Goal: Transaction & Acquisition: Subscribe to service/newsletter

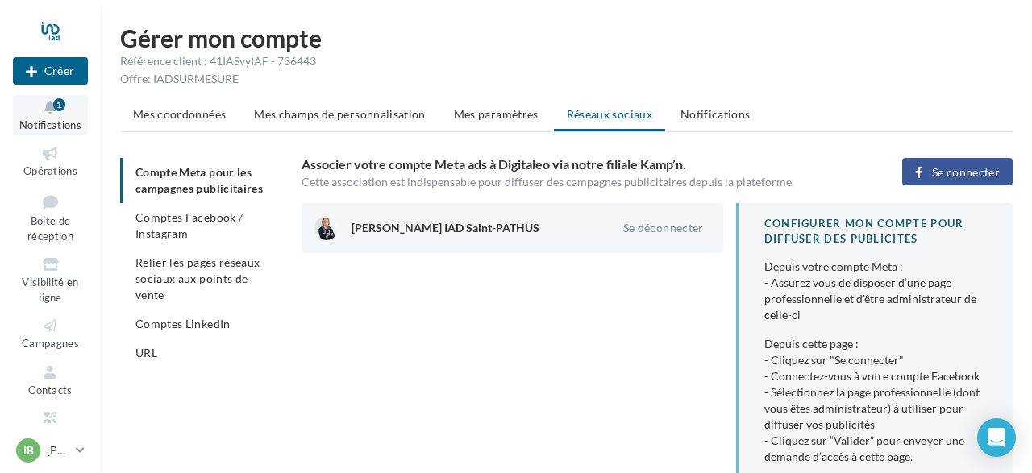
click at [69, 104] on icon at bounding box center [50, 107] width 65 height 19
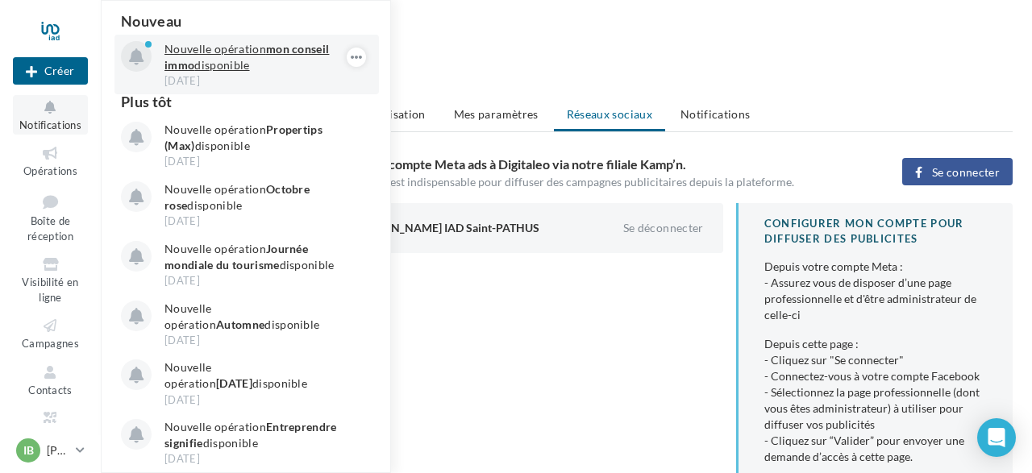
click at [179, 58] on p "Nouvelle opération mon conseil immo disponible" at bounding box center [257, 57] width 187 height 32
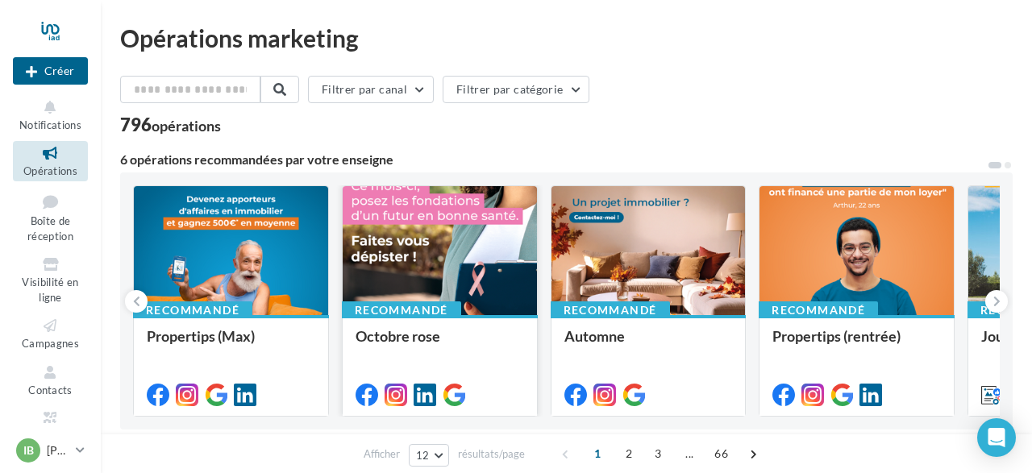
click at [417, 287] on div at bounding box center [440, 251] width 194 height 131
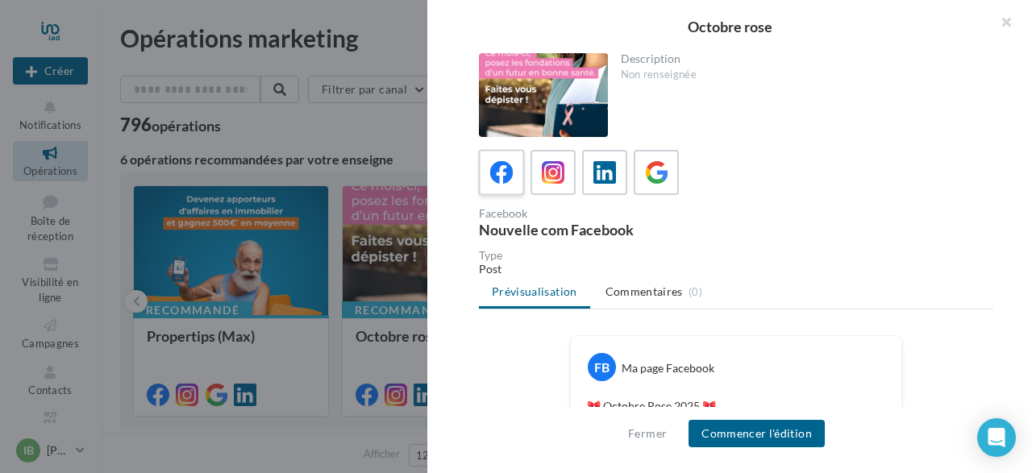
click at [501, 173] on icon at bounding box center [501, 172] width 23 height 23
click at [771, 436] on button "Commencer l'édition" at bounding box center [756, 433] width 136 height 27
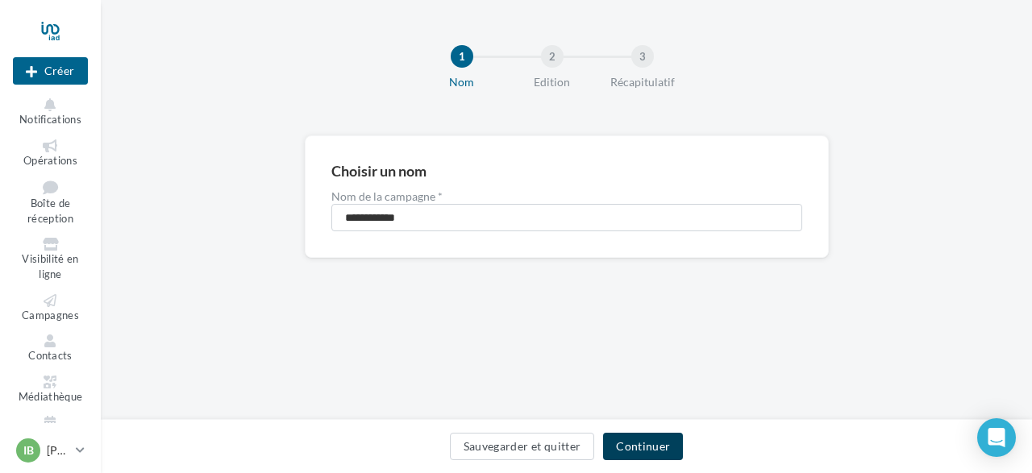
click at [650, 455] on button "Continuer" at bounding box center [643, 446] width 80 height 27
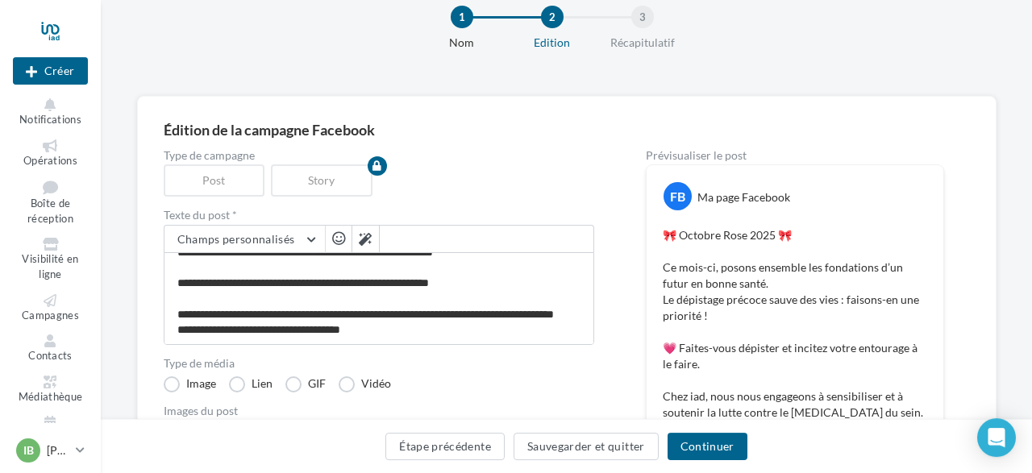
scroll to position [76, 0]
click at [338, 238] on span "button" at bounding box center [338, 238] width 13 height 14
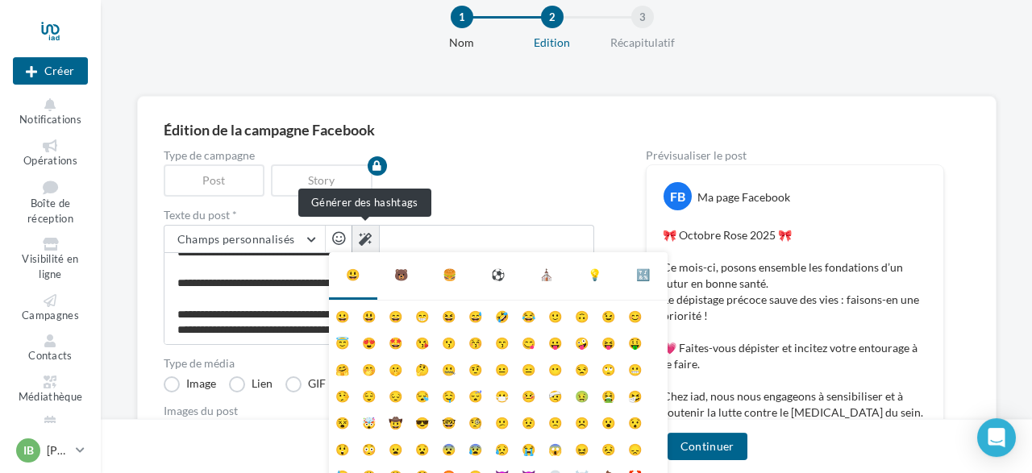
click at [364, 238] on icon at bounding box center [365, 239] width 13 height 13
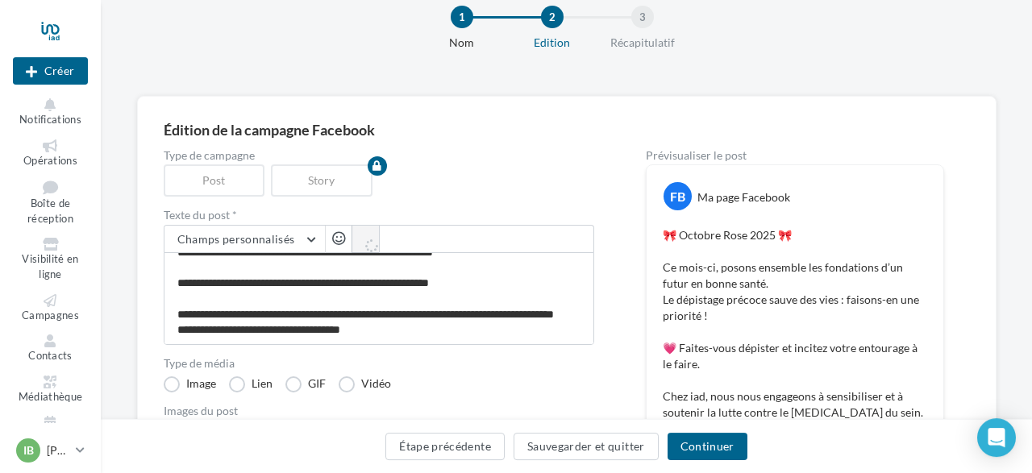
type textarea "**********"
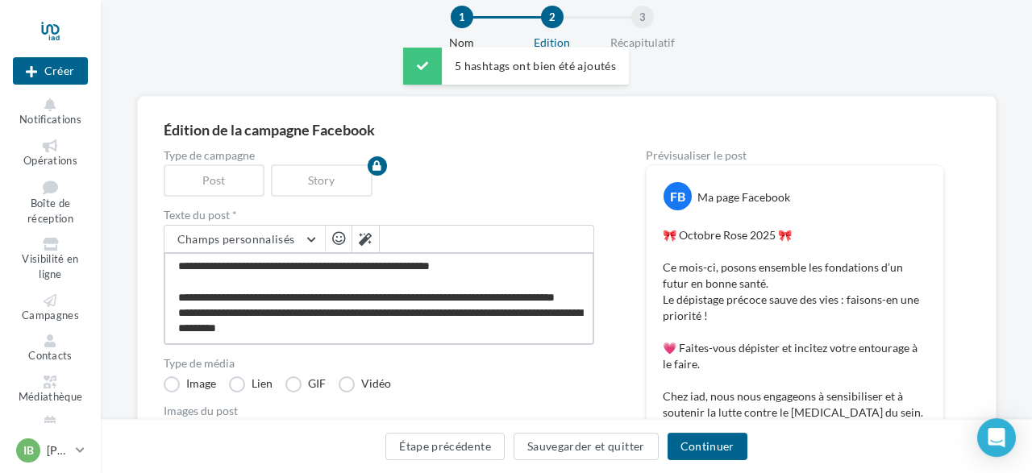
scroll to position [94, 0]
type textarea "**********"
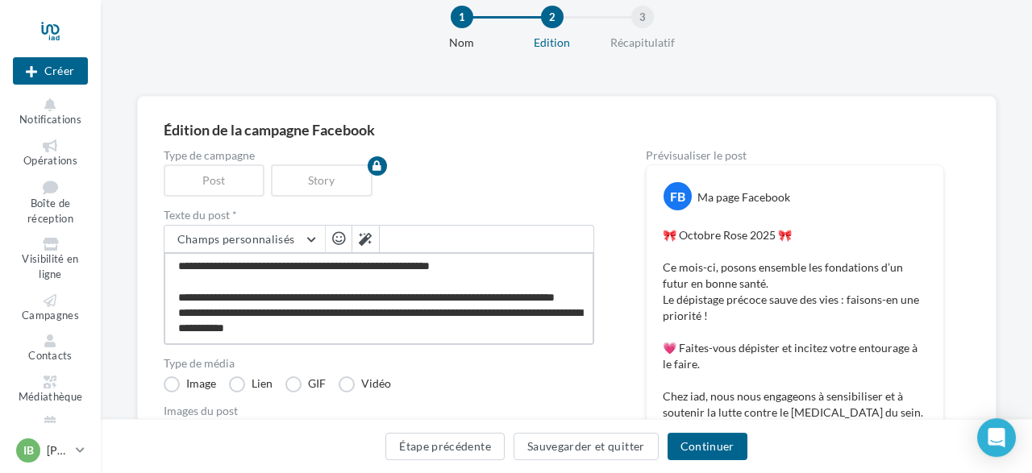
type textarea "**********"
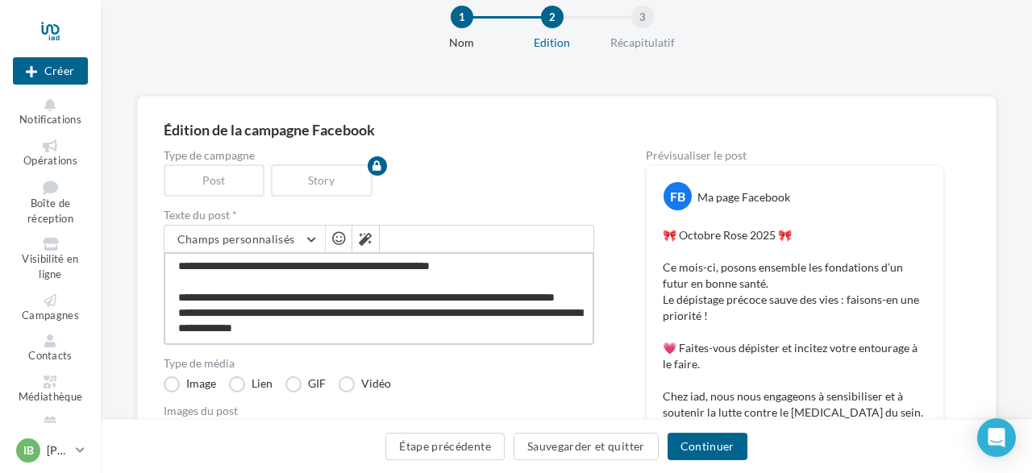
type textarea "**********"
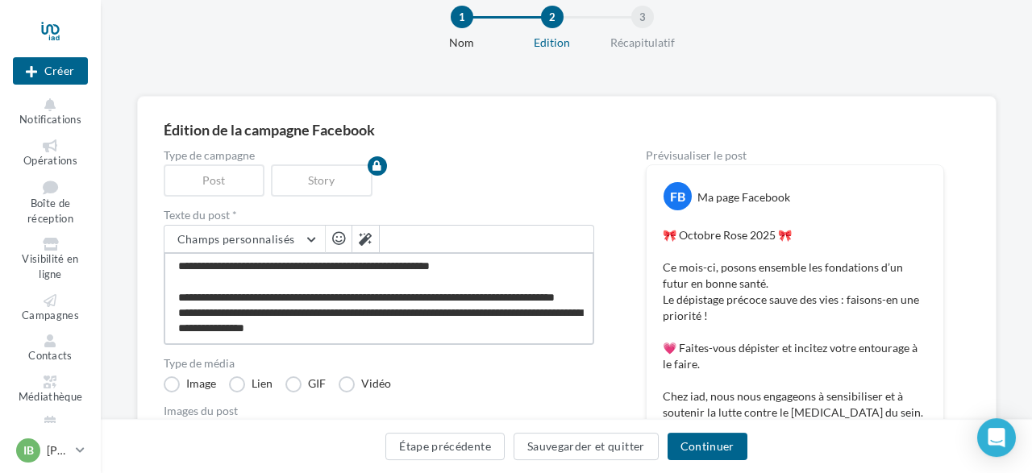
type textarea "**********"
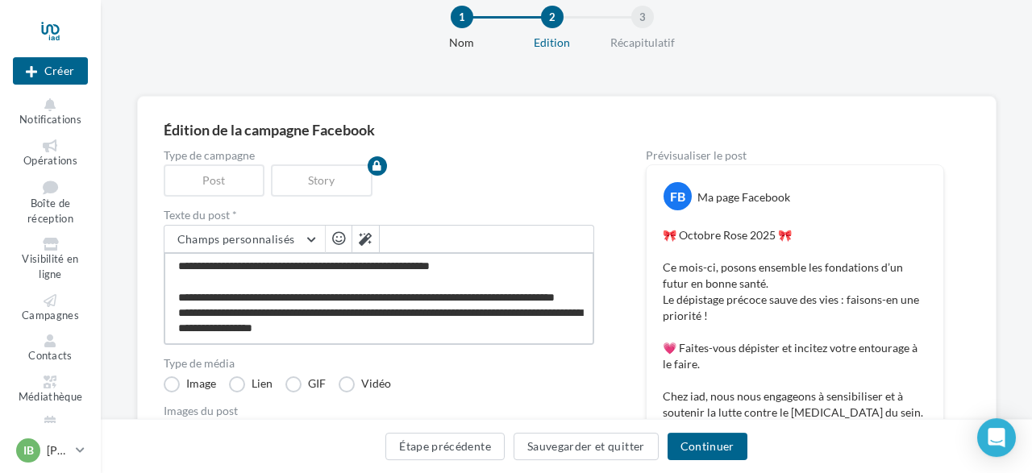
type textarea "**********"
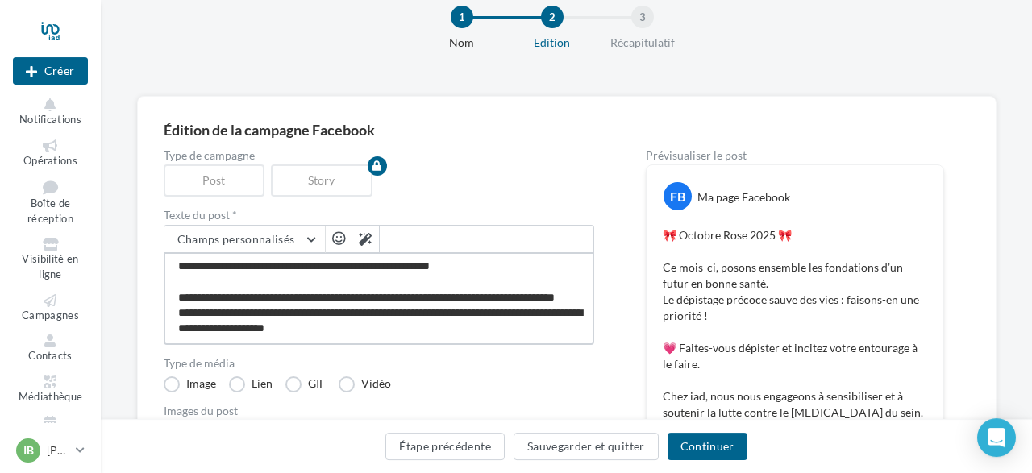
type textarea "**********"
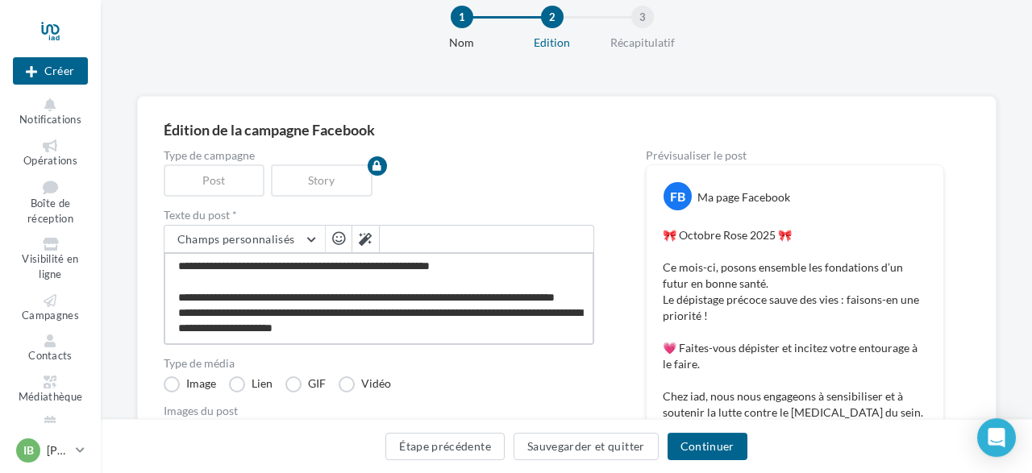
type textarea "**********"
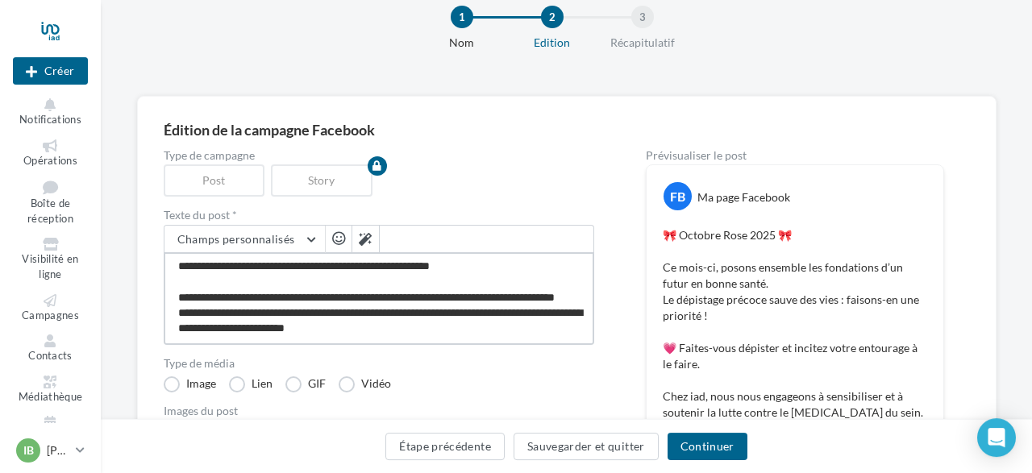
type textarea "**********"
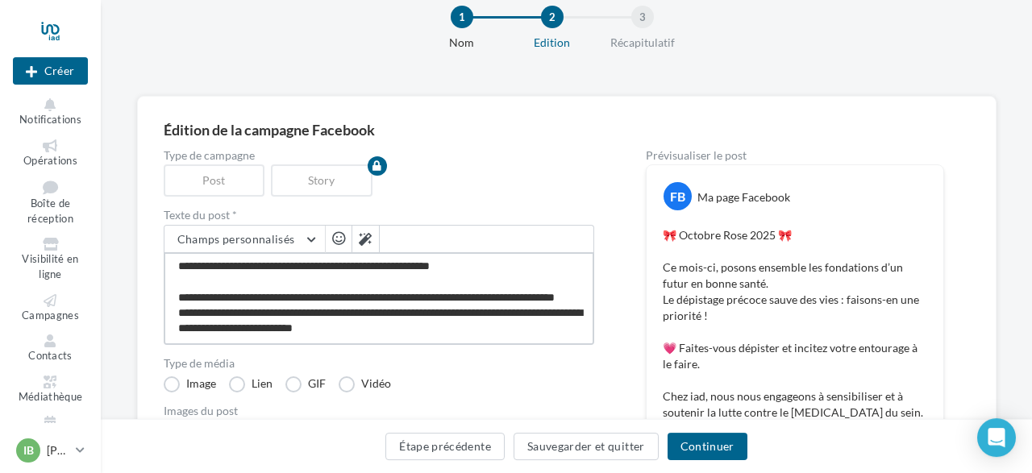
type textarea "**********"
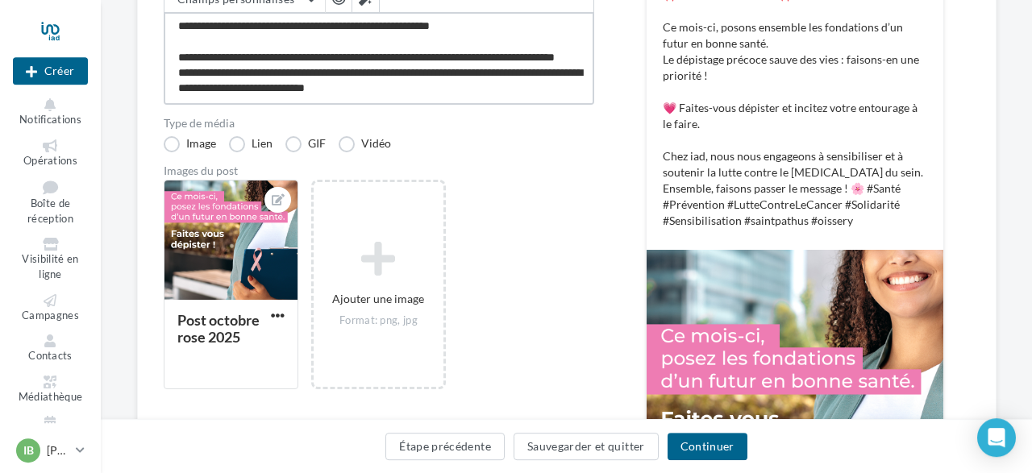
scroll to position [292, 0]
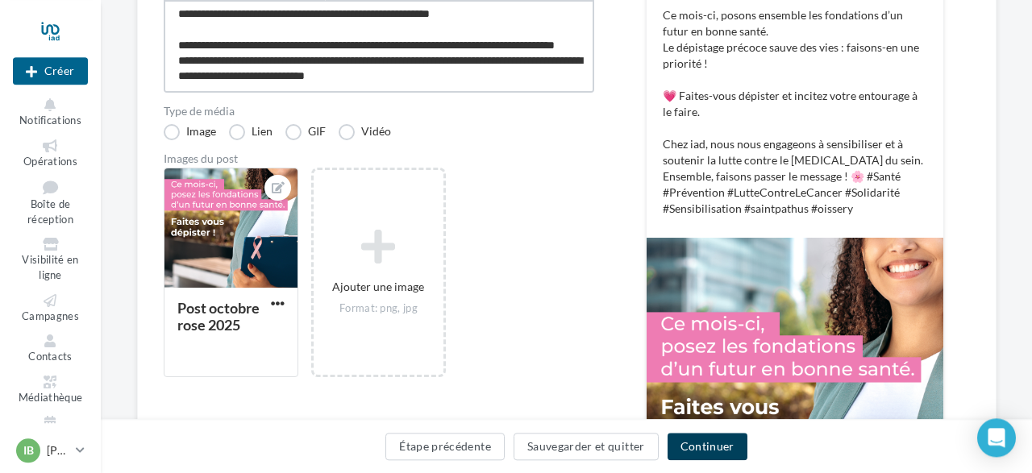
type textarea "**********"
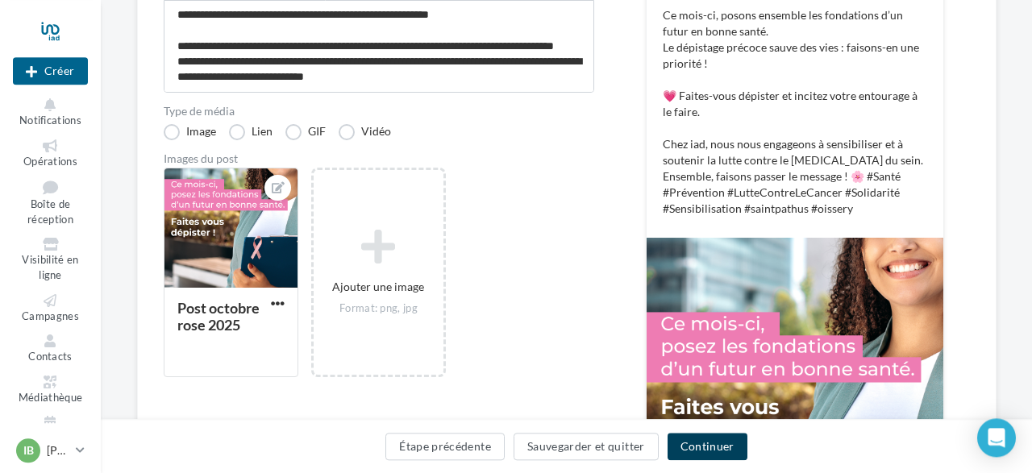
scroll to position [92, 0]
click at [704, 444] on button "Continuer" at bounding box center [707, 446] width 80 height 27
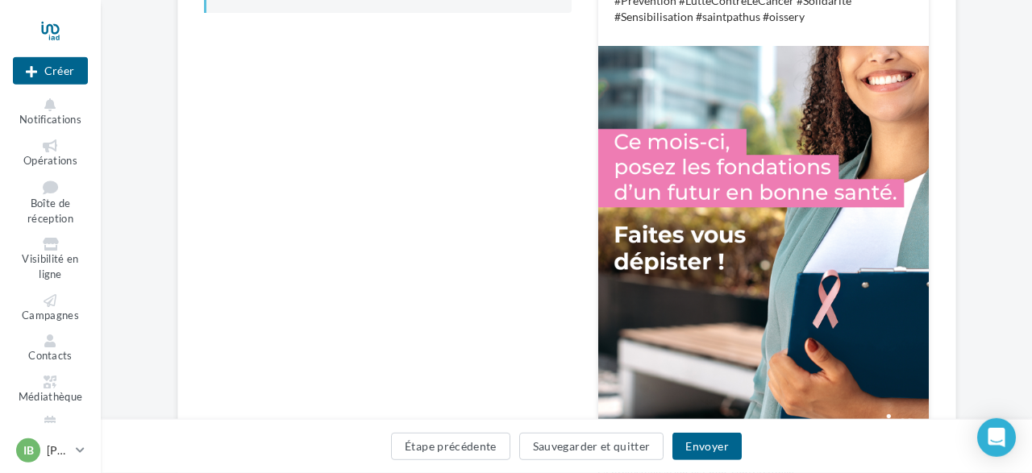
scroll to position [480, 0]
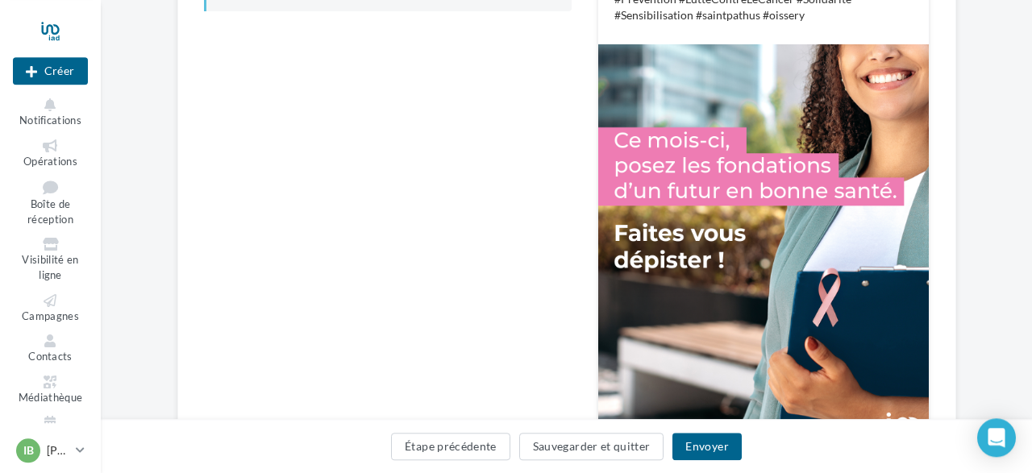
click at [807, 185] on img at bounding box center [763, 250] width 330 height 413
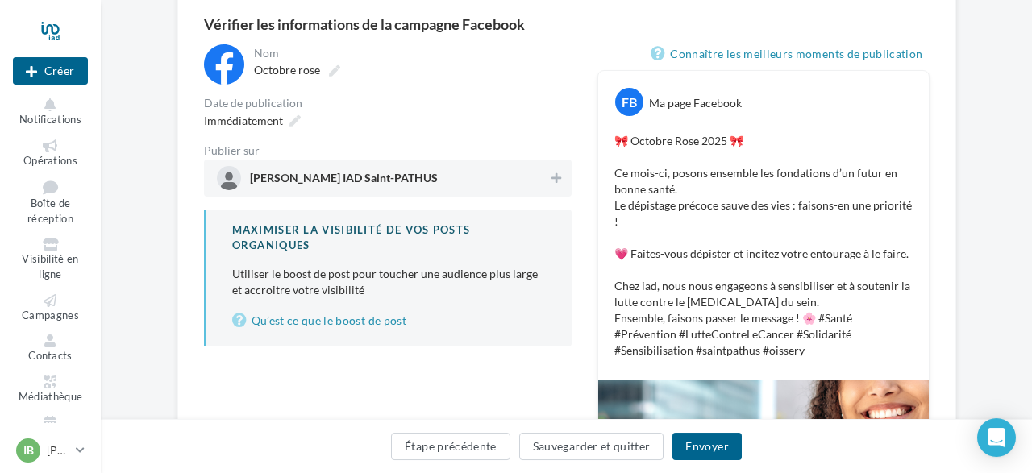
scroll to position [141, 0]
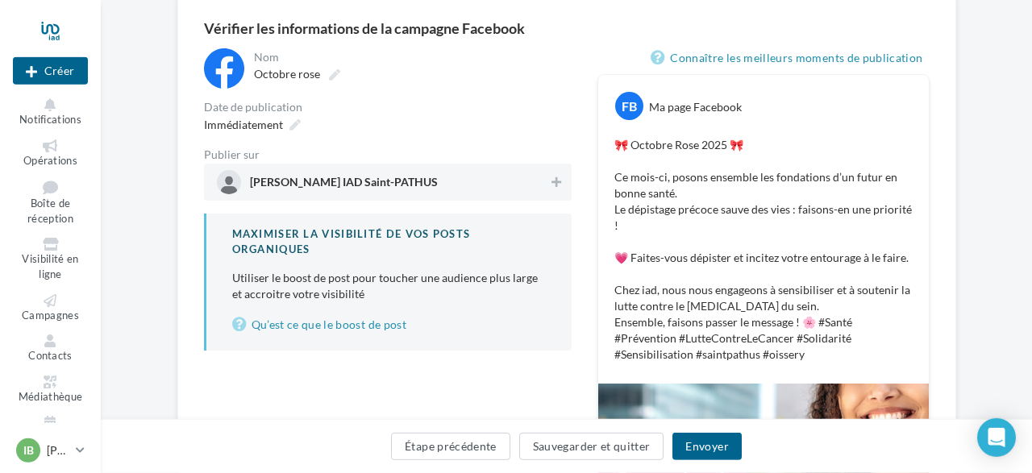
click at [430, 178] on span "[PERSON_NAME] IAD Saint-PATHUS" at bounding box center [344, 186] width 188 height 18
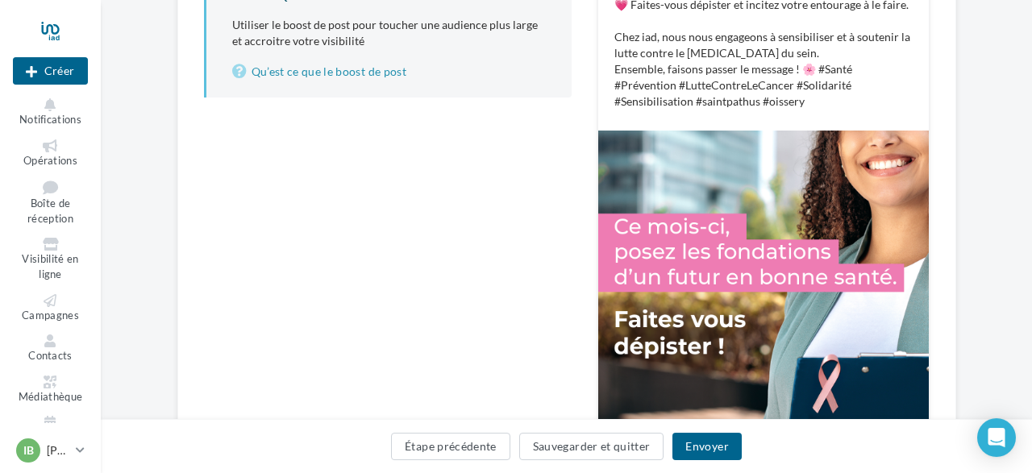
scroll to position [393, 0]
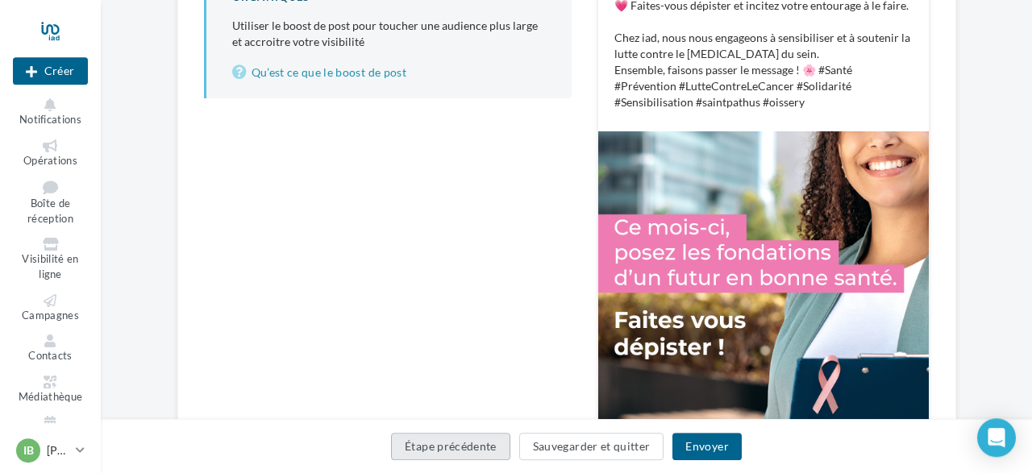
click at [455, 448] on button "Étape précédente" at bounding box center [450, 446] width 119 height 27
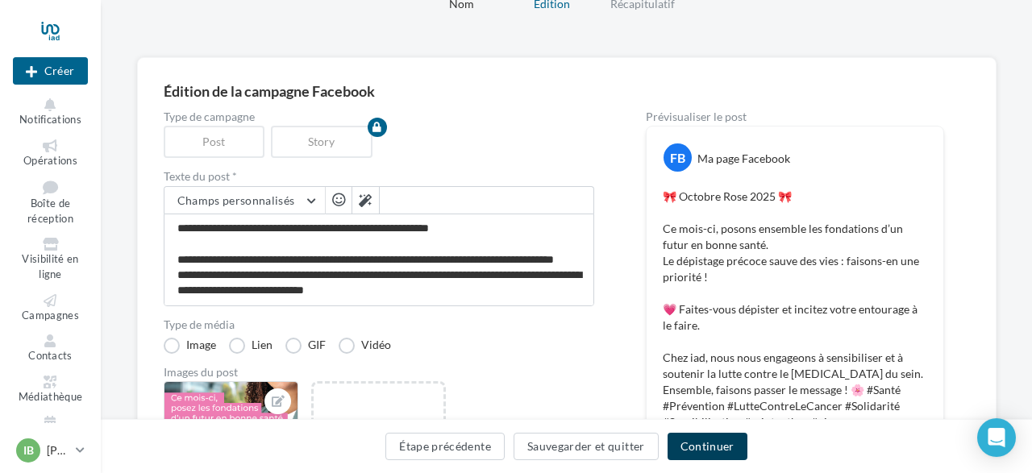
scroll to position [92, 0]
click at [700, 448] on button "Continuer" at bounding box center [707, 446] width 80 height 27
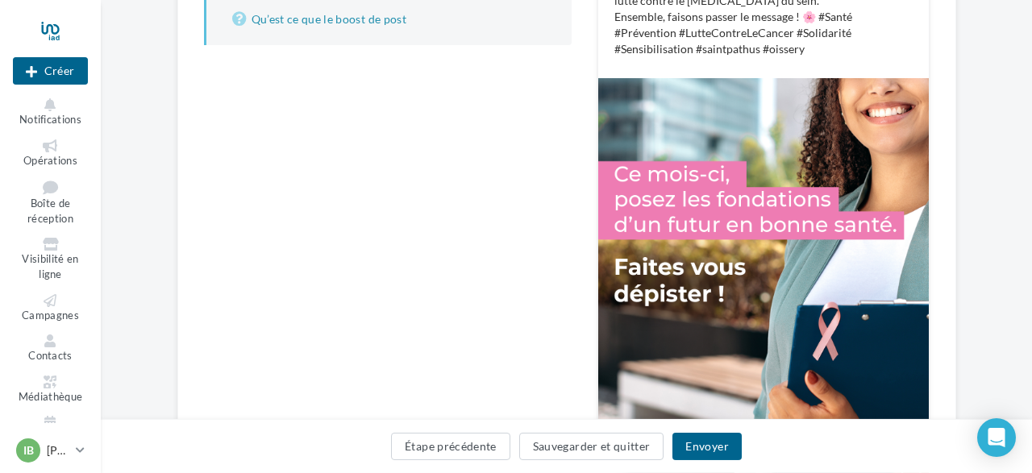
scroll to position [458, 0]
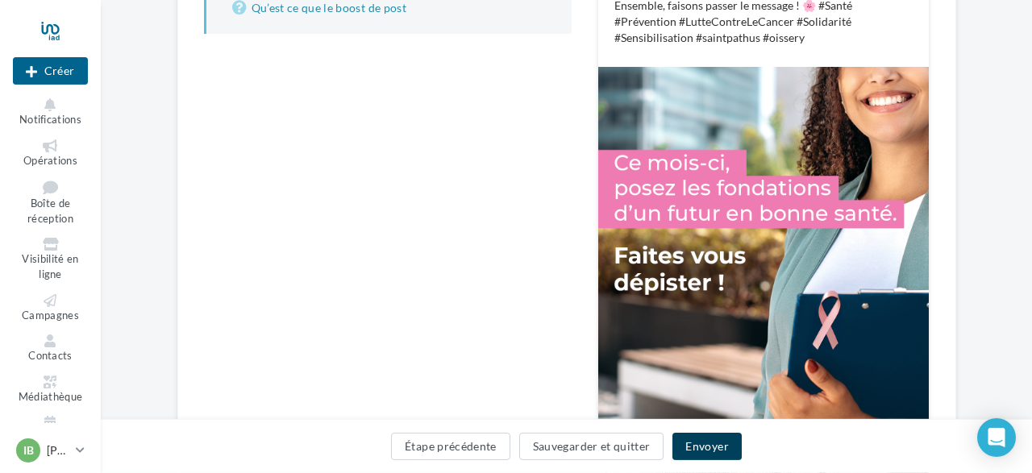
click at [704, 451] on button "Envoyer" at bounding box center [706, 446] width 69 height 27
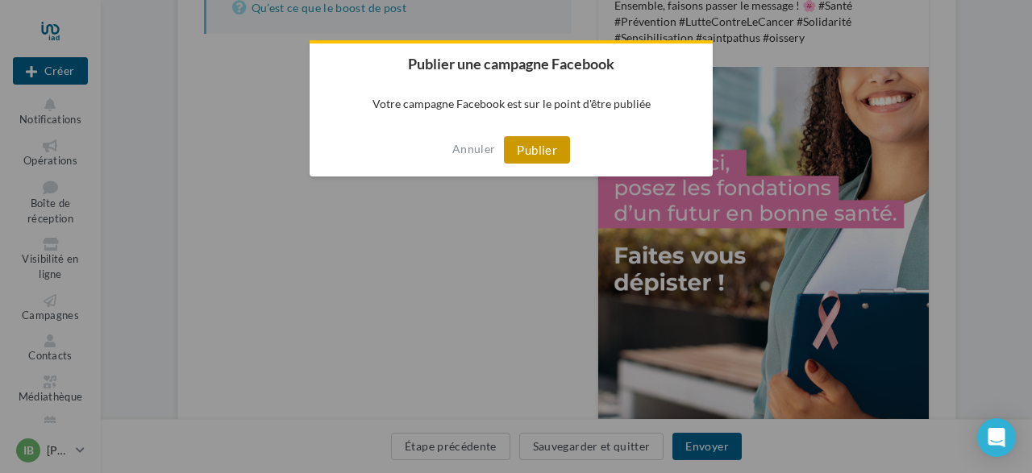
click at [538, 152] on button "Publier" at bounding box center [537, 149] width 66 height 27
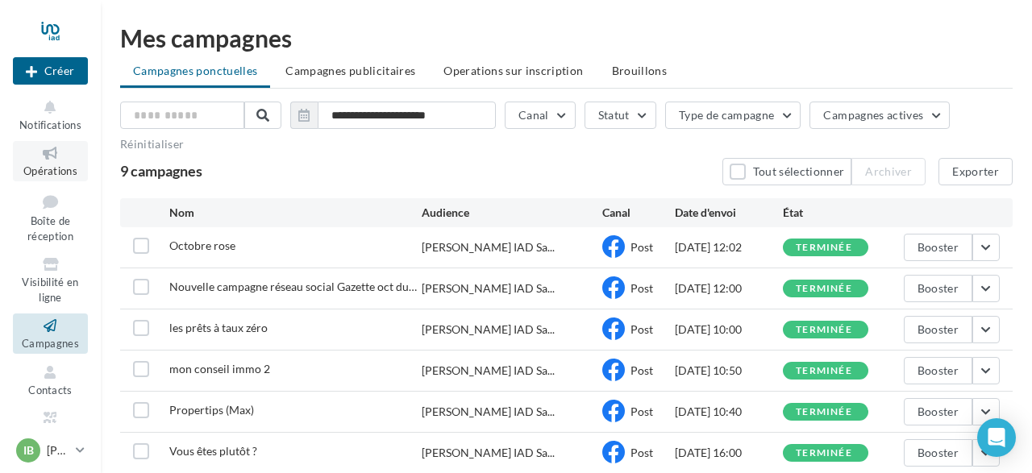
click at [37, 180] on link "Opérations" at bounding box center [50, 160] width 75 height 39
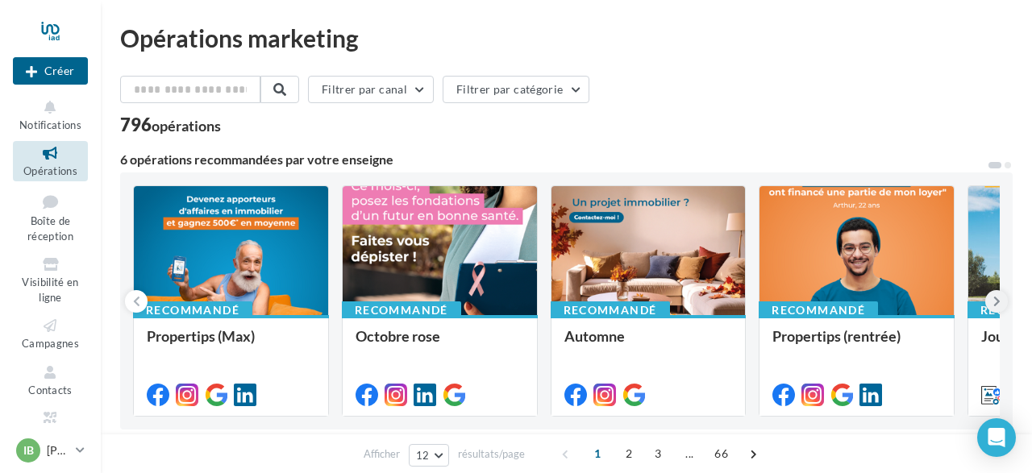
click at [994, 298] on icon at bounding box center [996, 301] width 7 height 16
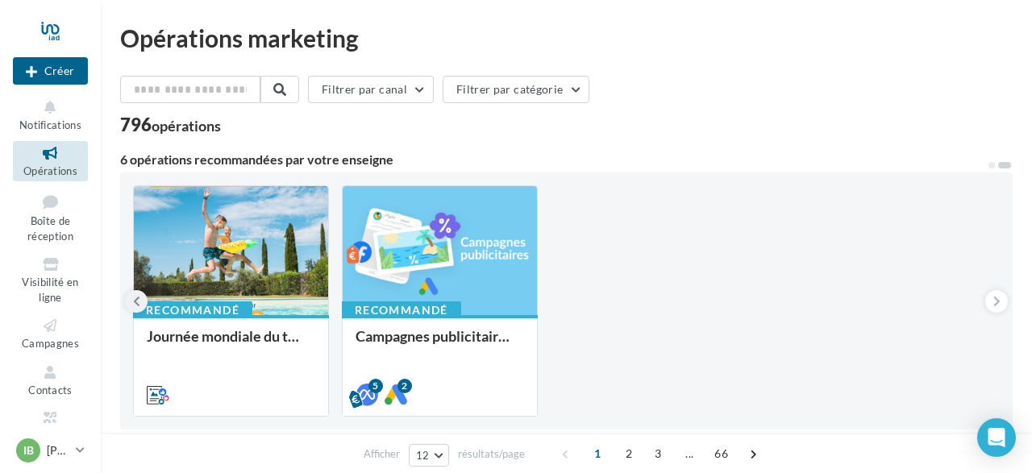
click at [135, 298] on icon at bounding box center [136, 301] width 7 height 16
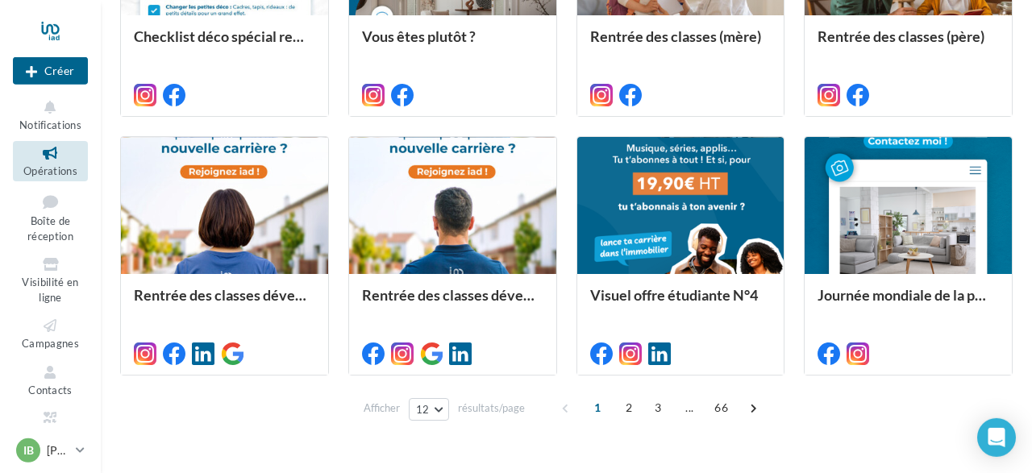
scroll to position [867, 0]
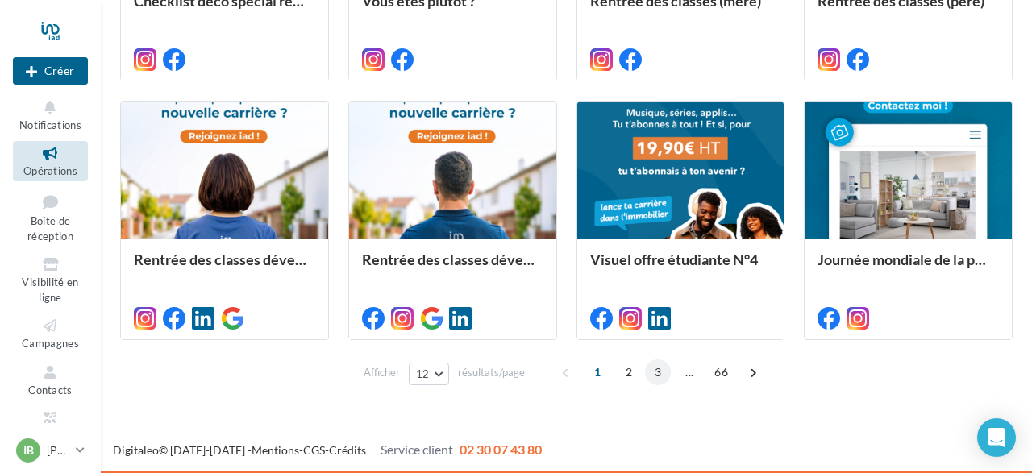
click at [658, 370] on span "3" at bounding box center [658, 372] width 26 height 26
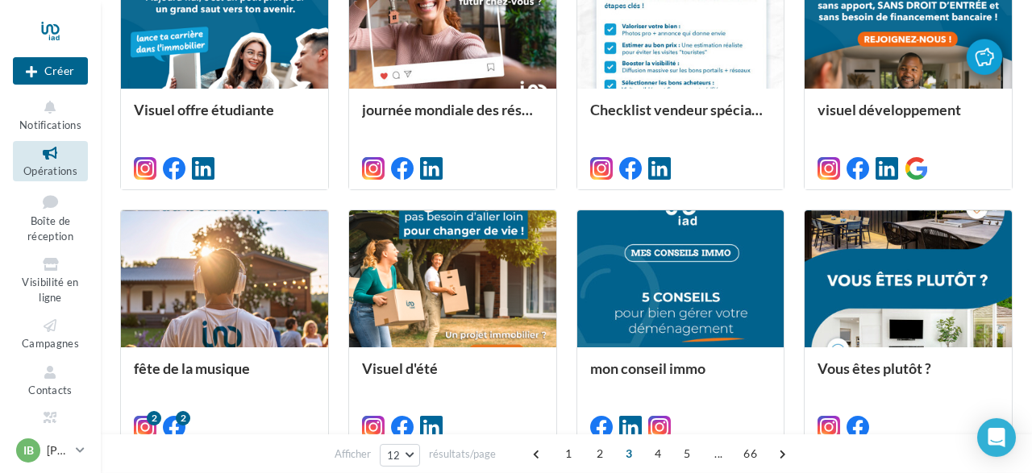
scroll to position [762, 0]
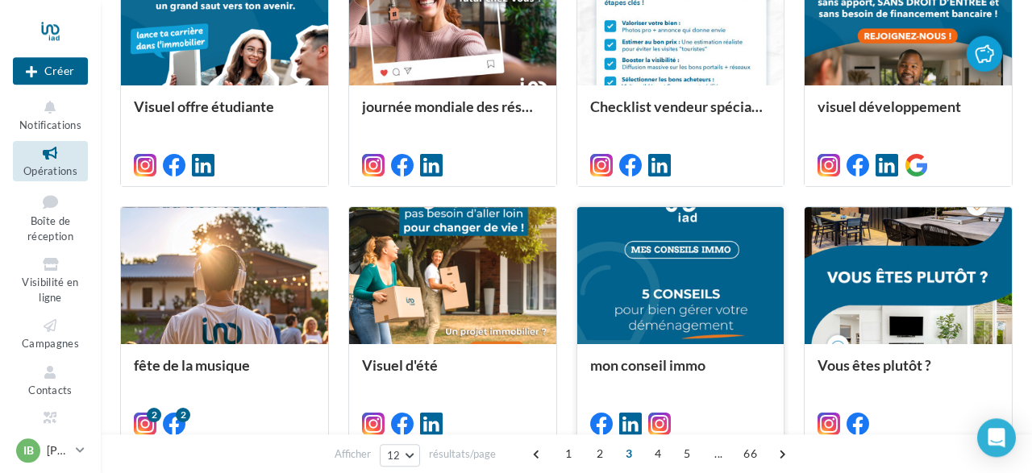
click at [725, 292] on div at bounding box center [680, 276] width 207 height 139
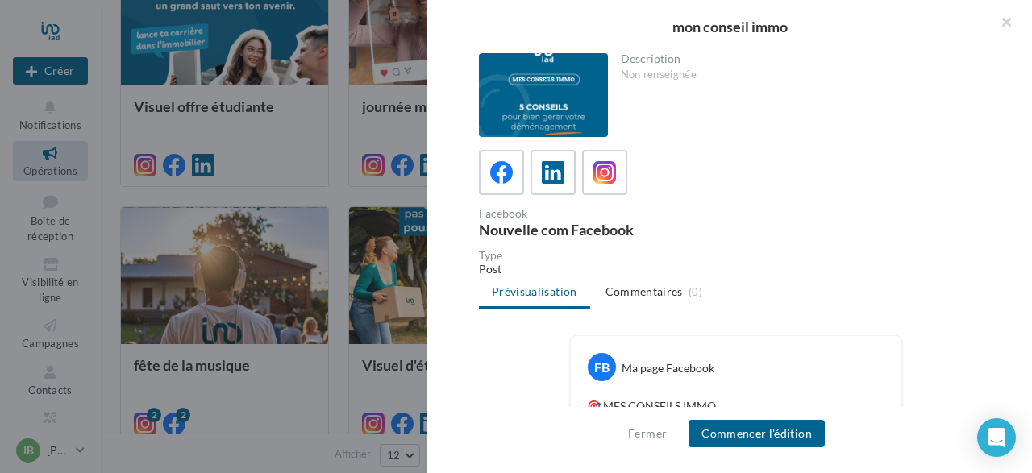
drag, startPoint x: 1031, startPoint y: 69, endPoint x: 1028, endPoint y: 114, distance: 44.4
click at [1028, 114] on div "Description Non renseignée Facebook Nouvelle com Facebook Type Post Prévisualis…" at bounding box center [735, 237] width 617 height 368
click at [754, 431] on button "Commencer l'édition" at bounding box center [756, 433] width 136 height 27
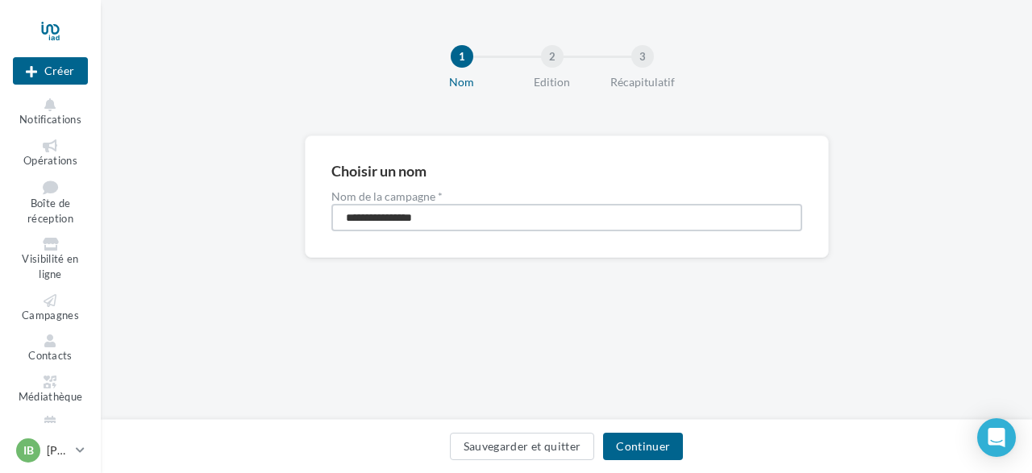
click at [452, 218] on input "**********" at bounding box center [566, 217] width 471 height 27
click at [542, 222] on input "**********" at bounding box center [566, 217] width 471 height 27
type input "**********"
click at [633, 447] on button "Continuer" at bounding box center [643, 446] width 80 height 27
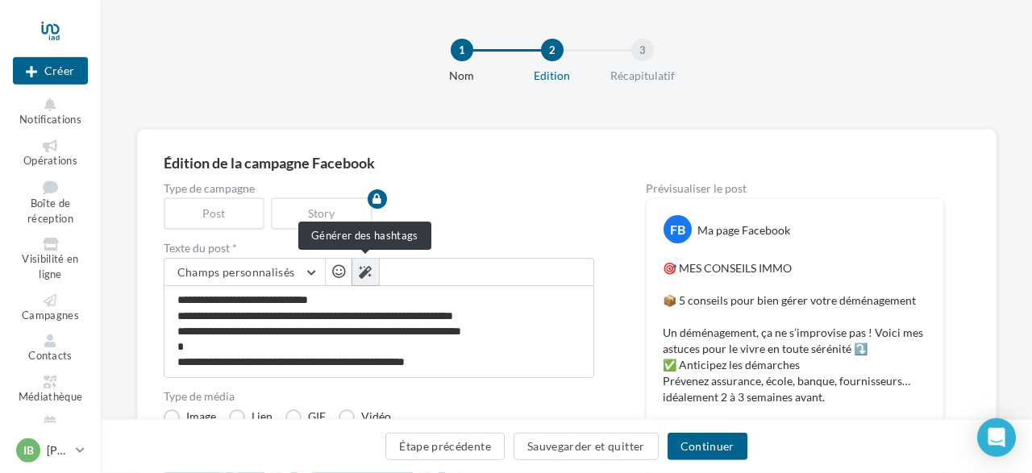
scroll to position [293, 0]
click at [362, 268] on icon at bounding box center [365, 272] width 13 height 13
type textarea "**********"
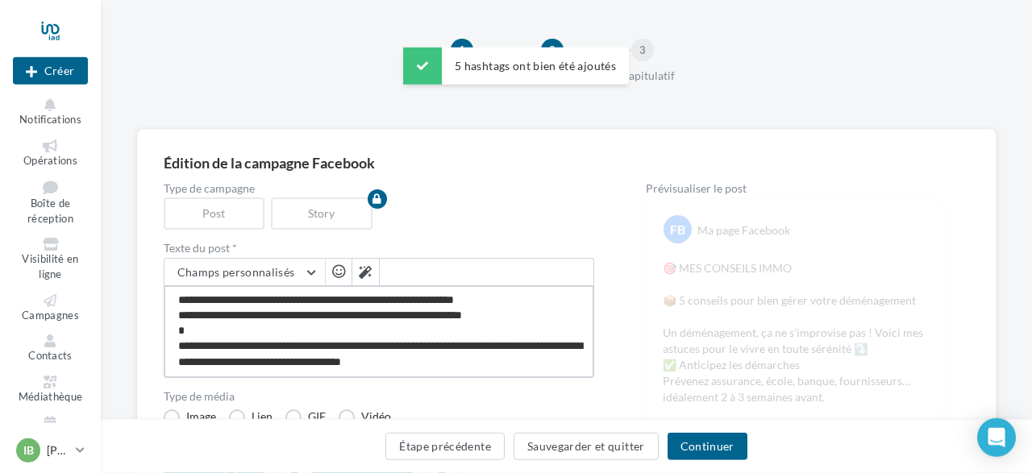
scroll to position [326, 0]
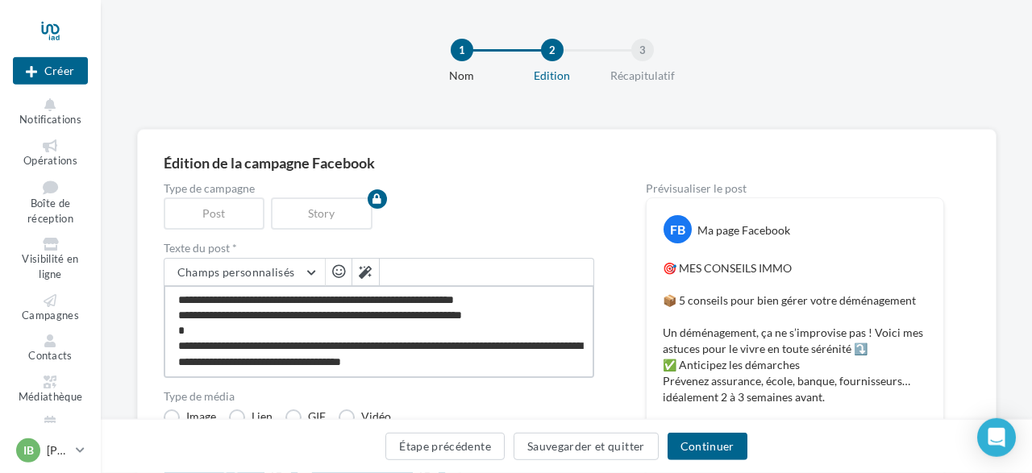
click at [309, 361] on textarea "**********" at bounding box center [379, 331] width 430 height 93
type textarea "**********"
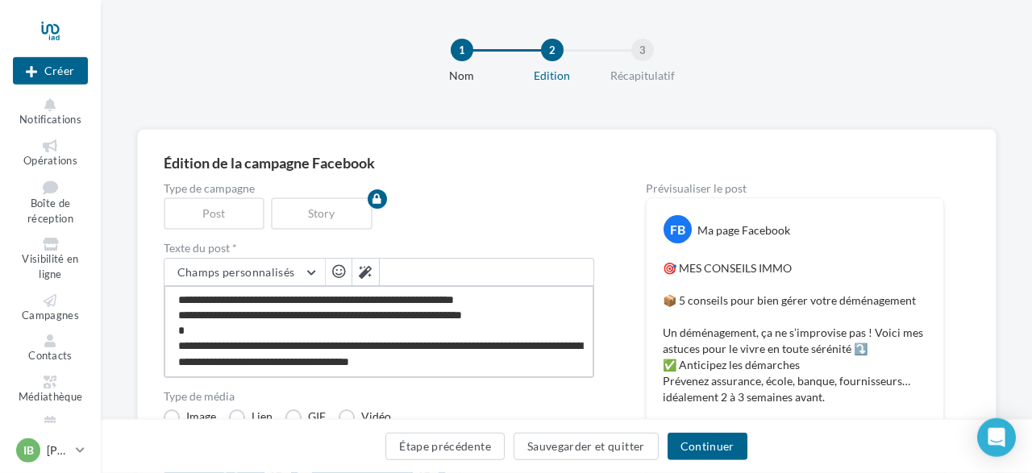
type textarea "**********"
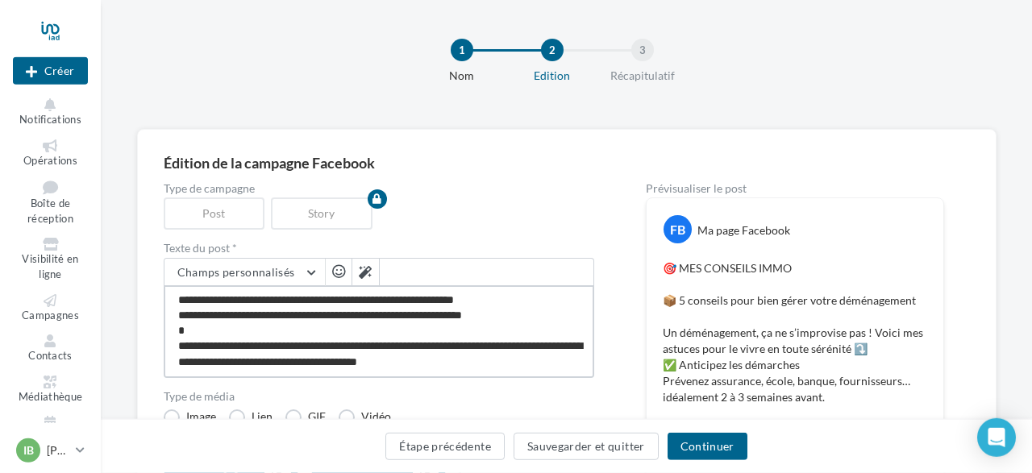
type textarea "**********"
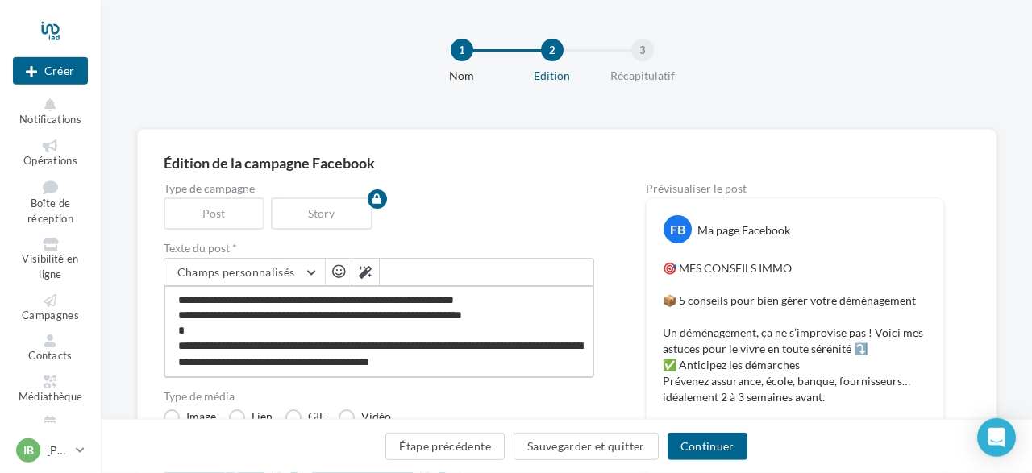
type textarea "**********"
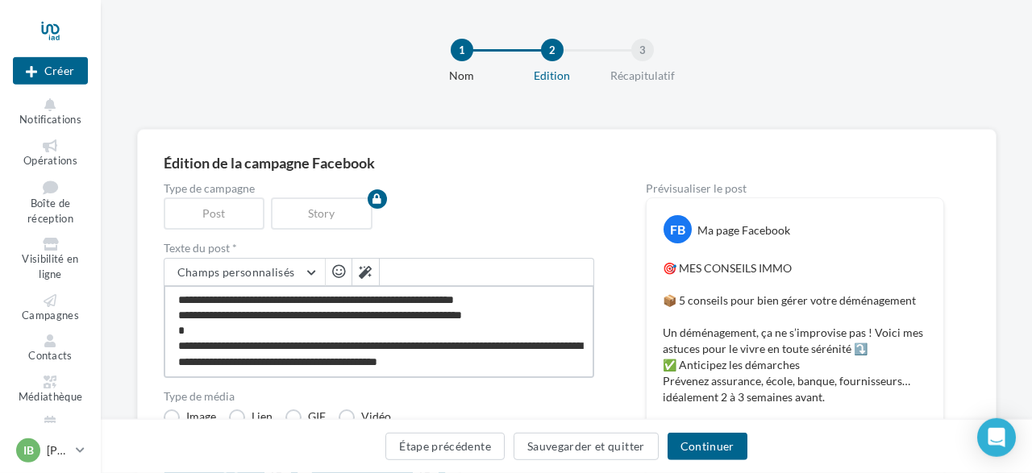
type textarea "**********"
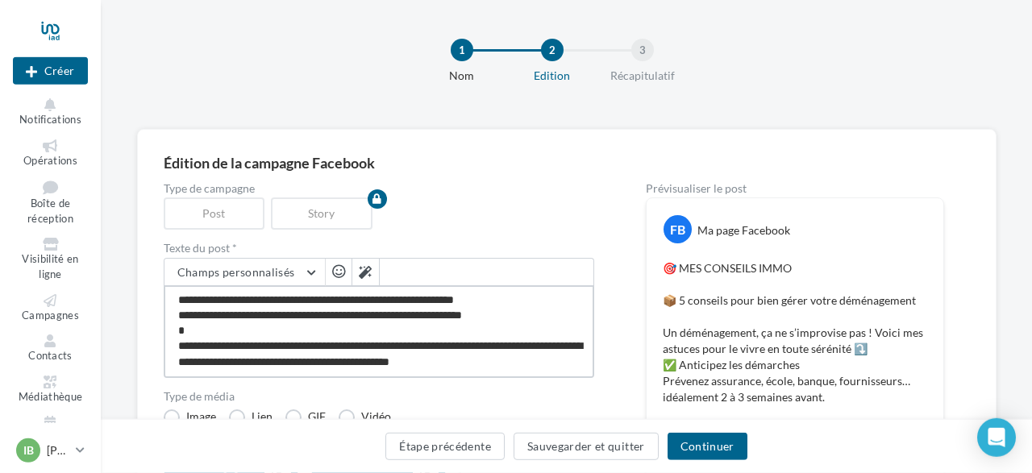
type textarea "**********"
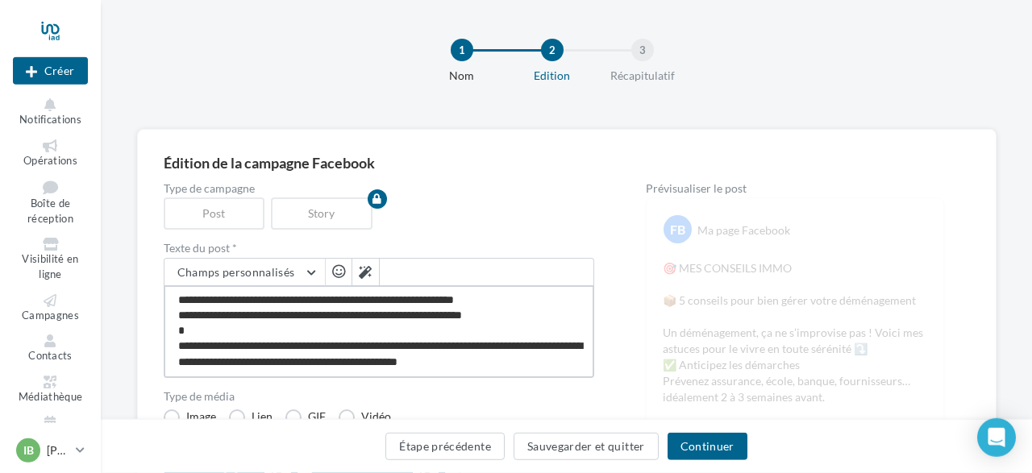
type textarea "**********"
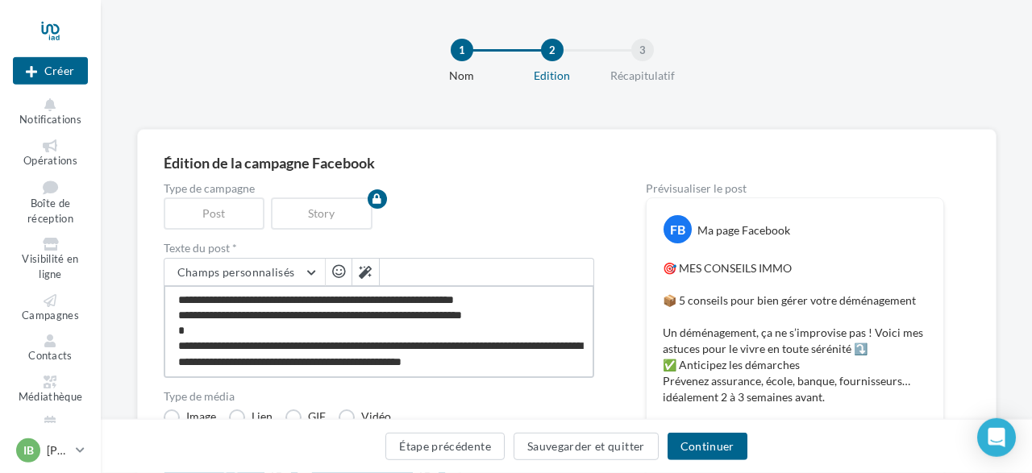
type textarea "**********"
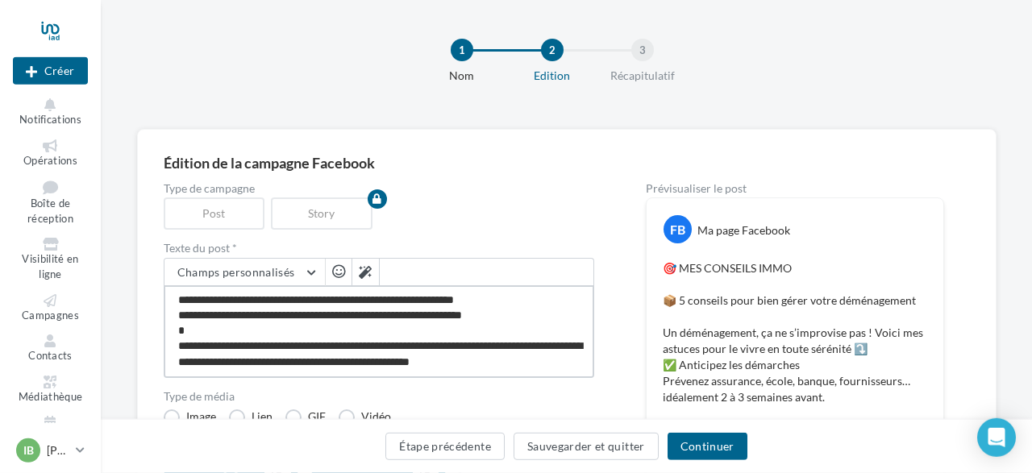
type textarea "**********"
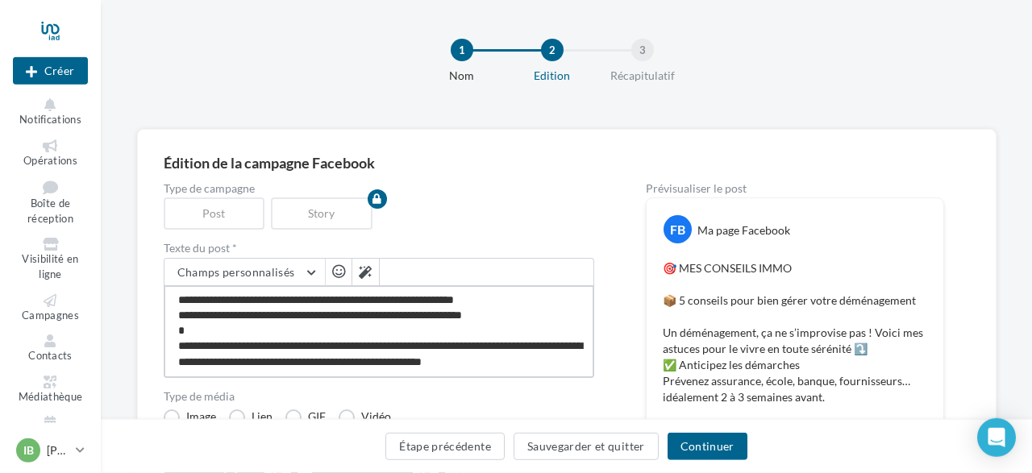
type textarea "**********"
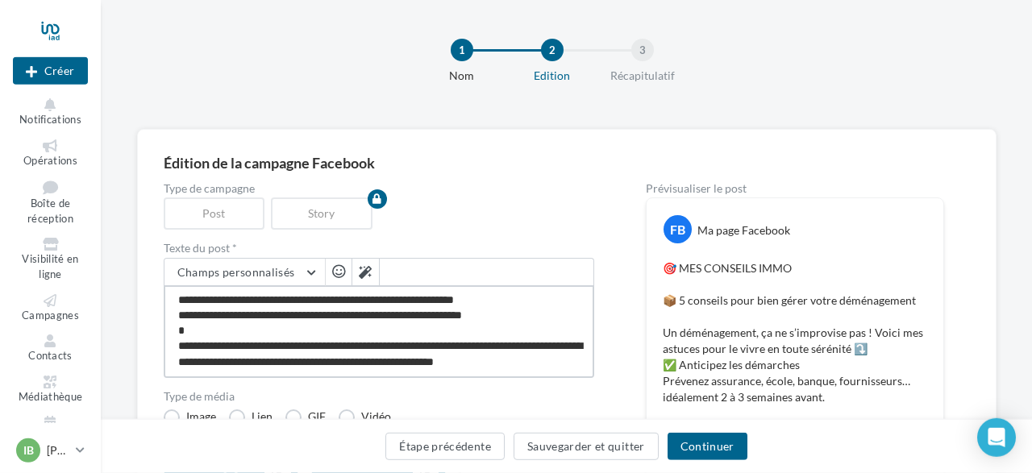
type textarea "**********"
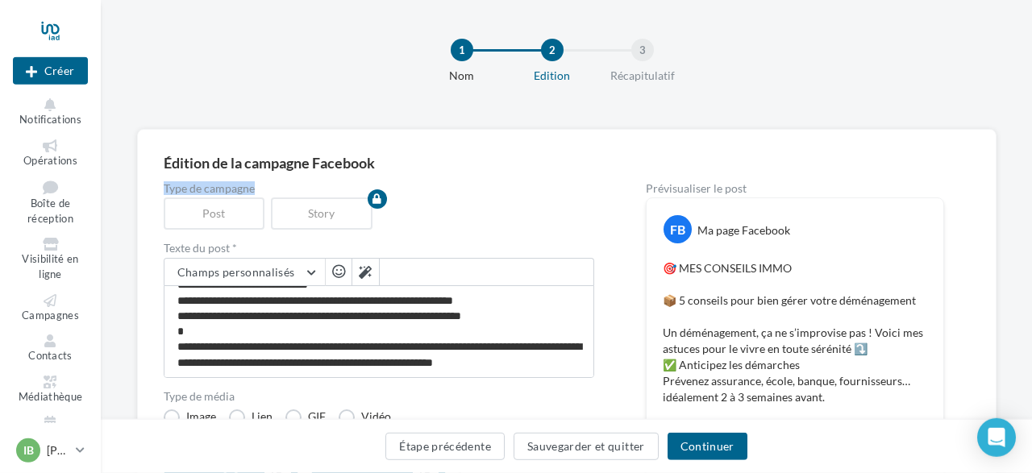
scroll to position [6, 26]
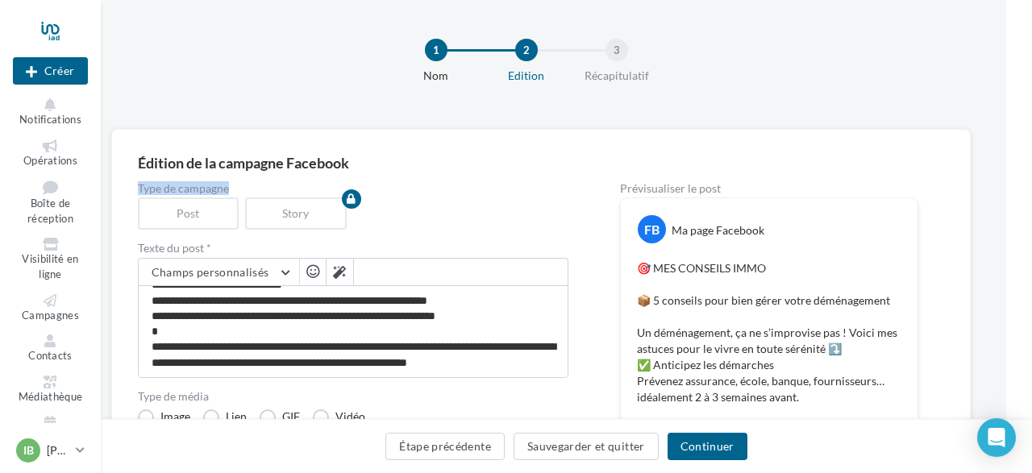
drag, startPoint x: 945, startPoint y: 256, endPoint x: 1026, endPoint y: 133, distance: 147.8
click at [1006, 133] on html "Nouvelle campagne Créer Notifications Opérations Boîte de réception Visibilité …" at bounding box center [490, 230] width 1032 height 473
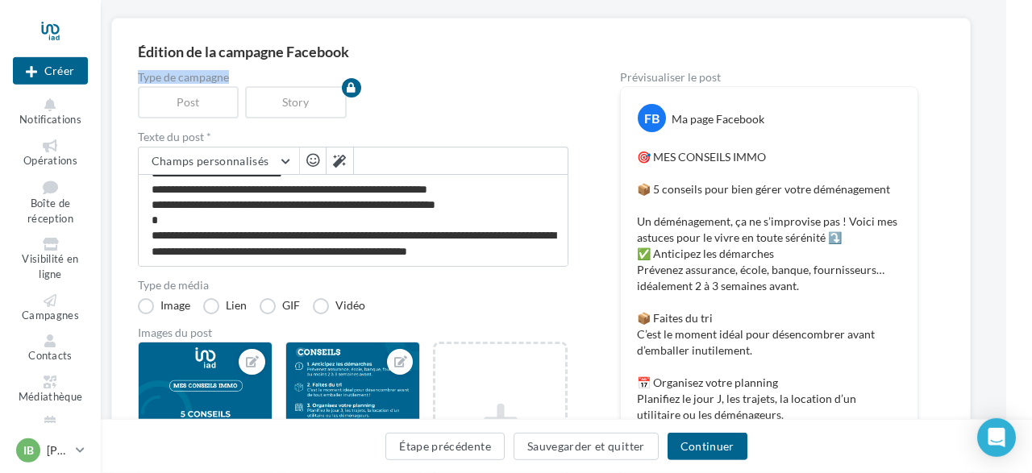
scroll to position [0, 26]
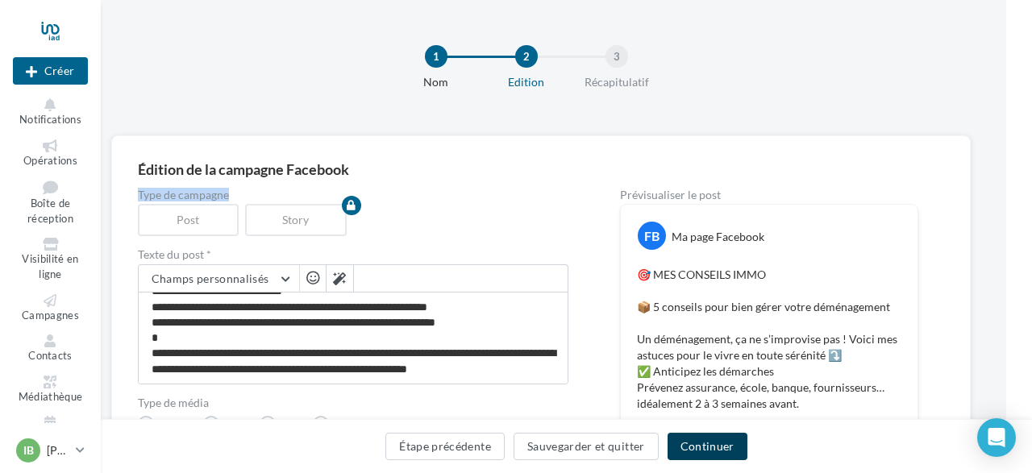
click at [709, 451] on button "Continuer" at bounding box center [707, 446] width 80 height 27
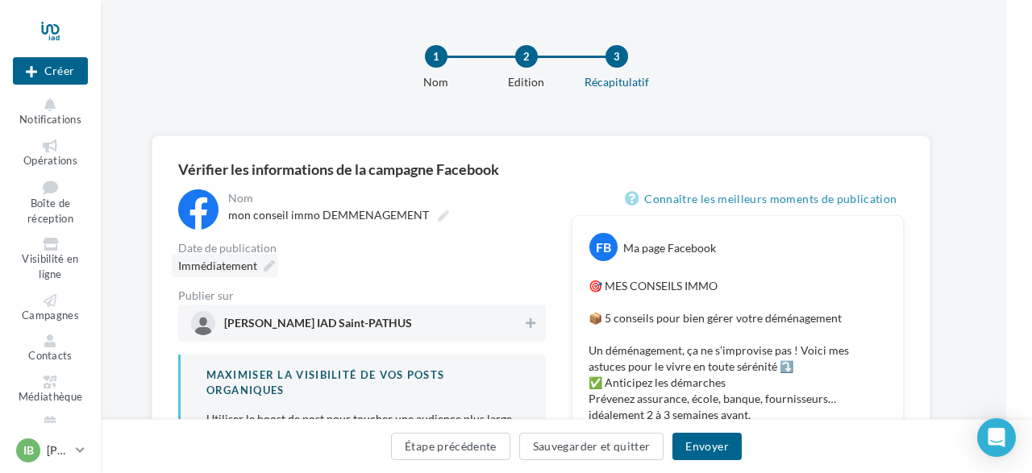
click at [247, 260] on span "Immédiatement" at bounding box center [217, 266] width 79 height 16
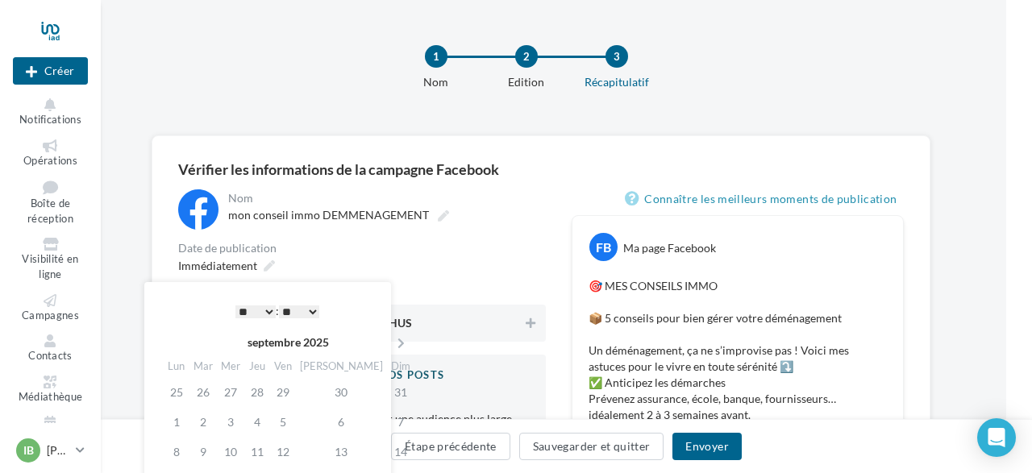
click at [235, 305] on select "* * * * * * * * * * ** ** ** ** ** ** ** ** ** ** ** ** ** **" at bounding box center [255, 311] width 40 height 13
click at [391, 344] on icon at bounding box center [401, 343] width 20 height 11
click at [264, 394] on td "2" at bounding box center [257, 392] width 26 height 30
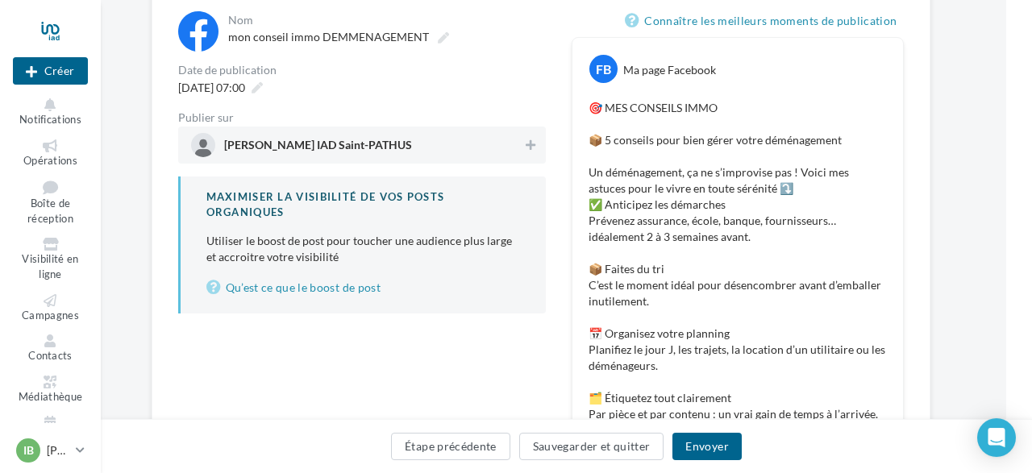
scroll to position [177, 26]
click at [453, 140] on span "Isabelle Blanchard IAD Saint-PATHUS" at bounding box center [357, 146] width 332 height 24
click at [705, 447] on button "Envoyer" at bounding box center [706, 446] width 69 height 27
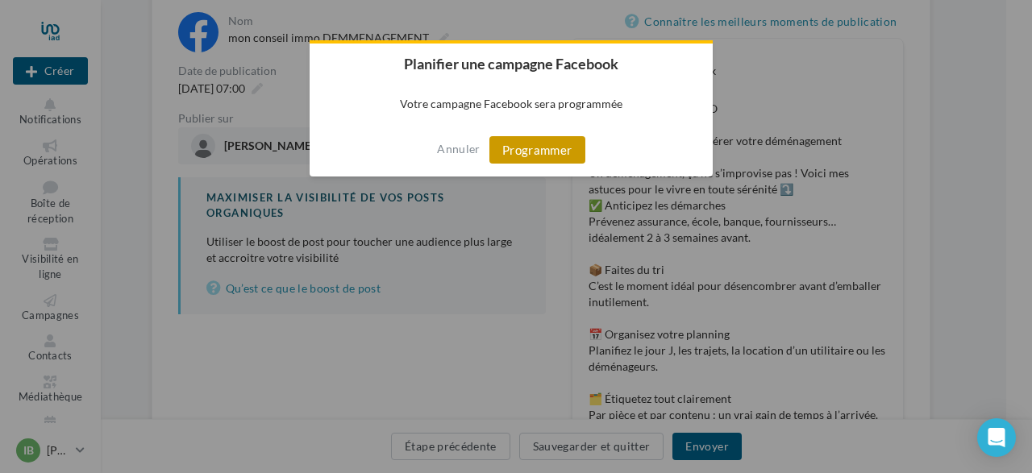
click at [555, 153] on button "Programmer" at bounding box center [537, 149] width 96 height 27
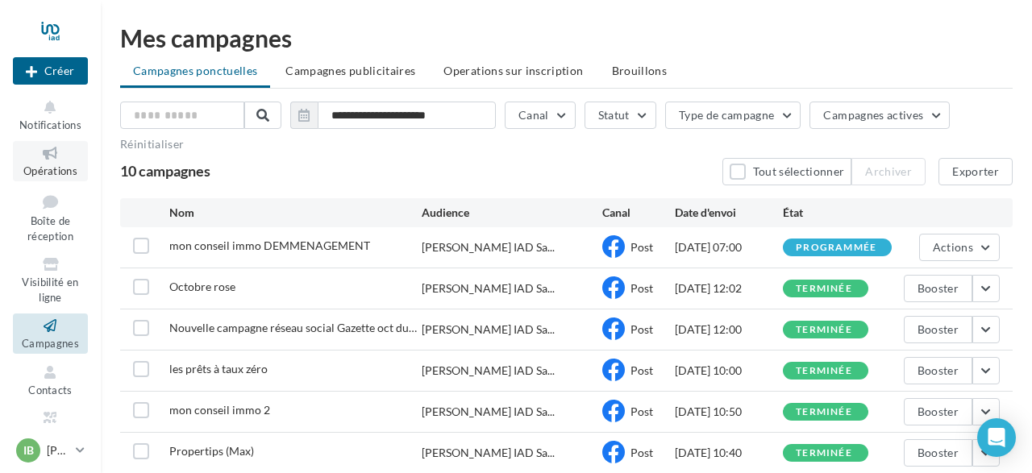
click at [59, 168] on span "Opérations" at bounding box center [50, 170] width 54 height 13
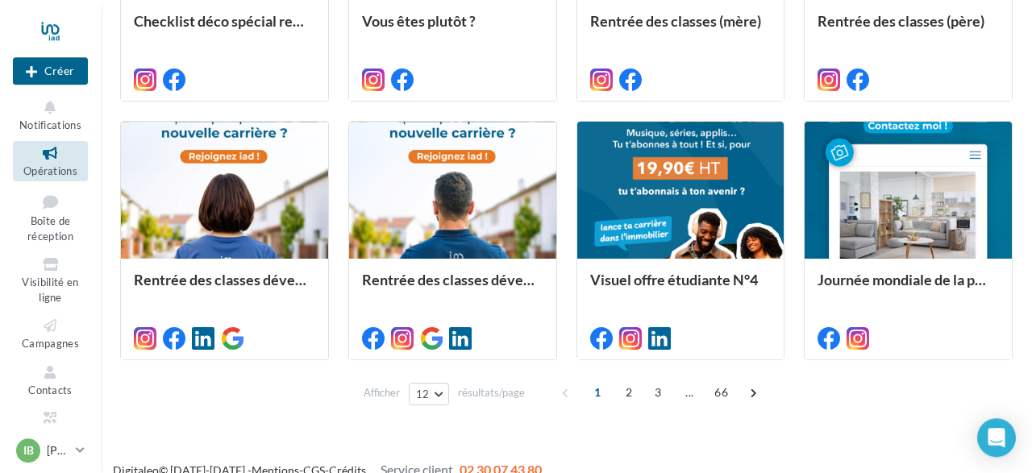
scroll to position [867, 0]
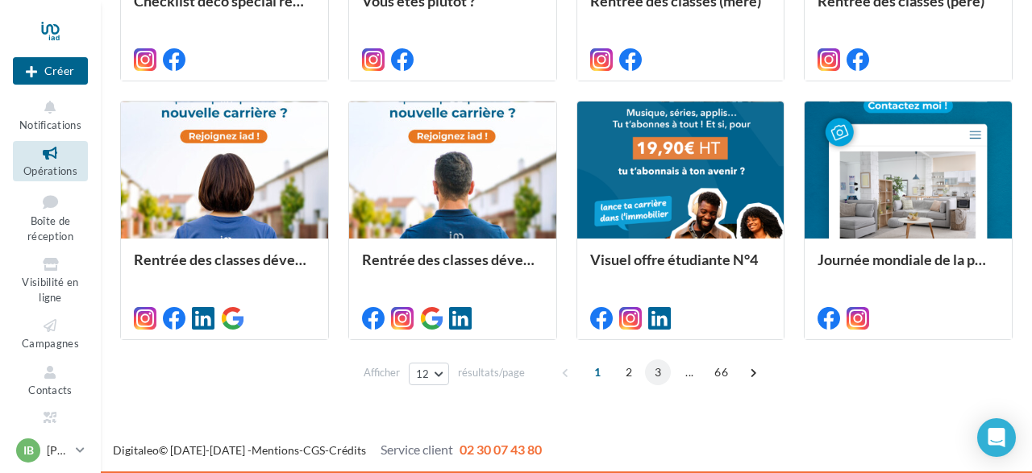
click at [658, 370] on span "3" at bounding box center [658, 372] width 26 height 26
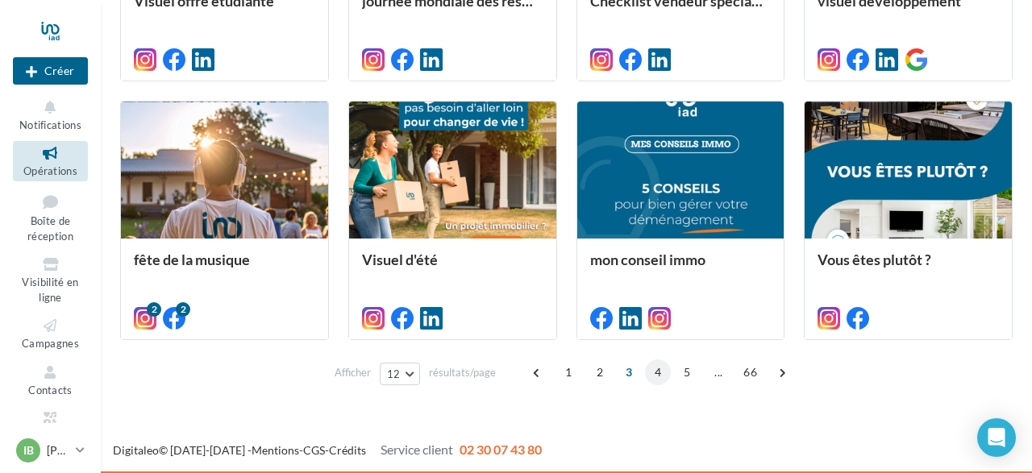
click at [659, 375] on span "4" at bounding box center [658, 372] width 26 height 26
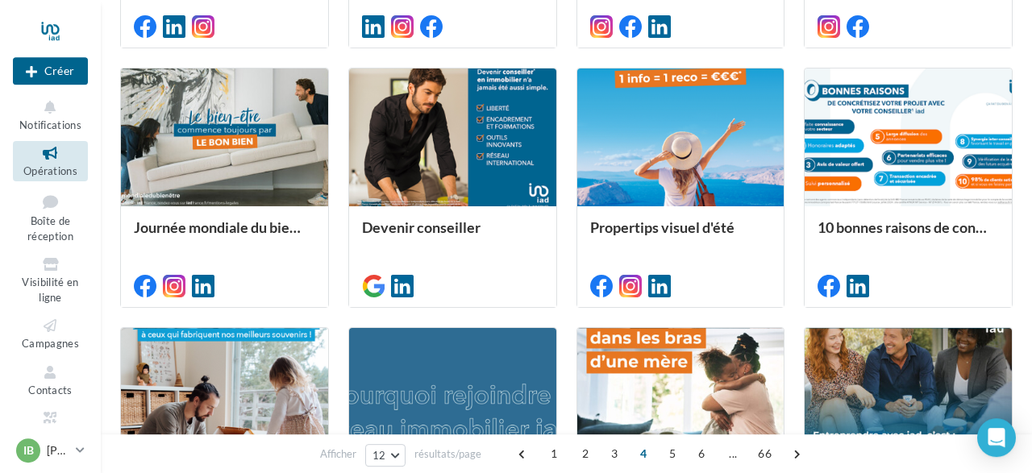
scroll to position [642, 0]
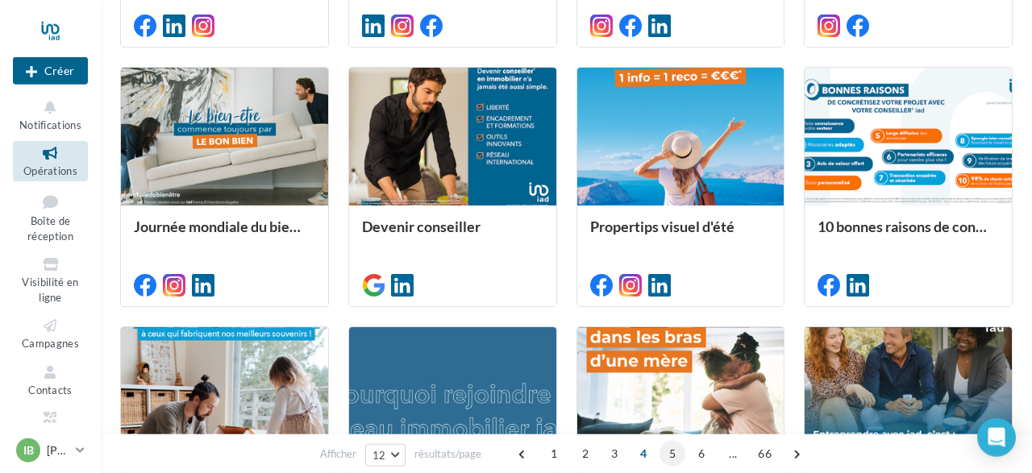
click at [671, 448] on span "5" at bounding box center [672, 454] width 26 height 26
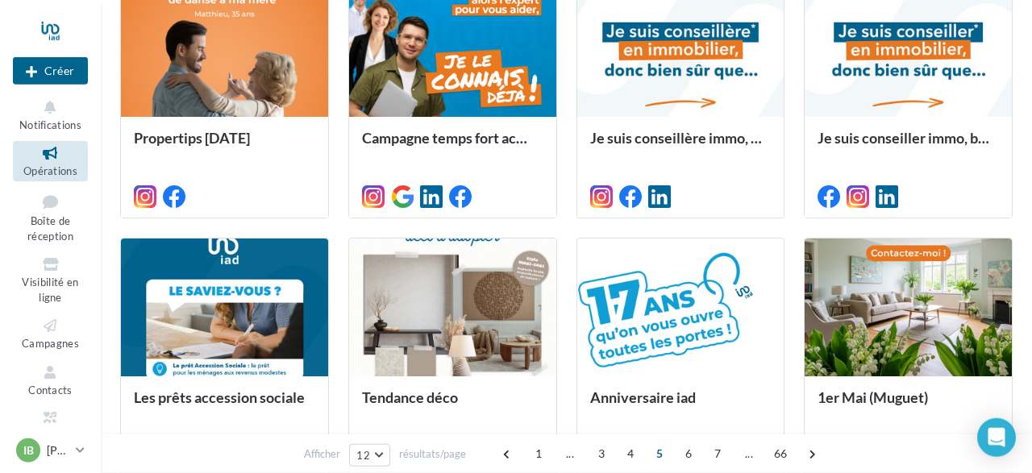
scroll to position [465, 0]
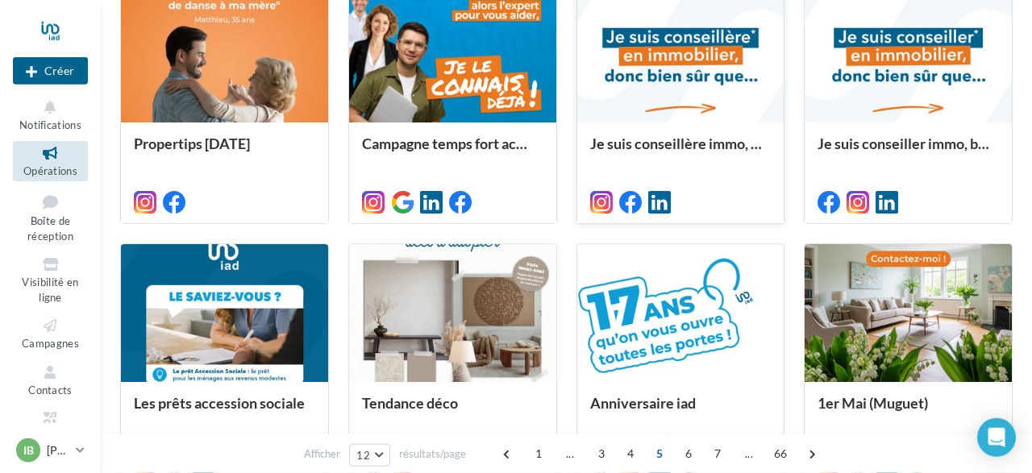
click at [671, 111] on div at bounding box center [680, 54] width 207 height 139
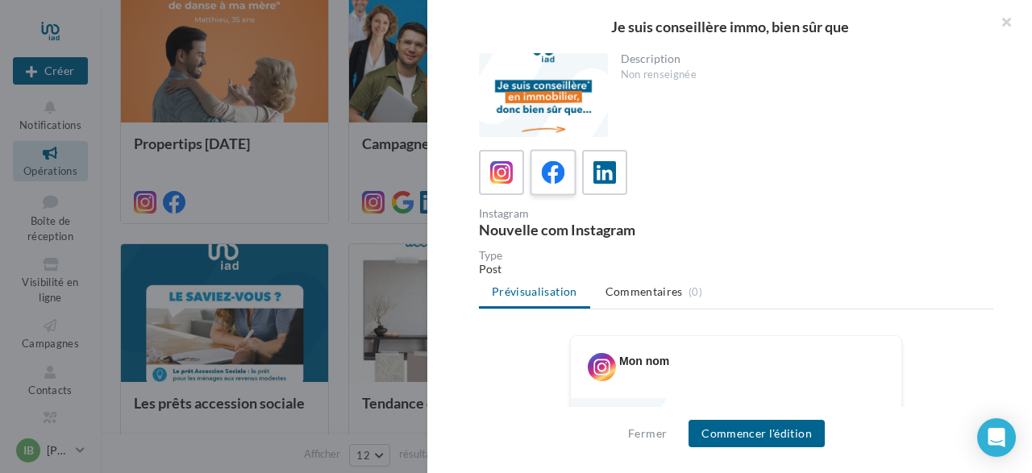
click at [555, 171] on icon at bounding box center [553, 172] width 23 height 23
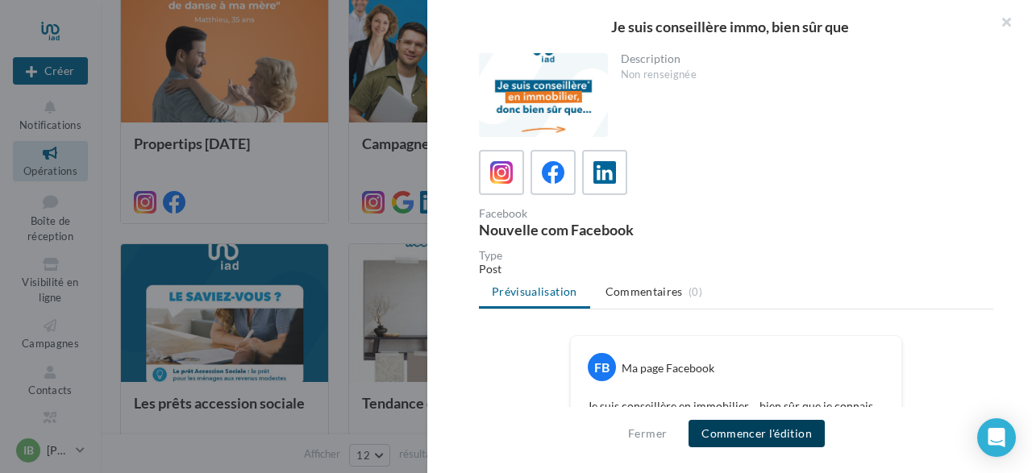
click at [795, 438] on button "Commencer l'édition" at bounding box center [756, 433] width 136 height 27
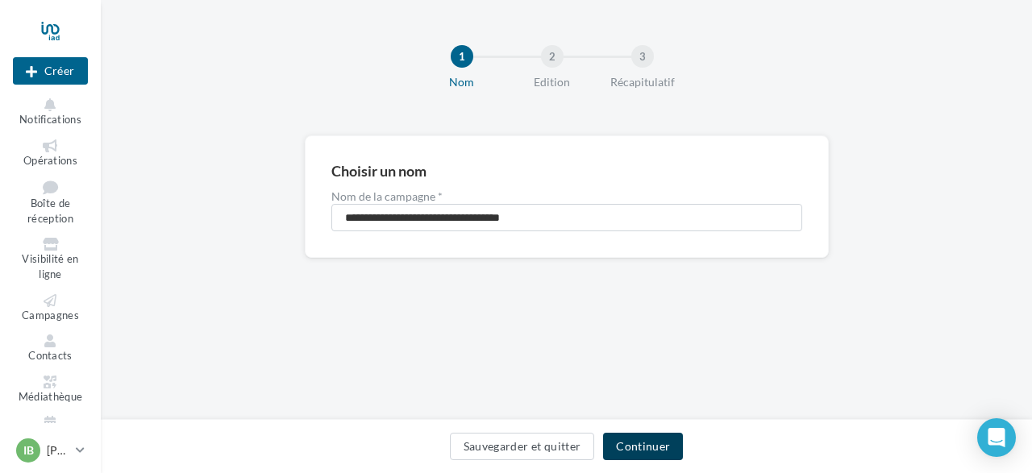
click at [625, 443] on button "Continuer" at bounding box center [643, 446] width 80 height 27
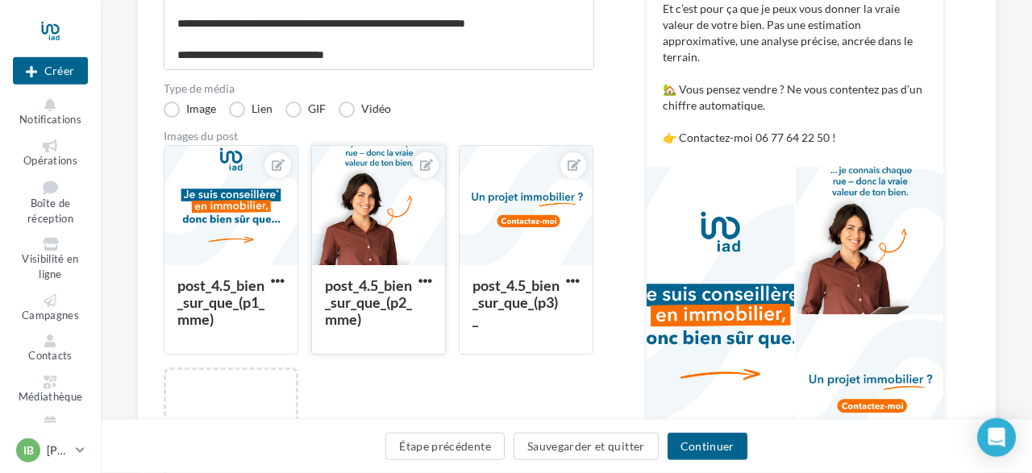
scroll to position [45, 0]
click at [375, 203] on div at bounding box center [378, 206] width 133 height 121
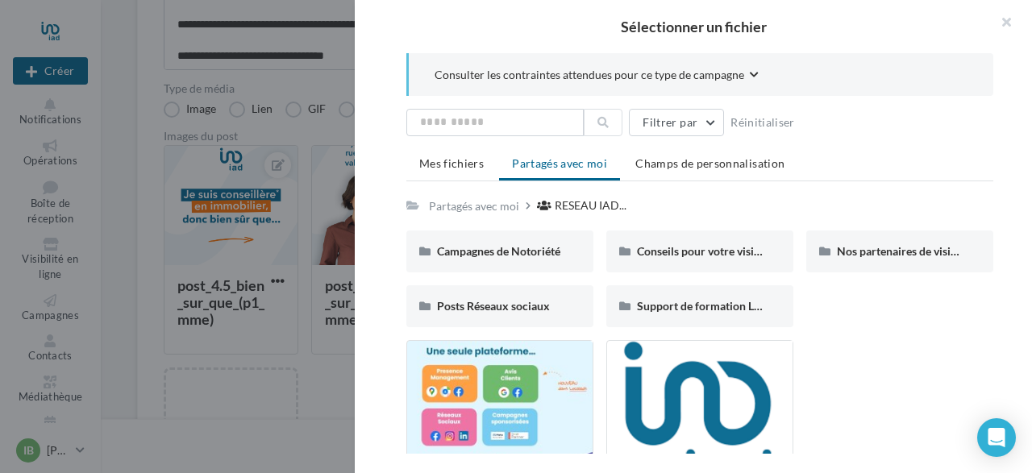
drag, startPoint x: 1028, startPoint y: 79, endPoint x: 1029, endPoint y: 169, distance: 90.3
click at [1029, 169] on div "Consulter les contraintes attendues pour ce type de campagne Filtrer par Réinit…" at bounding box center [700, 253] width 690 height 401
click at [1031, 167] on div "Consulter les contraintes attendues pour ce type de campagne Filtrer par Réinit…" at bounding box center [700, 253] width 690 height 401
drag, startPoint x: 1031, startPoint y: 167, endPoint x: 1029, endPoint y: 191, distance: 24.2
click at [1029, 191] on div "Consulter les contraintes attendues pour ce type de campagne Filtrer par Réinit…" at bounding box center [700, 253] width 690 height 401
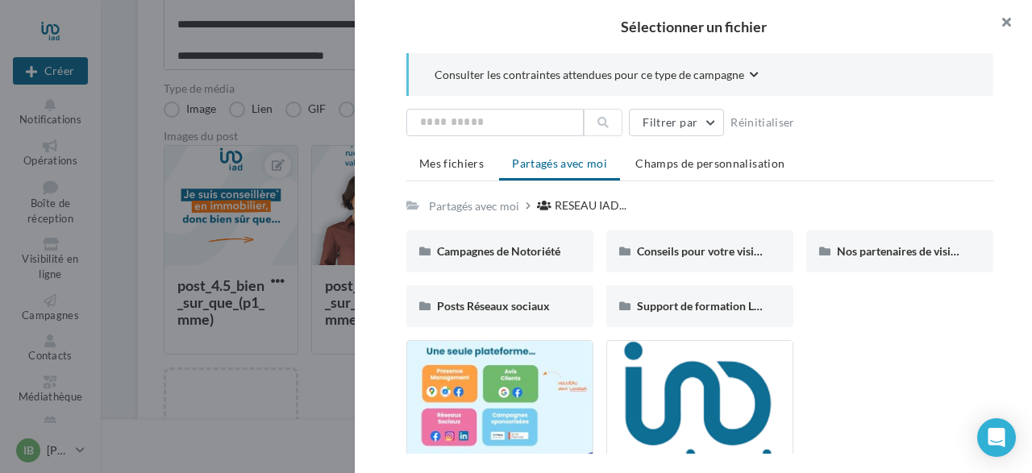
click at [1002, 19] on button "button" at bounding box center [999, 24] width 64 height 48
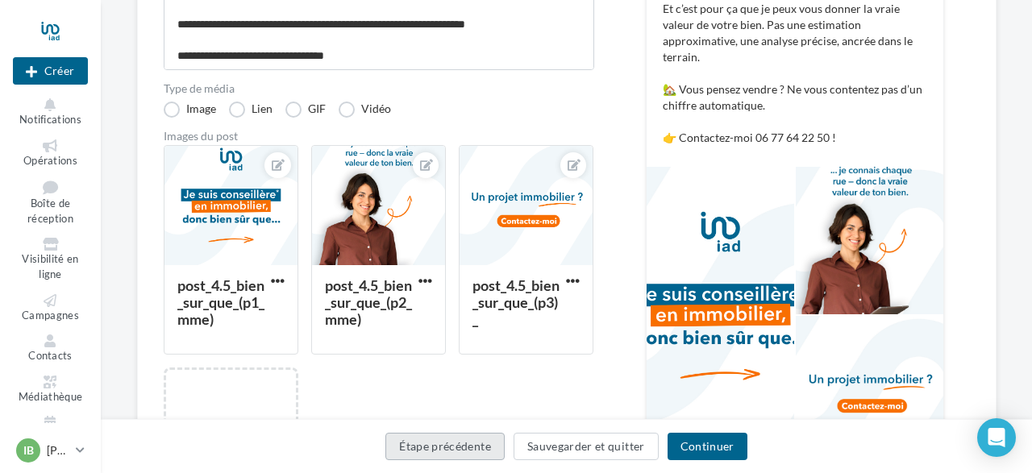
click at [432, 449] on button "Étape précédente" at bounding box center [444, 446] width 119 height 27
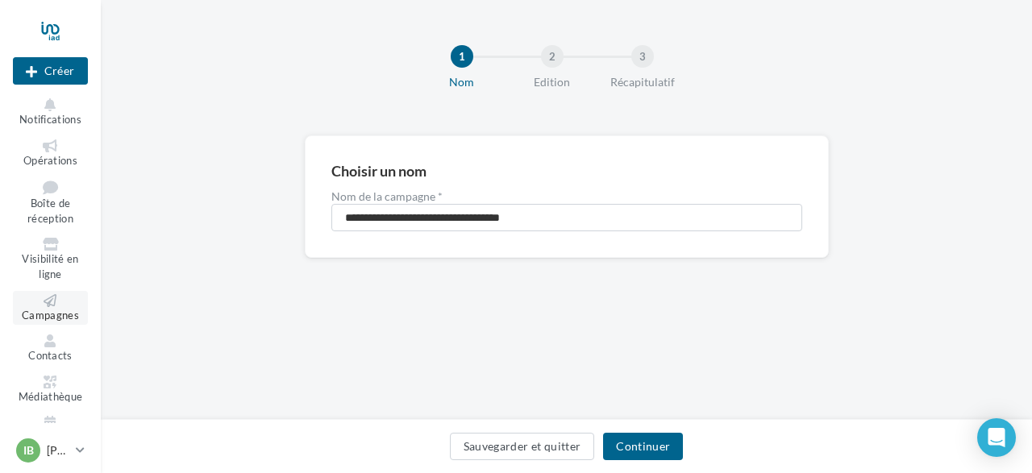
click at [56, 315] on span "Campagnes" at bounding box center [50, 315] width 57 height 13
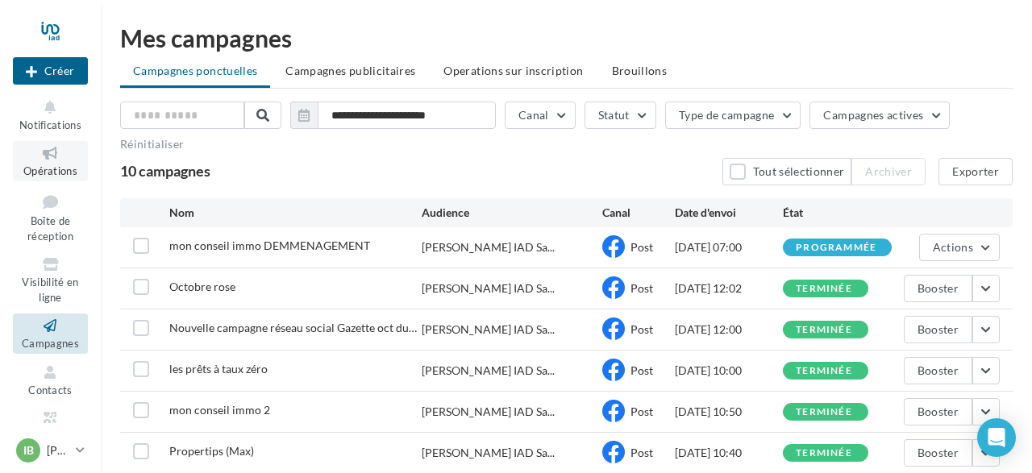
click at [60, 164] on link "Opérations" at bounding box center [50, 160] width 75 height 39
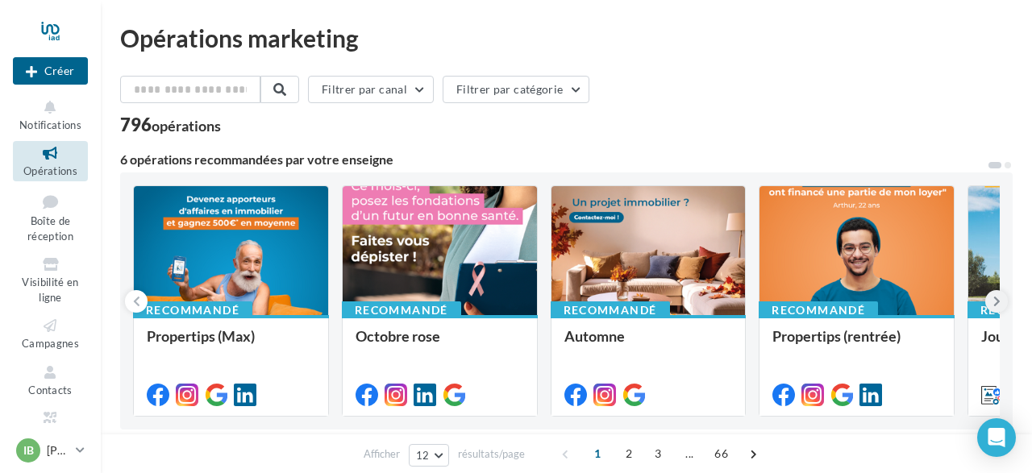
click at [994, 301] on icon at bounding box center [996, 301] width 7 height 16
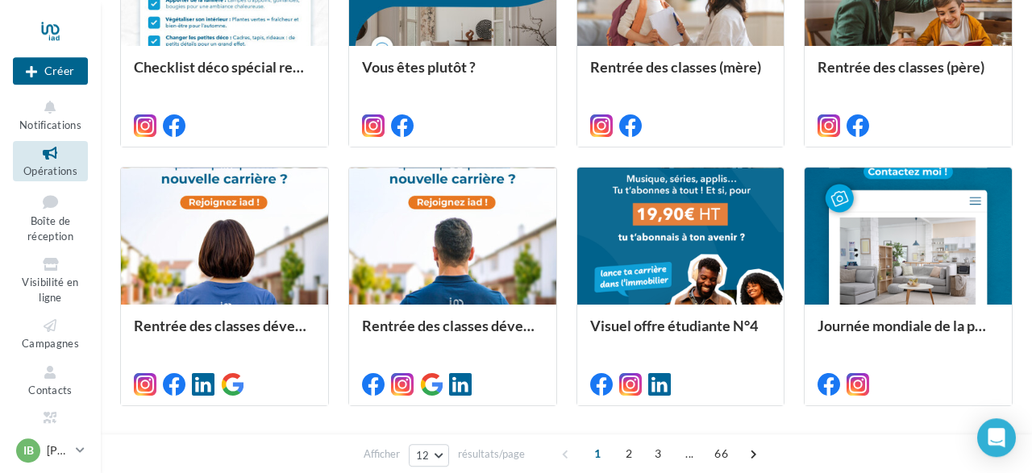
scroll to position [867, 0]
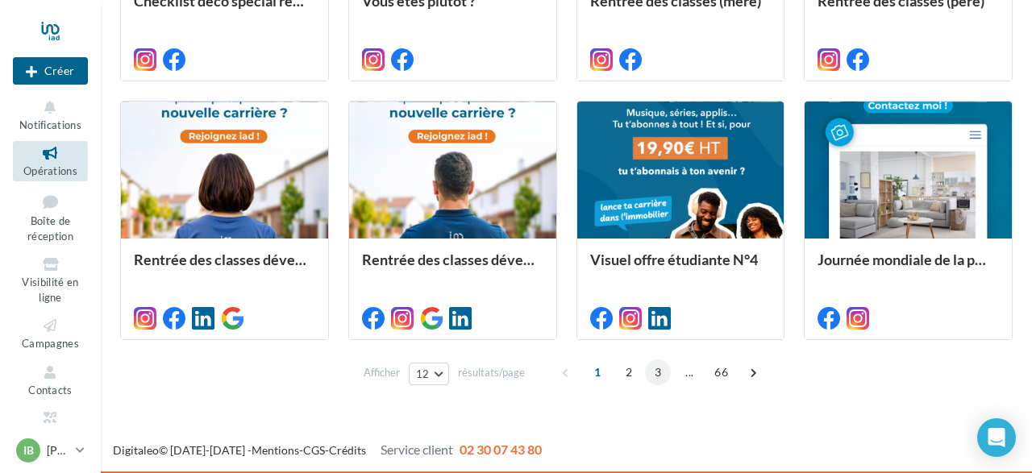
click at [655, 373] on span "3" at bounding box center [658, 372] width 26 height 26
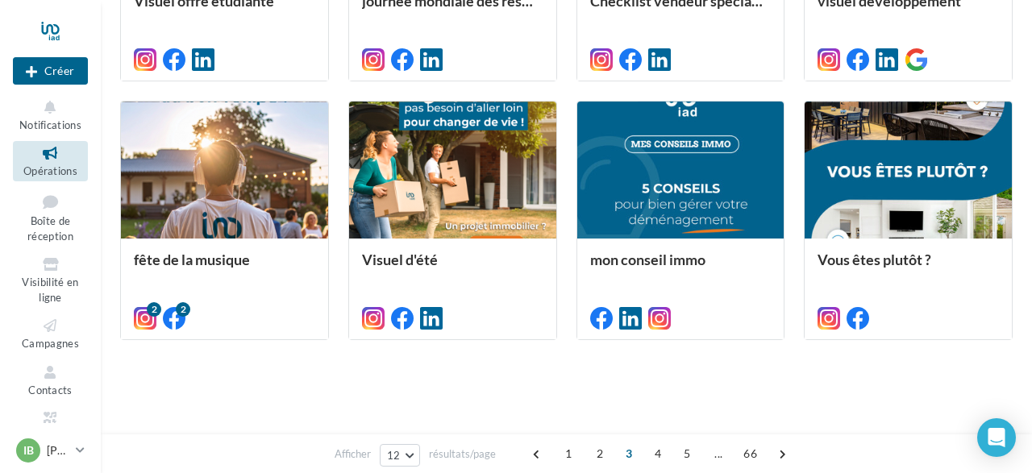
scroll to position [384, 0]
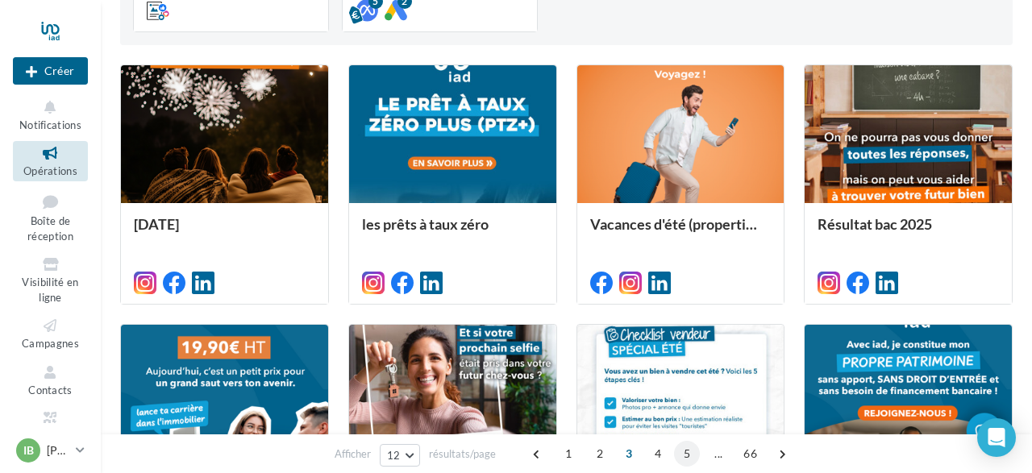
click at [683, 457] on span "5" at bounding box center [687, 454] width 26 height 26
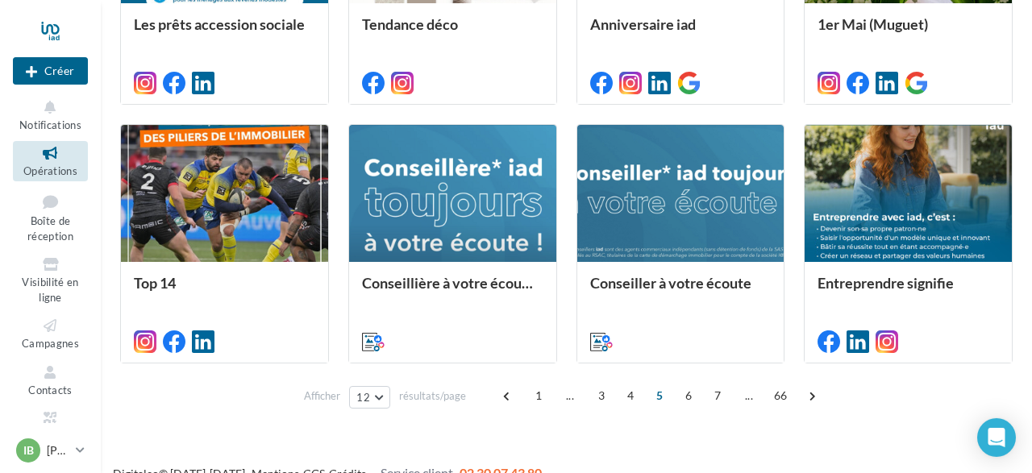
scroll to position [848, 0]
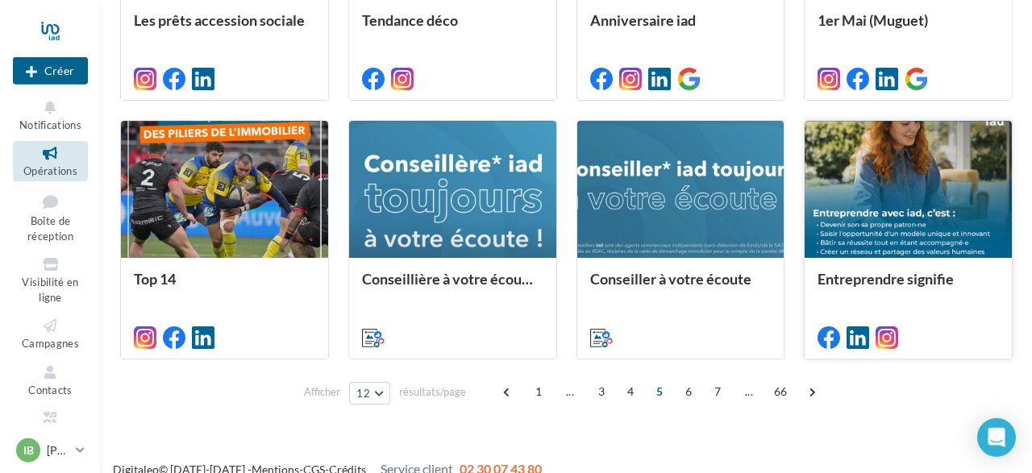
click at [903, 209] on div at bounding box center [907, 190] width 207 height 139
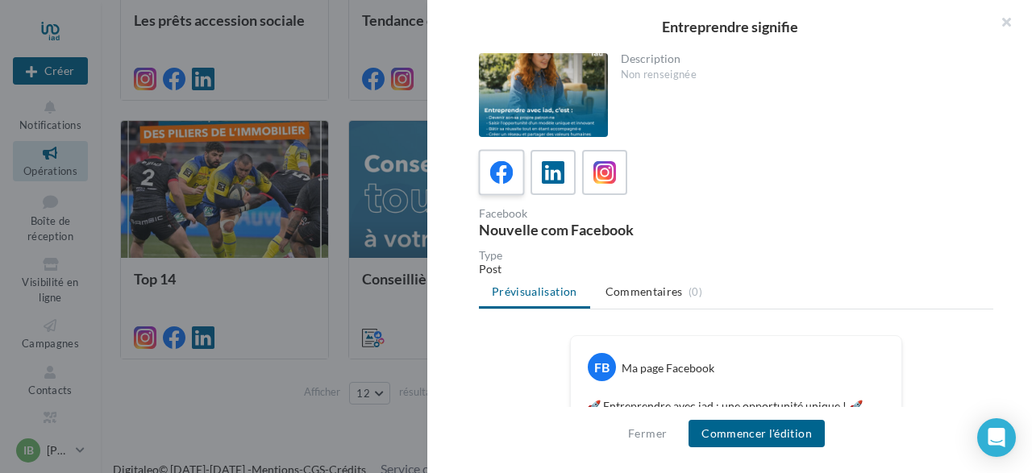
click at [499, 186] on div at bounding box center [502, 173] width 30 height 30
click at [734, 433] on button "Commencer l'édition" at bounding box center [756, 433] width 136 height 27
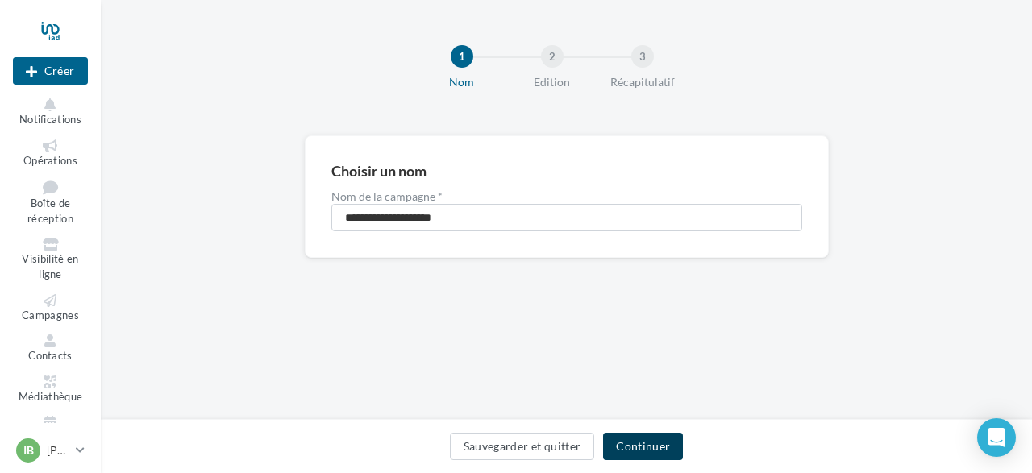
click at [641, 446] on button "Continuer" at bounding box center [643, 446] width 80 height 27
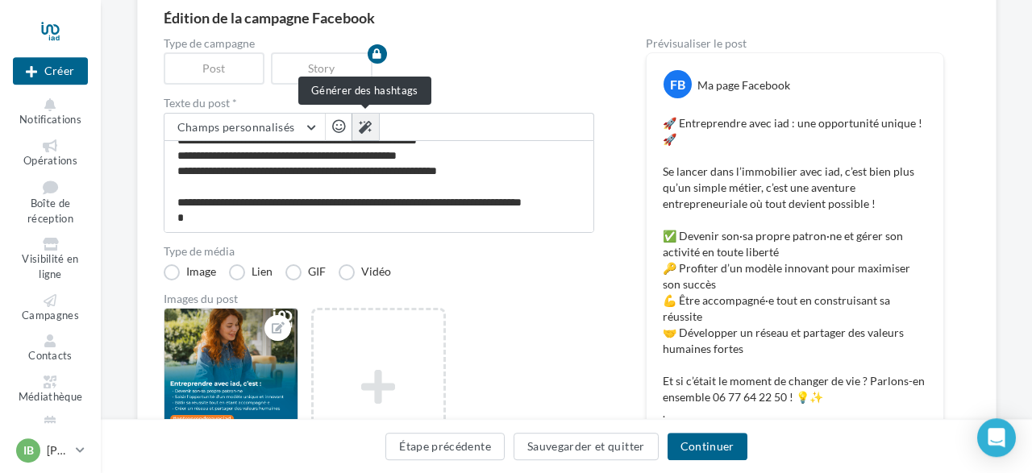
scroll to position [123, 0]
click at [360, 123] on icon at bounding box center [365, 127] width 13 height 13
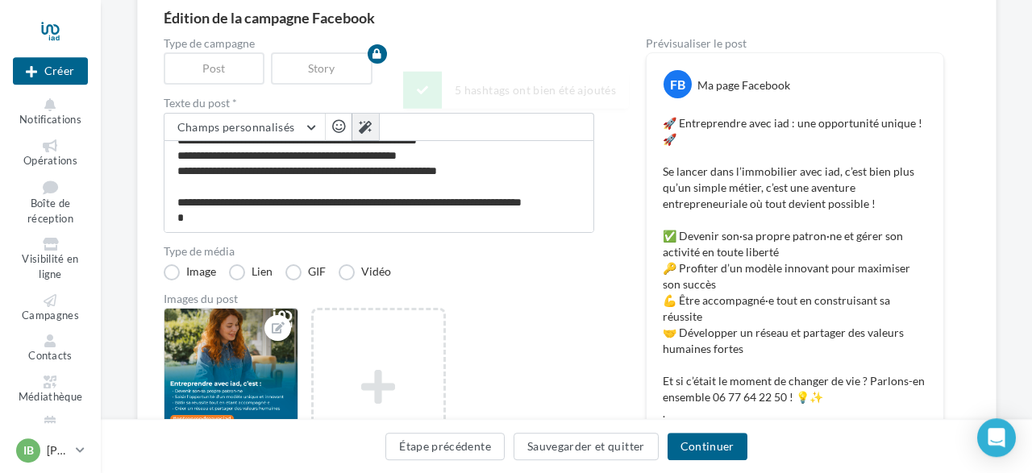
type textarea "**********"
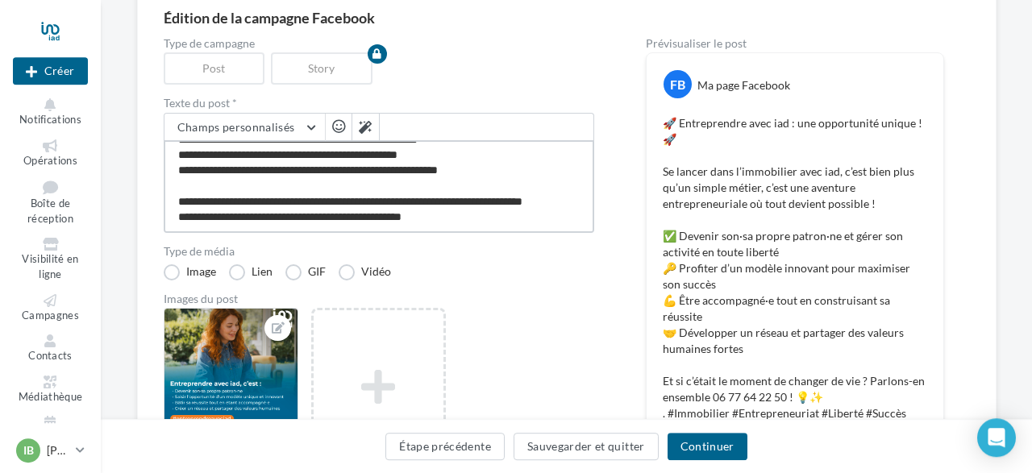
click at [470, 224] on textarea "**********" at bounding box center [379, 186] width 430 height 93
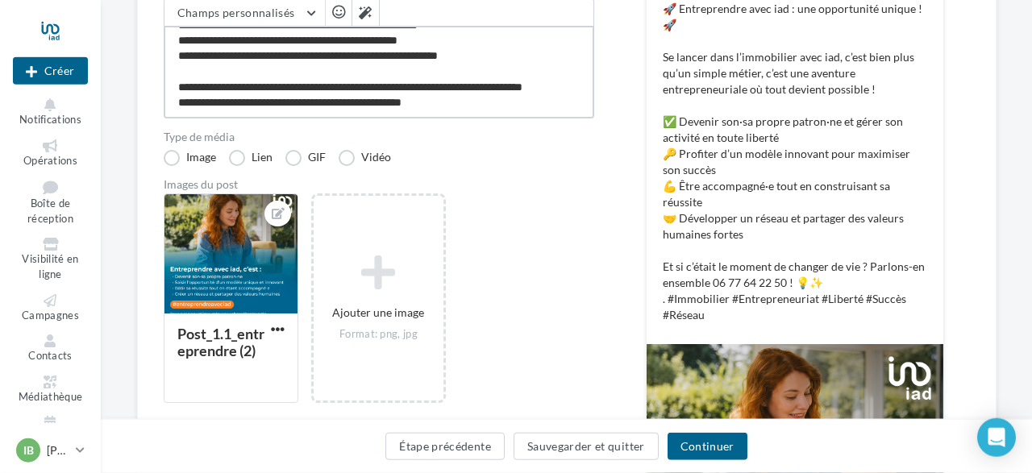
scroll to position [271, 0]
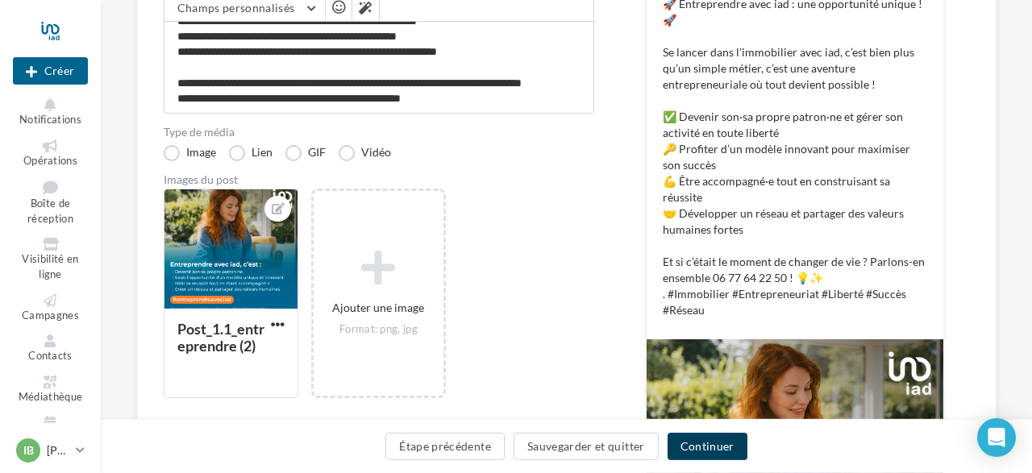
click at [712, 454] on button "Continuer" at bounding box center [707, 446] width 80 height 27
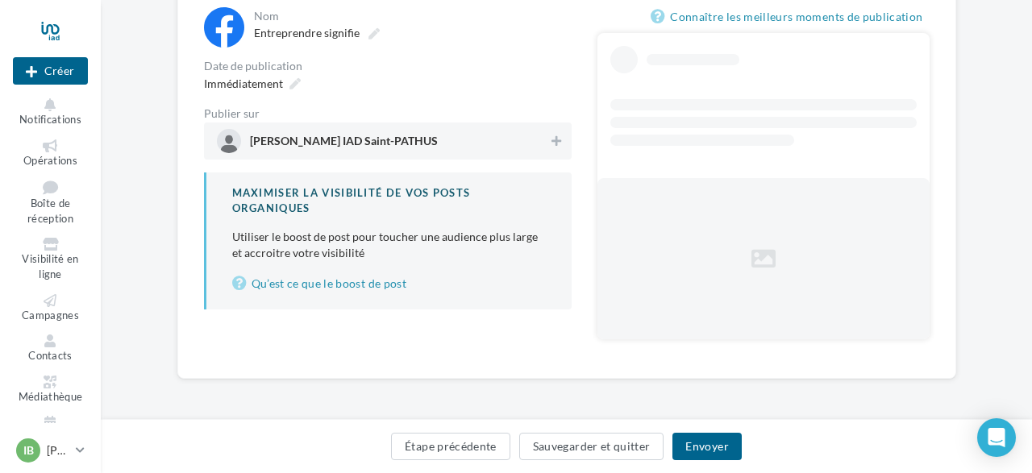
scroll to position [139, 0]
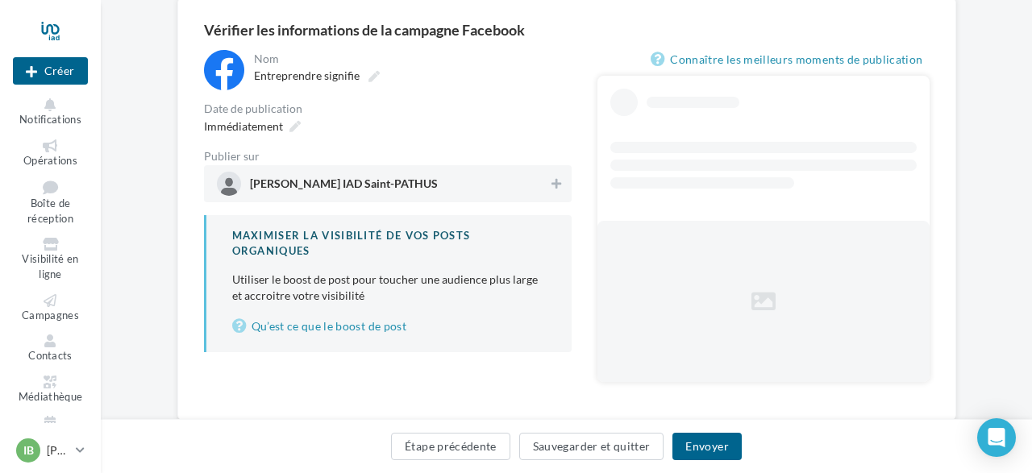
click at [477, 186] on span "[PERSON_NAME] IAD Saint-PATHUS" at bounding box center [383, 184] width 332 height 24
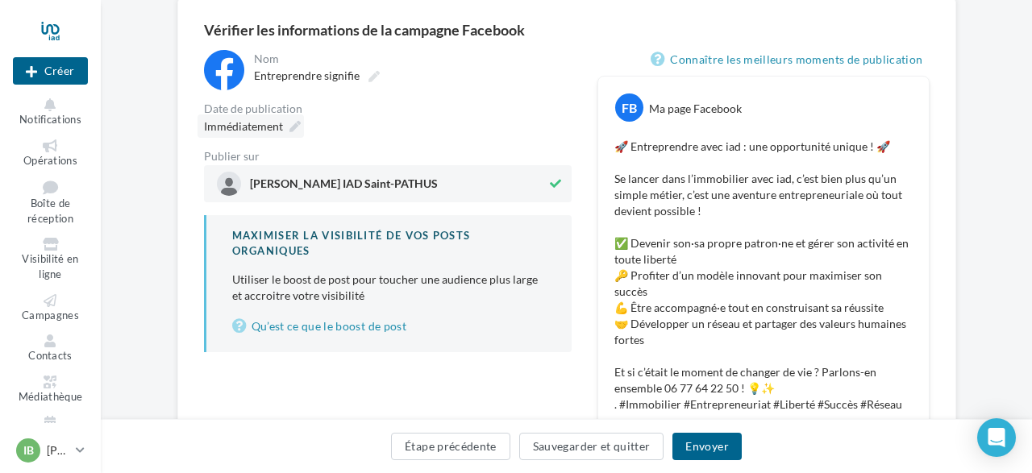
click at [273, 128] on span "Immédiatement" at bounding box center [243, 126] width 79 height 14
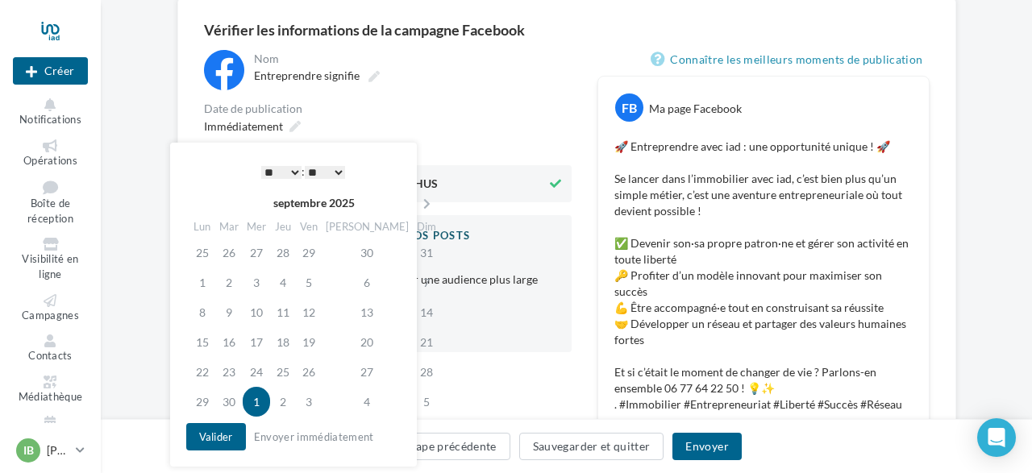
click at [261, 166] on select "* * * * * * * * * * ** ** ** ** ** ** ** ** ** ** ** ** ** **" at bounding box center [281, 172] width 40 height 13
click at [322, 402] on td "3" at bounding box center [309, 402] width 26 height 30
click at [212, 437] on button "Valider" at bounding box center [216, 436] width 60 height 27
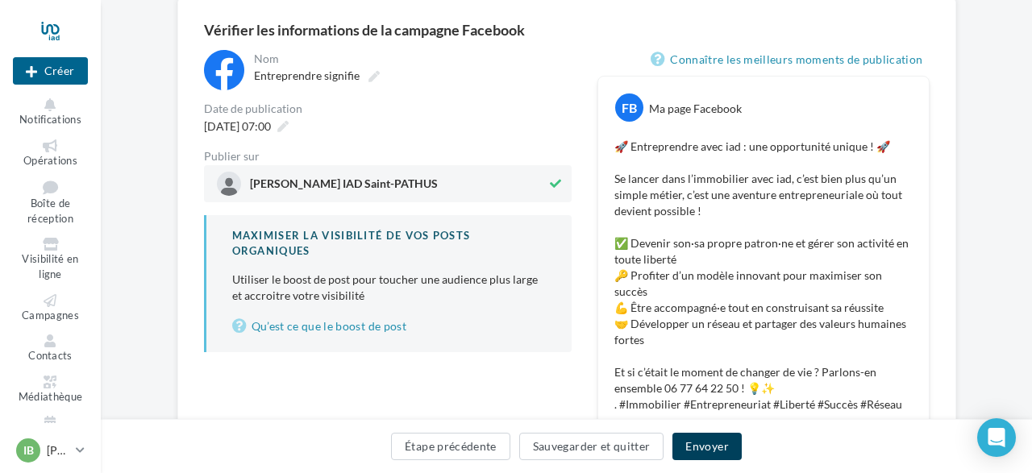
click at [712, 444] on button "Envoyer" at bounding box center [706, 446] width 69 height 27
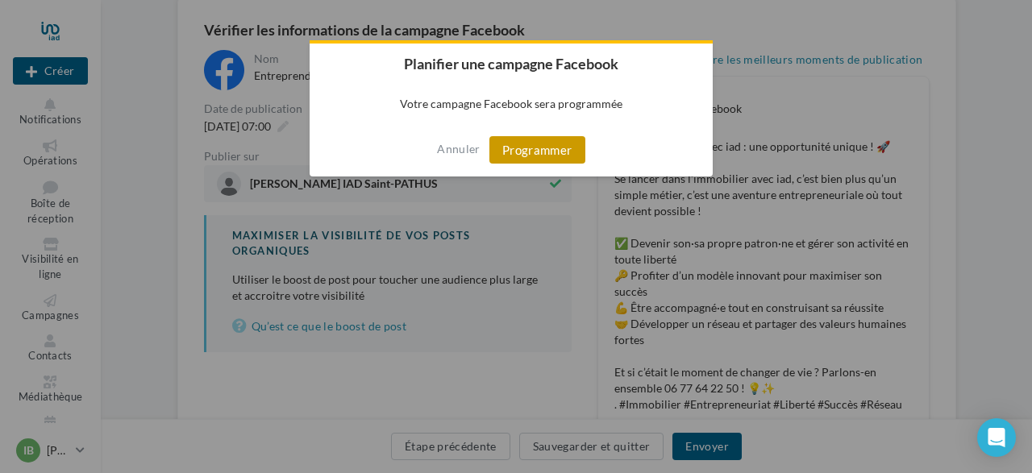
click at [547, 154] on button "Programmer" at bounding box center [537, 149] width 96 height 27
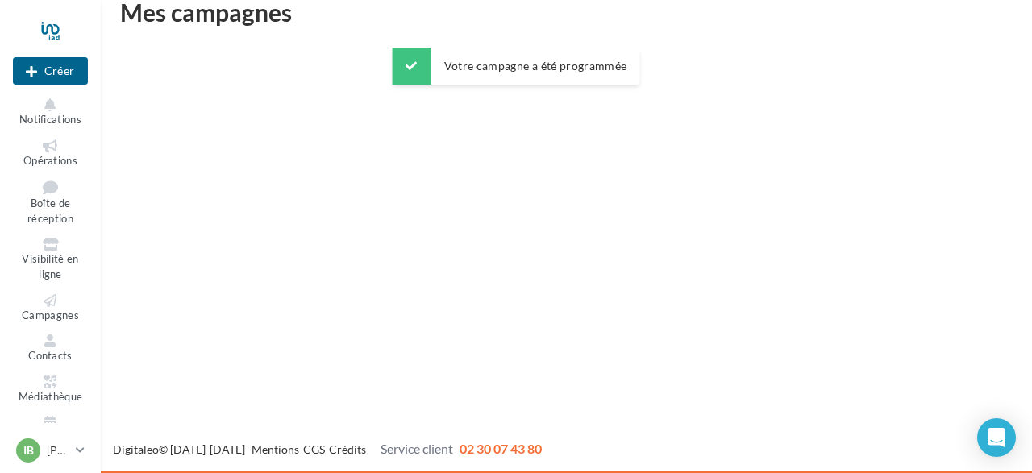
scroll to position [26, 0]
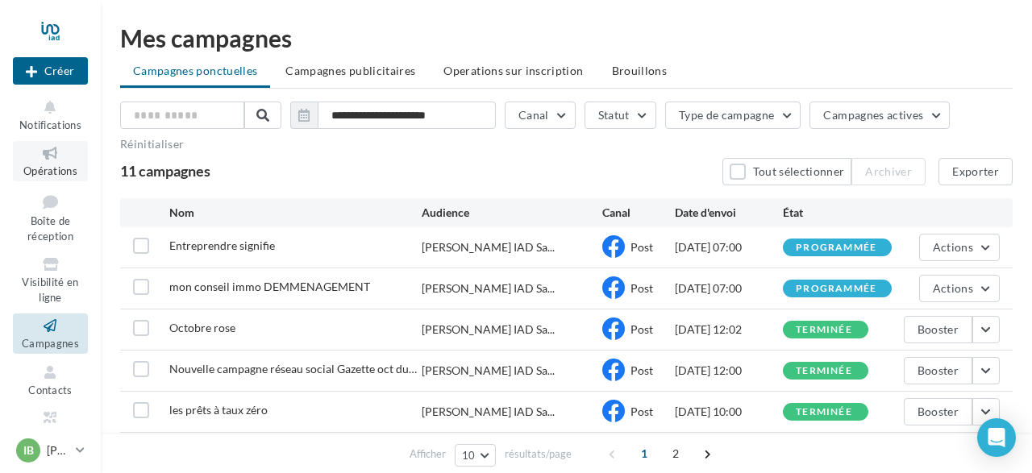
click at [47, 170] on span "Opérations" at bounding box center [50, 170] width 54 height 13
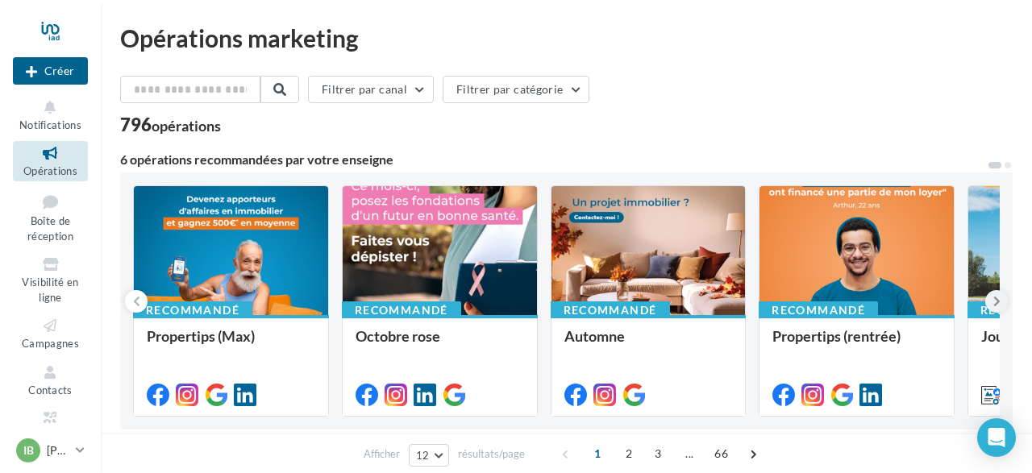
click at [999, 301] on icon at bounding box center [996, 301] width 7 height 16
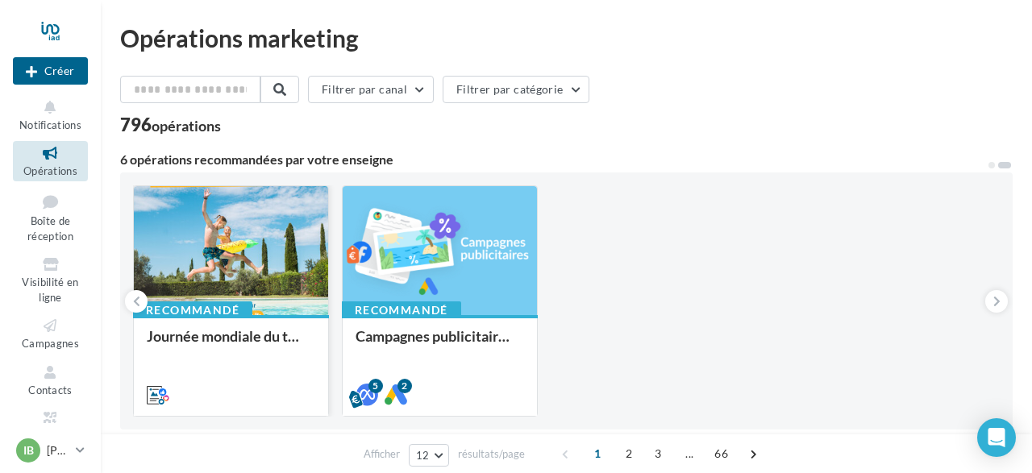
click at [243, 312] on div "Recommandé" at bounding box center [192, 310] width 119 height 18
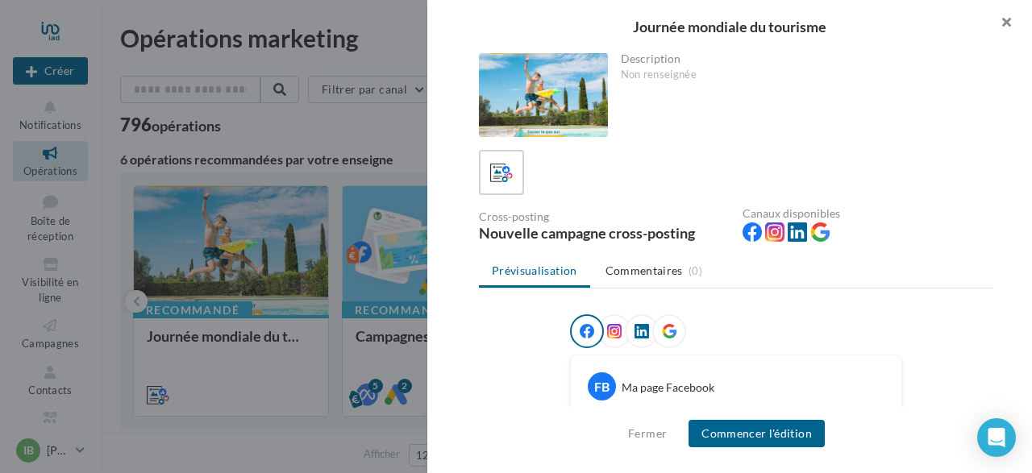
click at [1008, 20] on button "button" at bounding box center [999, 24] width 64 height 48
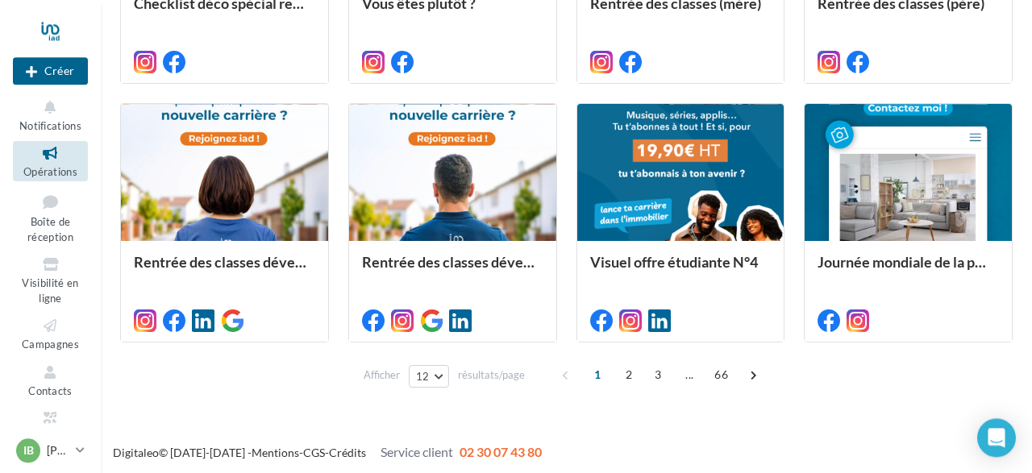
scroll to position [867, 0]
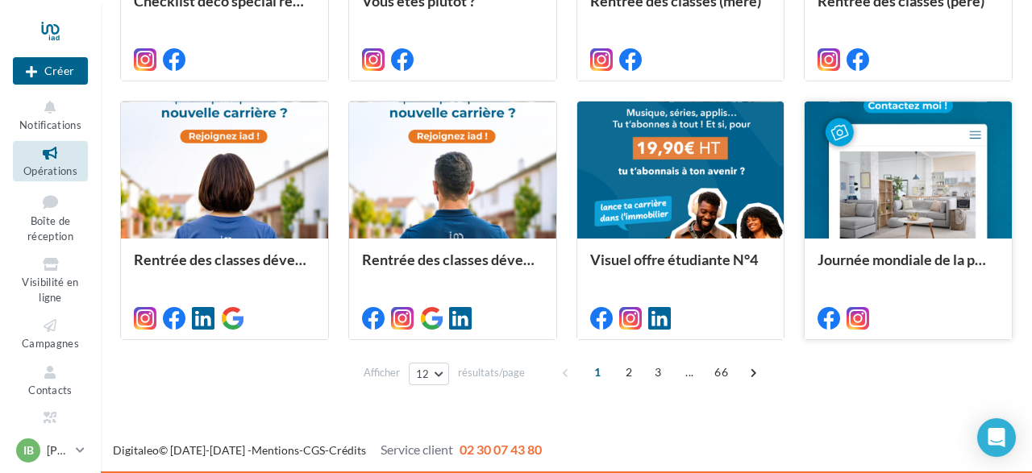
click at [926, 183] on div at bounding box center [907, 171] width 207 height 139
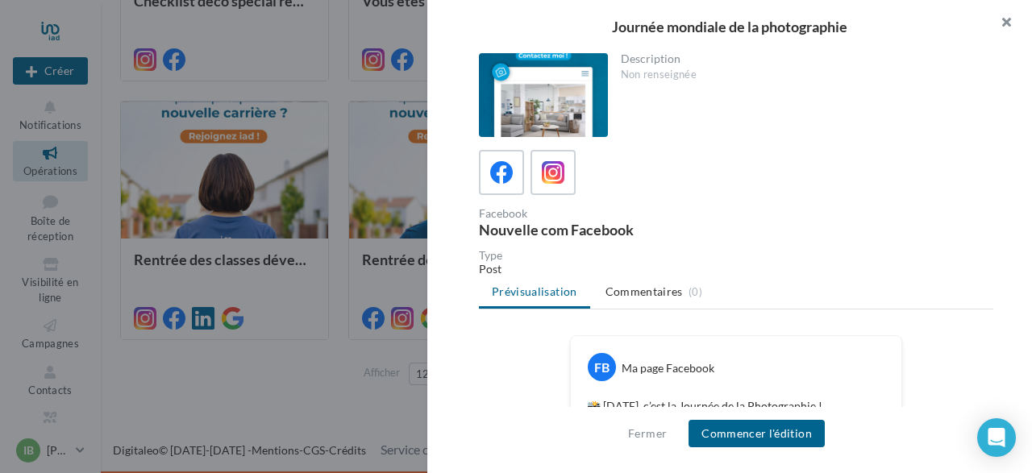
click at [1008, 17] on button "button" at bounding box center [999, 24] width 64 height 48
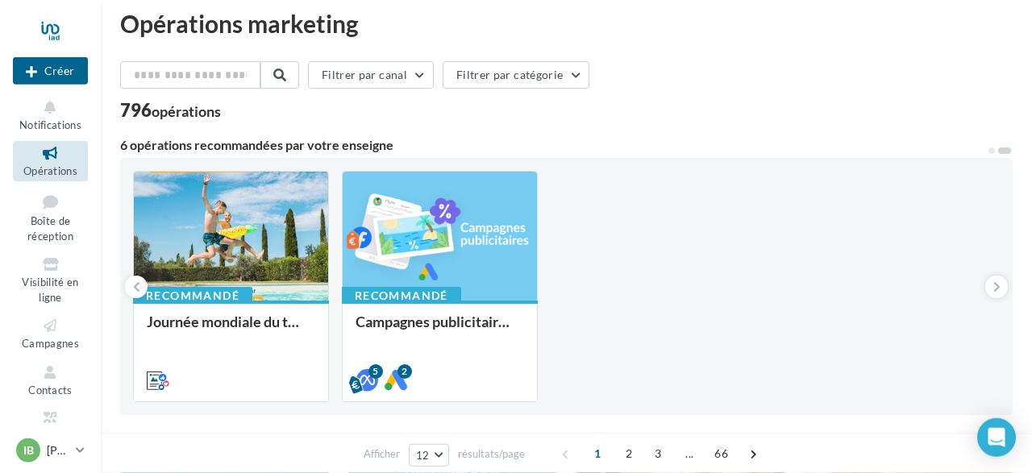
scroll to position [0, 0]
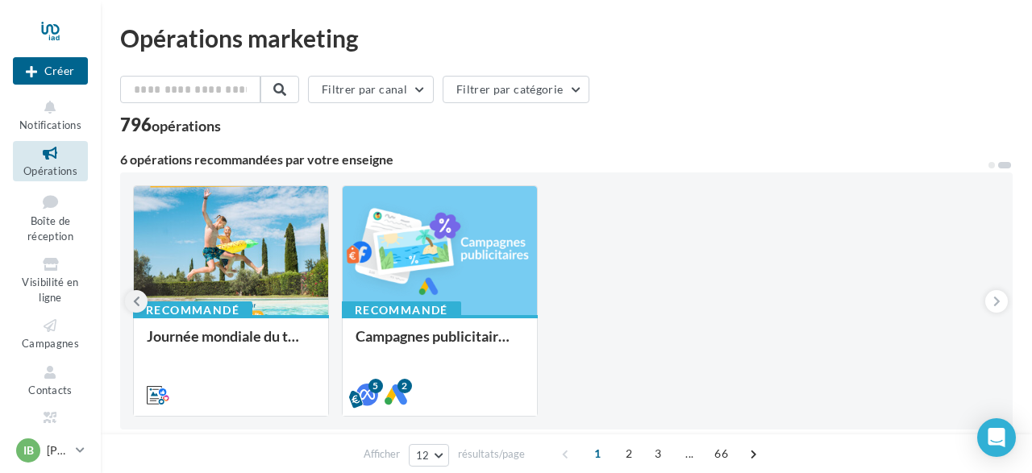
click at [135, 300] on icon at bounding box center [136, 301] width 7 height 16
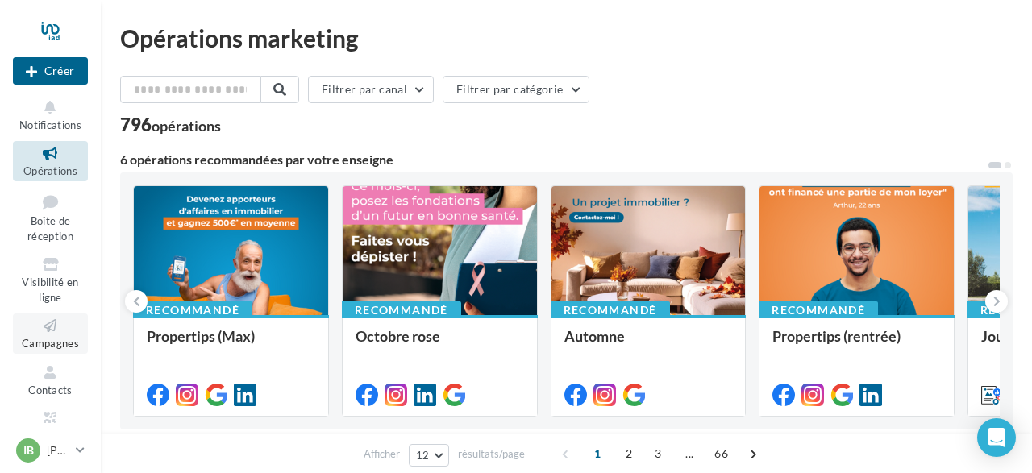
click at [49, 328] on icon at bounding box center [50, 326] width 65 height 19
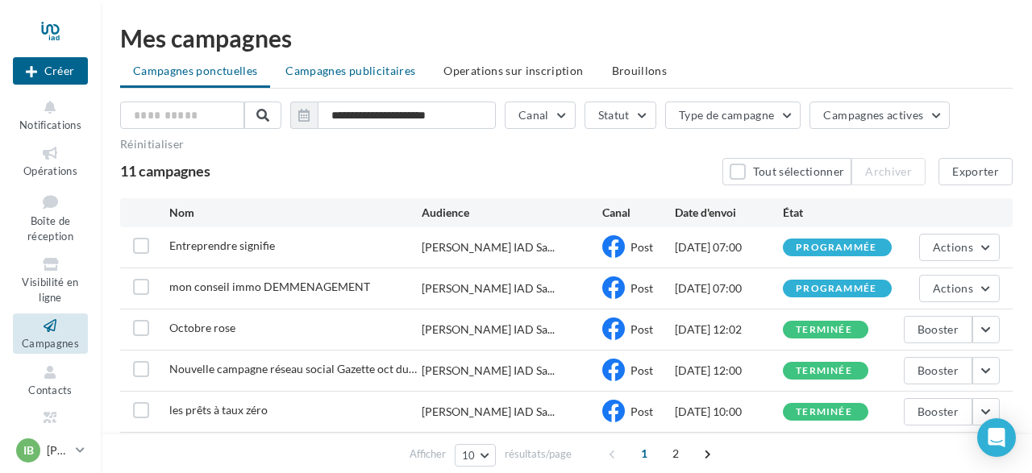
click at [371, 73] on span "Campagnes publicitaires" at bounding box center [350, 71] width 130 height 14
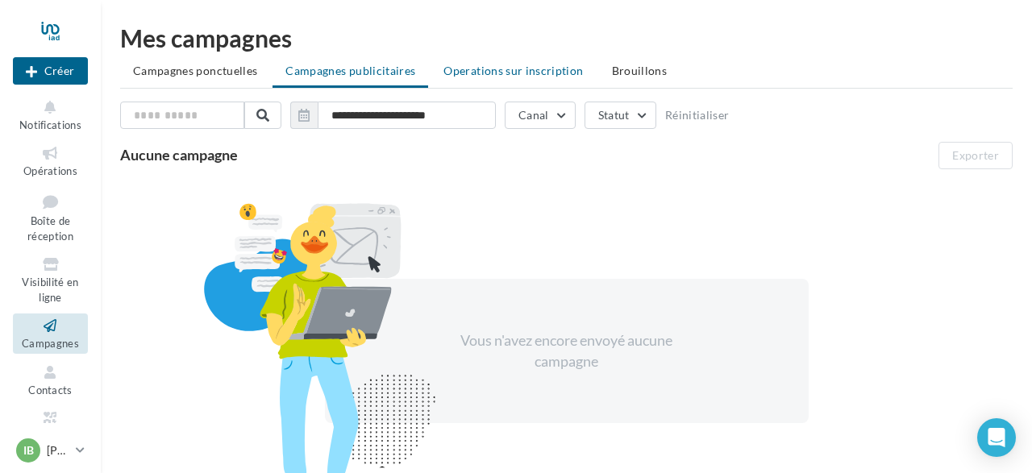
click at [488, 69] on span "Operations sur inscription" at bounding box center [512, 71] width 139 height 14
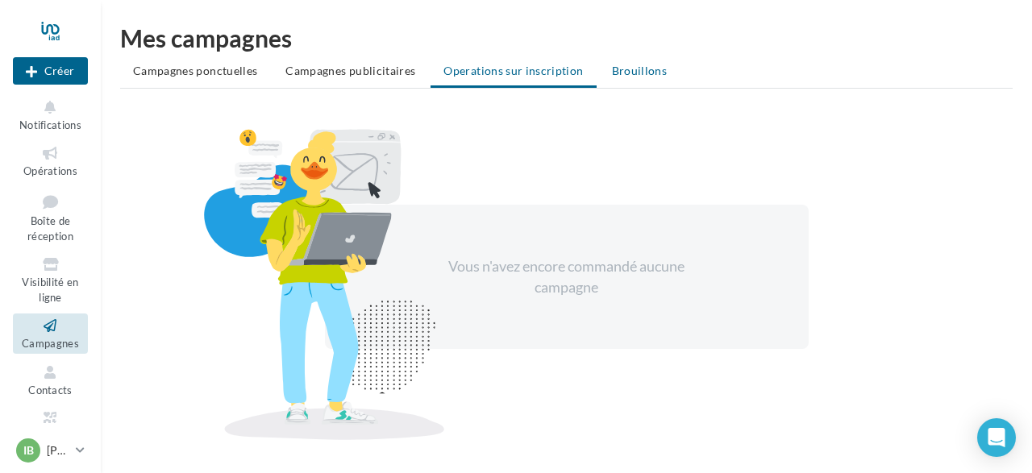
click at [615, 77] on span "Brouillons" at bounding box center [640, 71] width 56 height 14
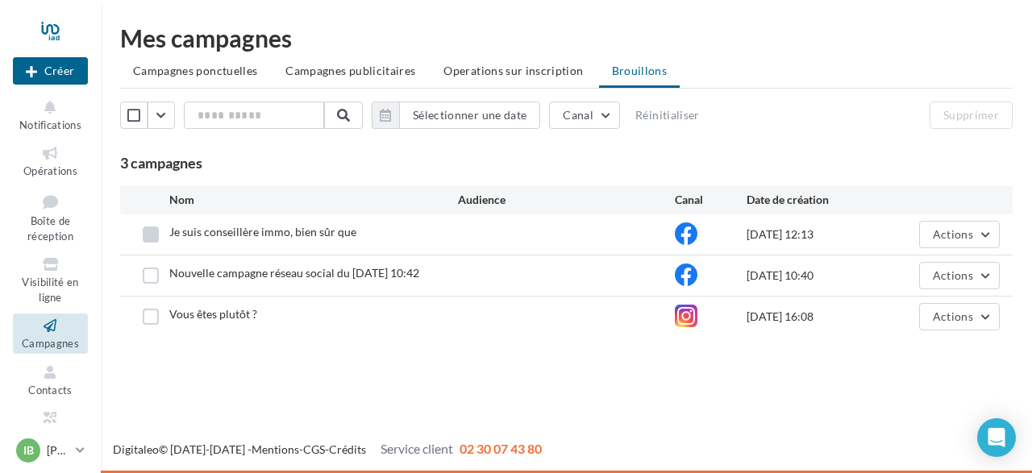
click at [146, 236] on label at bounding box center [151, 234] width 16 height 16
click at [150, 272] on label at bounding box center [151, 276] width 16 height 16
click at [149, 321] on label at bounding box center [151, 317] width 16 height 16
click at [962, 122] on button "Supprimer" at bounding box center [970, 115] width 83 height 27
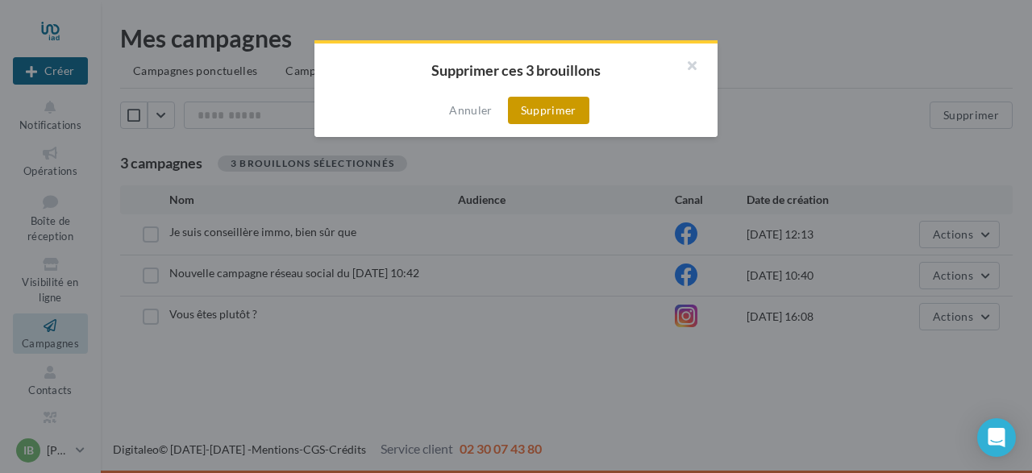
click at [552, 114] on button "Supprimer" at bounding box center [548, 110] width 81 height 27
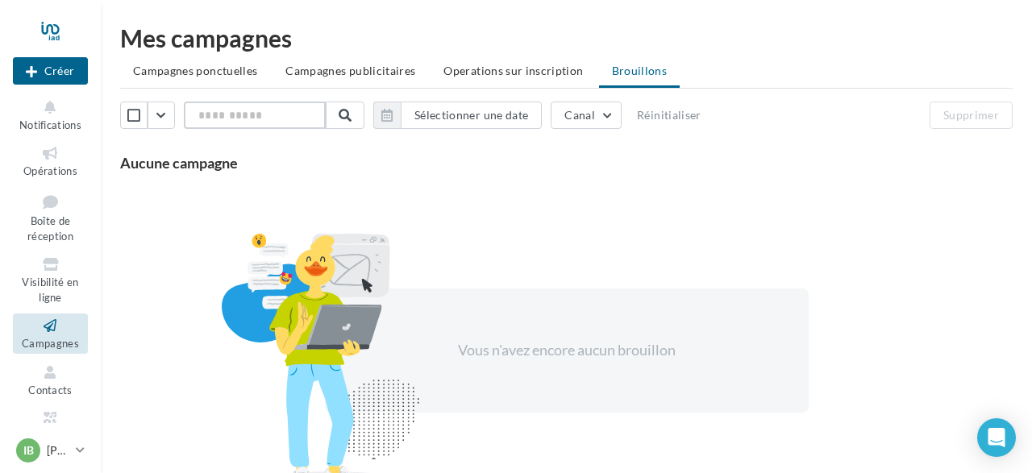
click at [303, 117] on input "text" at bounding box center [255, 115] width 142 height 27
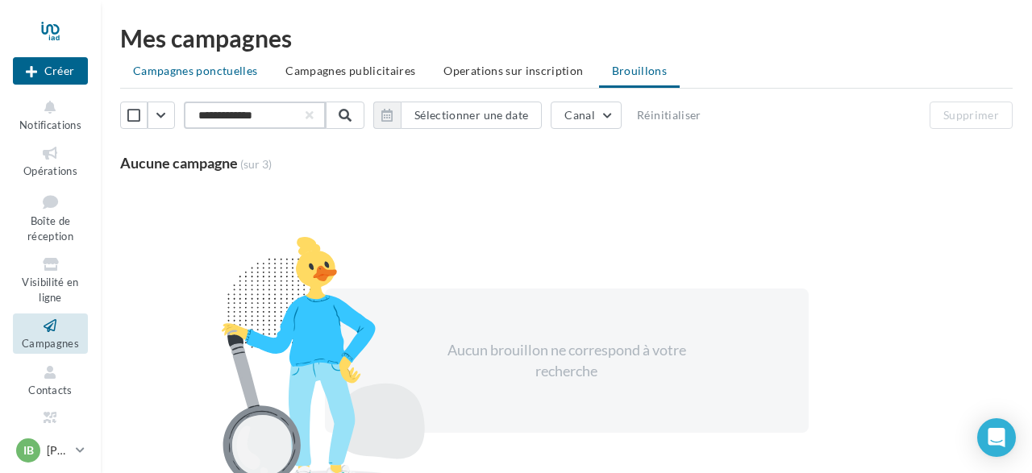
type input "**********"
click at [197, 65] on span "Campagnes ponctuelles" at bounding box center [195, 71] width 124 height 14
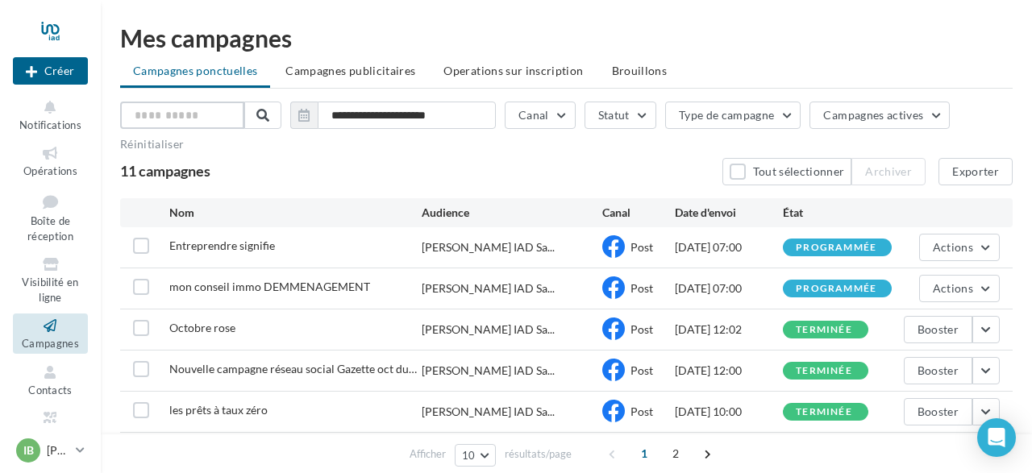
click at [185, 120] on input "text" at bounding box center [182, 115] width 124 height 27
click at [639, 111] on button "Statut" at bounding box center [620, 115] width 72 height 27
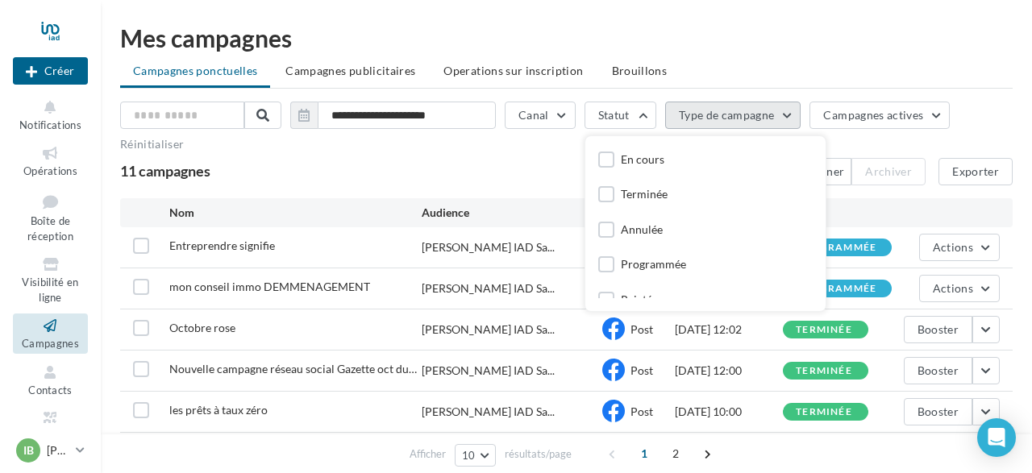
click at [792, 114] on button "Type de campagne" at bounding box center [733, 115] width 136 height 27
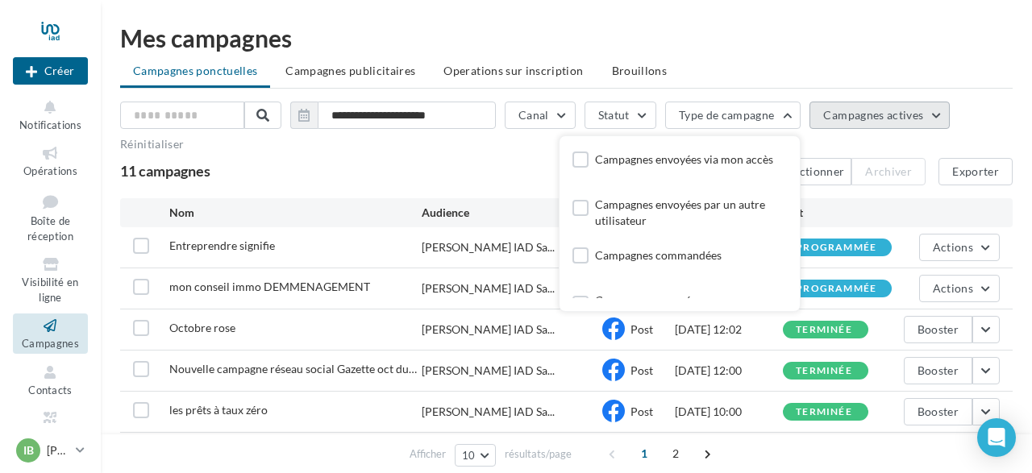
click at [916, 110] on span "Campagnes actives" at bounding box center [873, 115] width 100 height 14
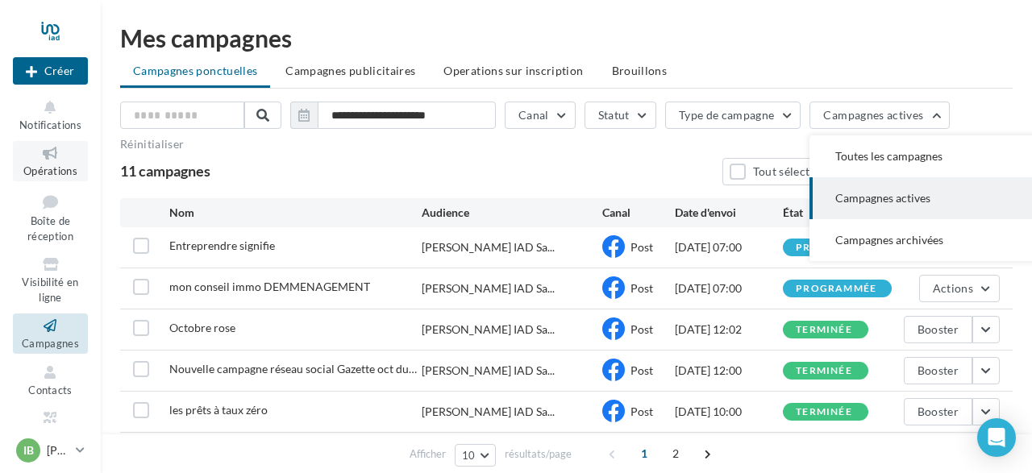
click at [51, 170] on span "Opérations" at bounding box center [50, 170] width 54 height 13
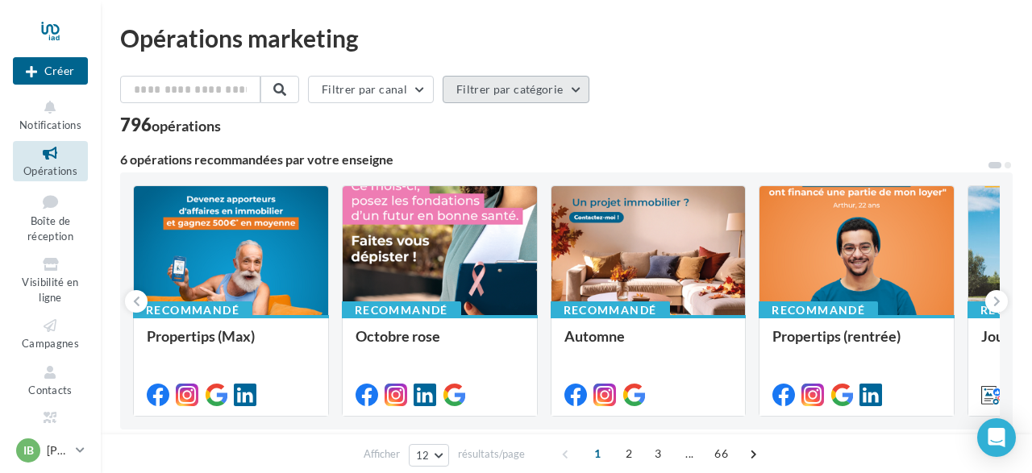
click at [581, 89] on button "Filtrer par catégorie" at bounding box center [516, 89] width 147 height 27
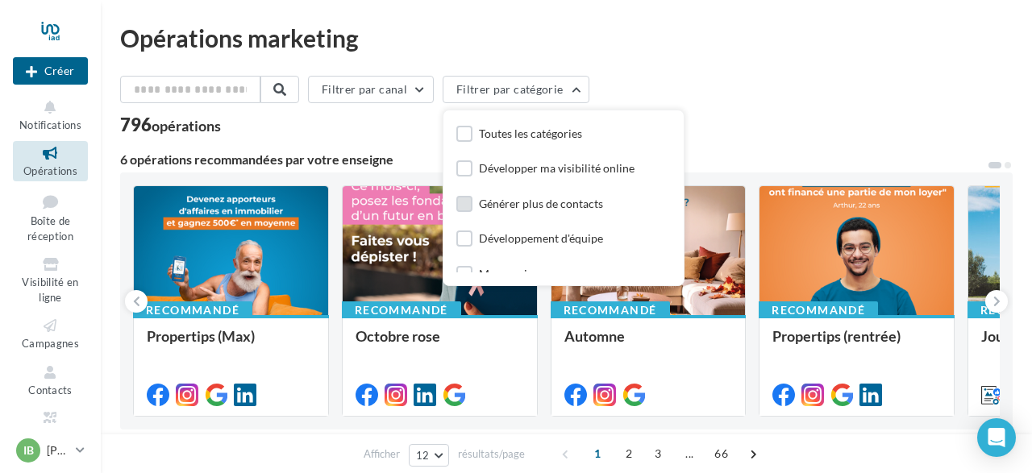
click at [470, 207] on label at bounding box center [464, 204] width 16 height 16
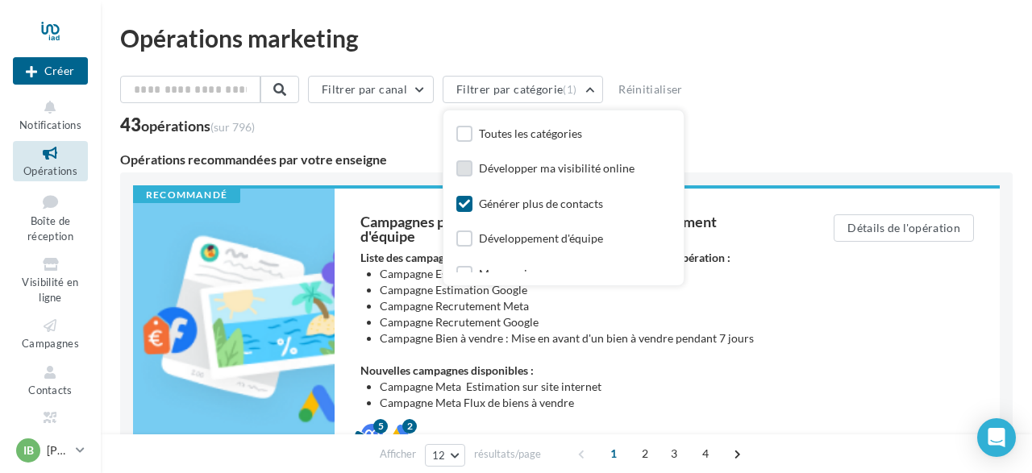
click at [470, 163] on label at bounding box center [464, 168] width 16 height 16
click at [470, 206] on icon at bounding box center [464, 203] width 11 height 11
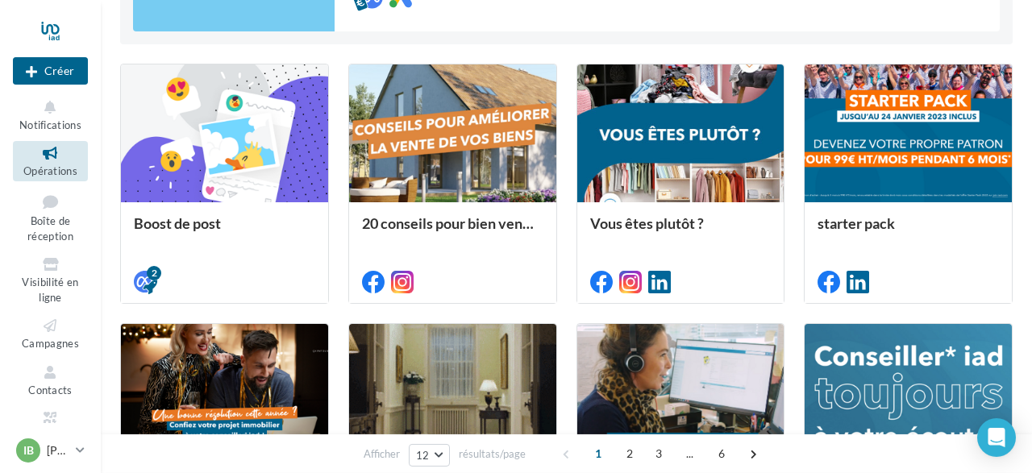
scroll to position [441, 0]
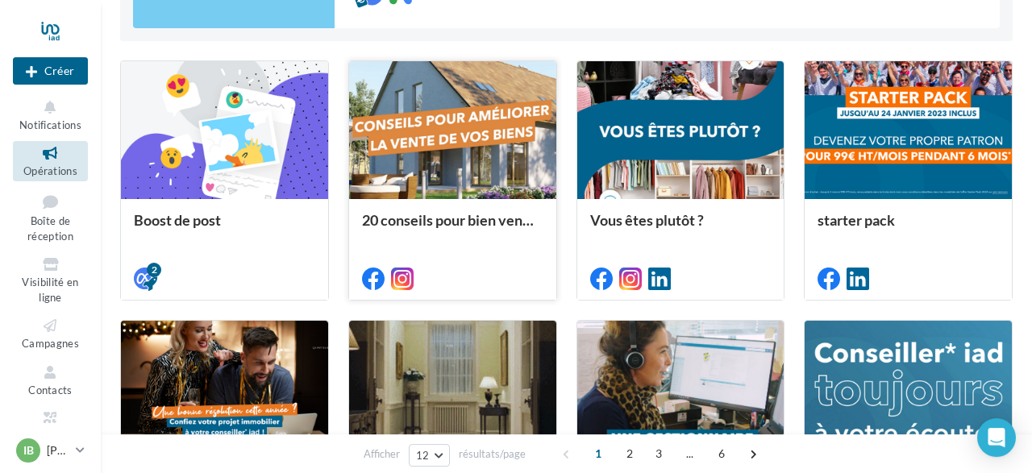
click at [457, 145] on div at bounding box center [452, 130] width 207 height 139
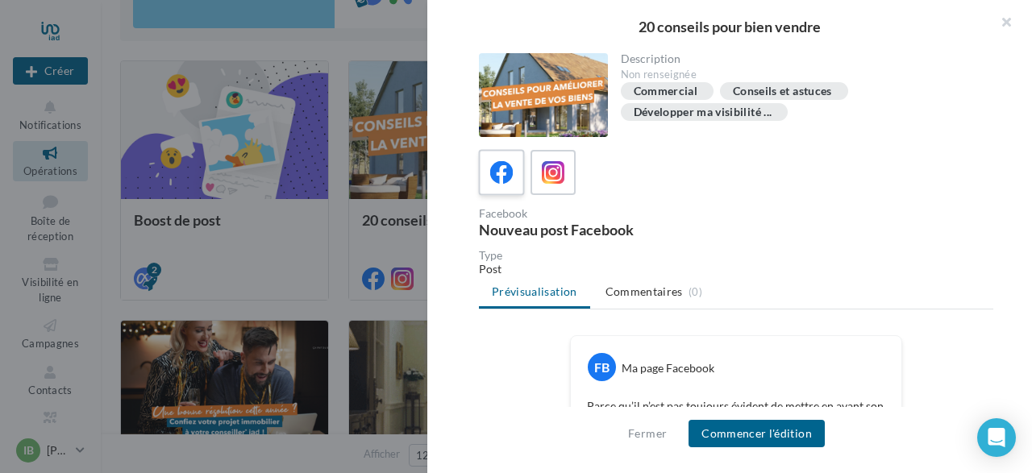
click at [505, 173] on icon at bounding box center [501, 172] width 23 height 23
click at [779, 440] on button "Commencer l'édition" at bounding box center [756, 433] width 136 height 27
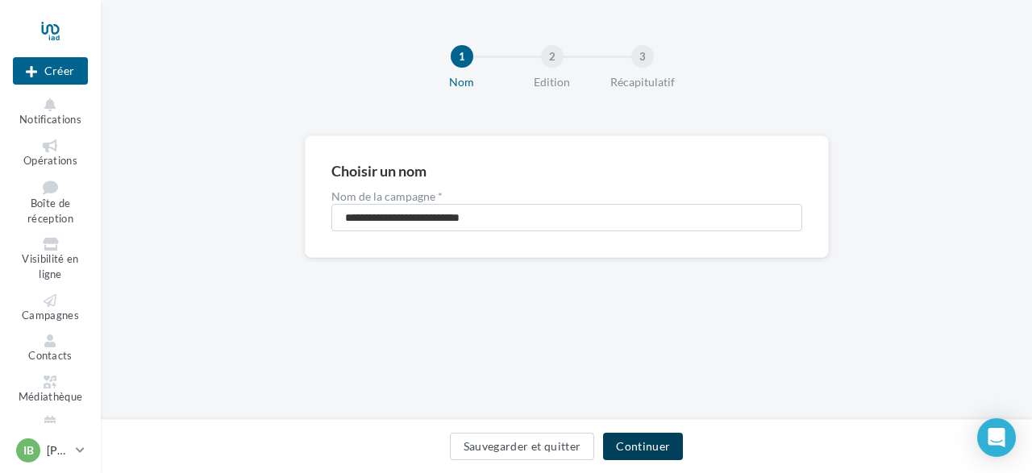
click at [650, 447] on button "Continuer" at bounding box center [643, 446] width 80 height 27
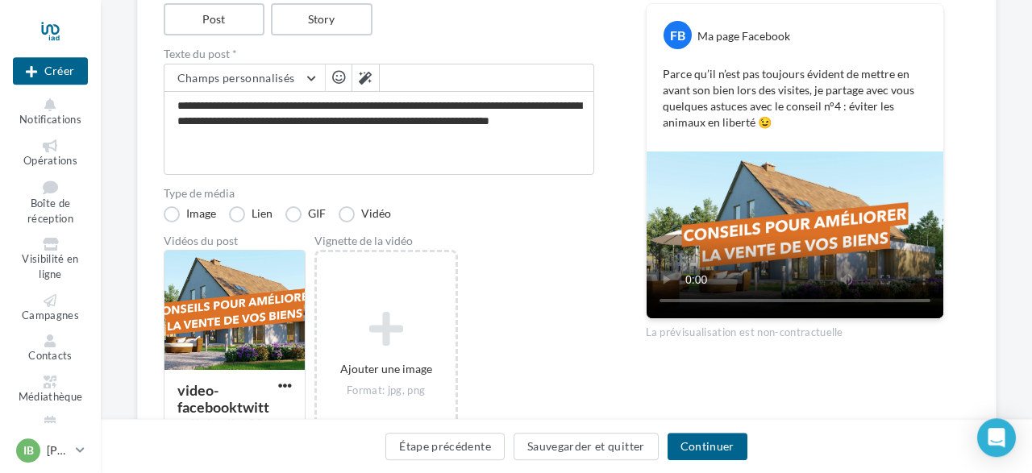
scroll to position [197, 0]
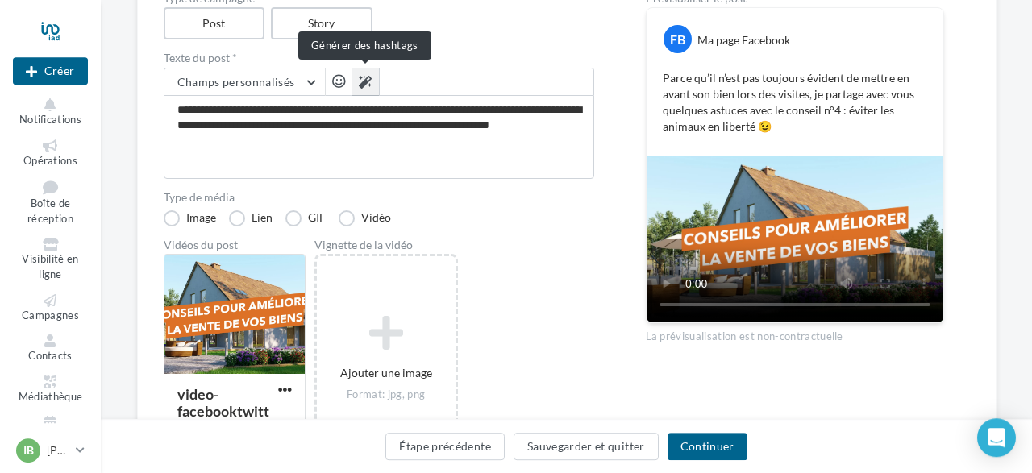
click at [360, 82] on icon at bounding box center [365, 82] width 13 height 13
type textarea "**********"
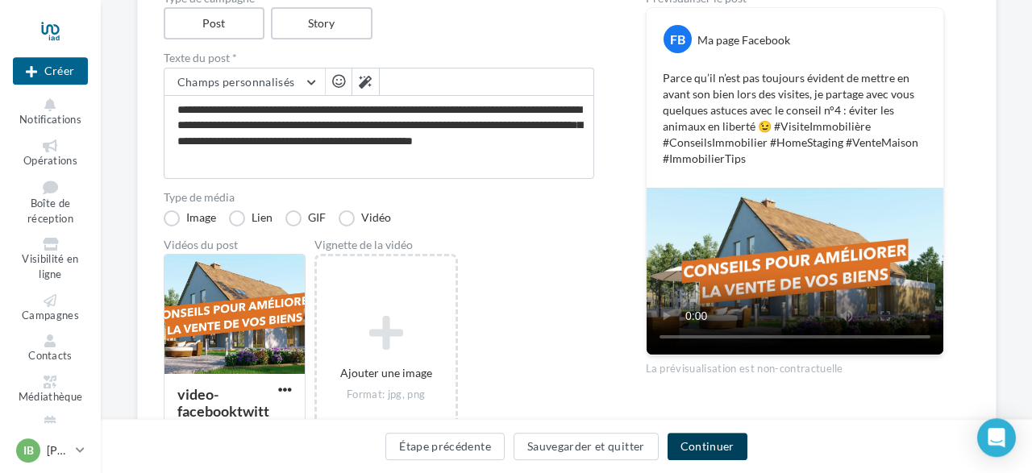
click at [709, 447] on button "Continuer" at bounding box center [707, 446] width 80 height 27
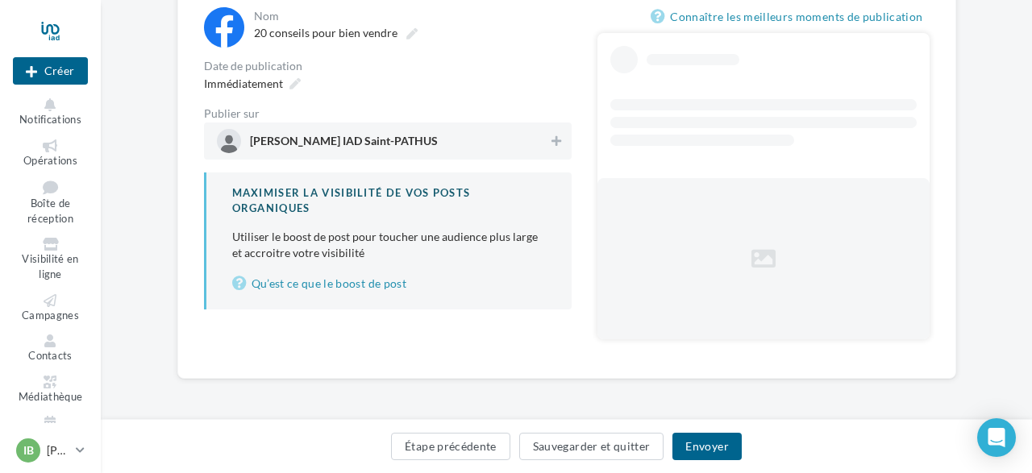
scroll to position [139, 0]
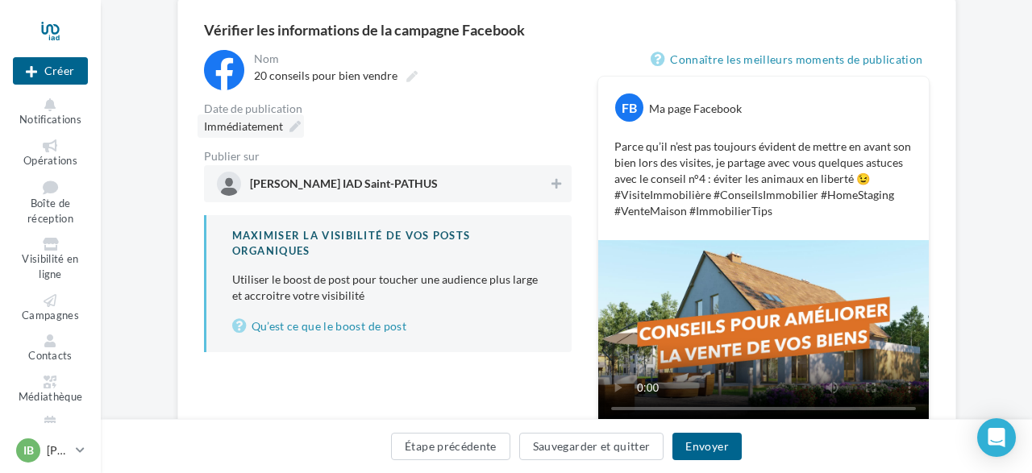
click at [285, 125] on div "Immédiatement" at bounding box center [250, 125] width 106 height 23
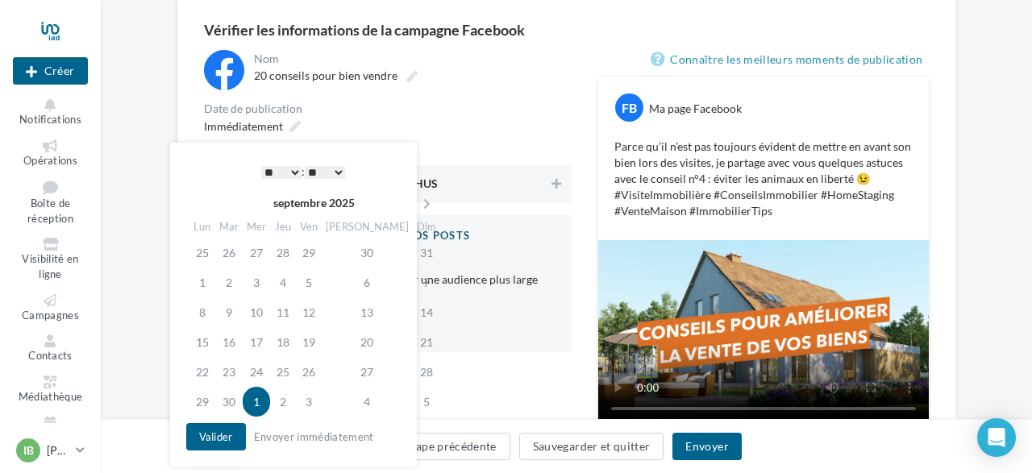
click at [261, 166] on select "* * * * * * * * * * ** ** ** ** ** ** ** ** ** ** ** ** ** **" at bounding box center [281, 172] width 40 height 13
click at [351, 402] on td "4" at bounding box center [367, 402] width 91 height 30
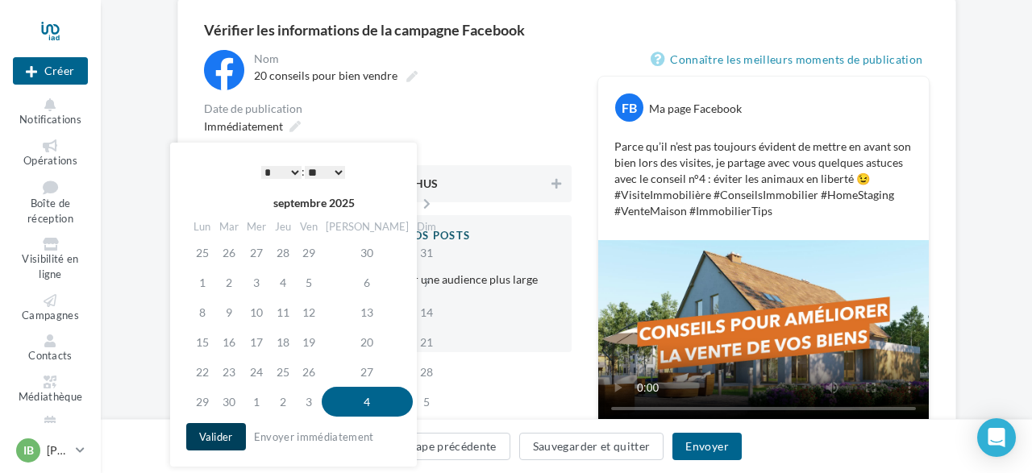
click at [212, 443] on button "Valider" at bounding box center [216, 436] width 60 height 27
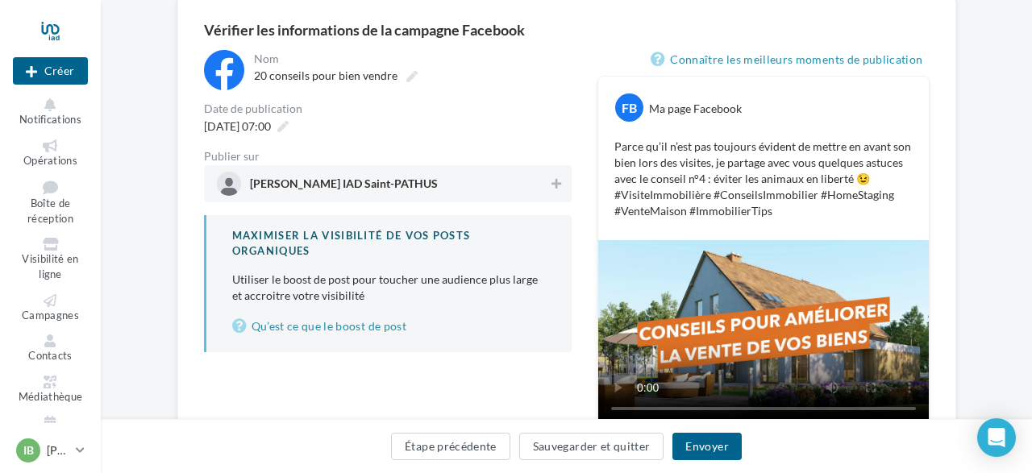
click at [447, 177] on span "Isabelle Blanchard IAD Saint-PATHUS" at bounding box center [383, 184] width 332 height 24
click at [708, 450] on button "Envoyer" at bounding box center [706, 446] width 69 height 27
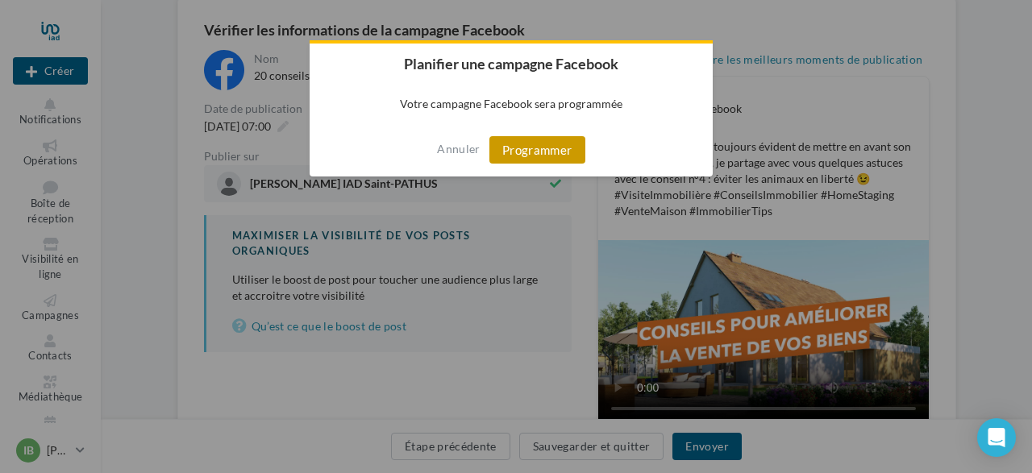
click at [538, 154] on button "Programmer" at bounding box center [537, 149] width 96 height 27
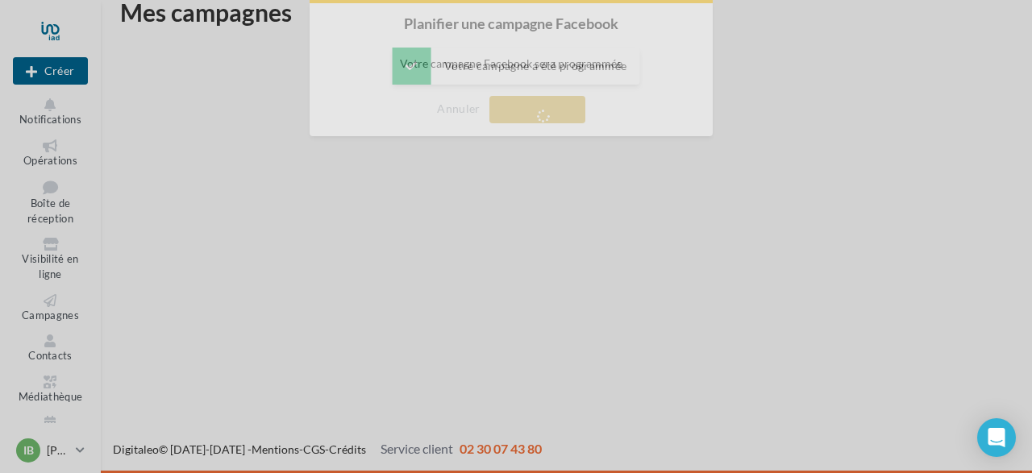
scroll to position [26, 0]
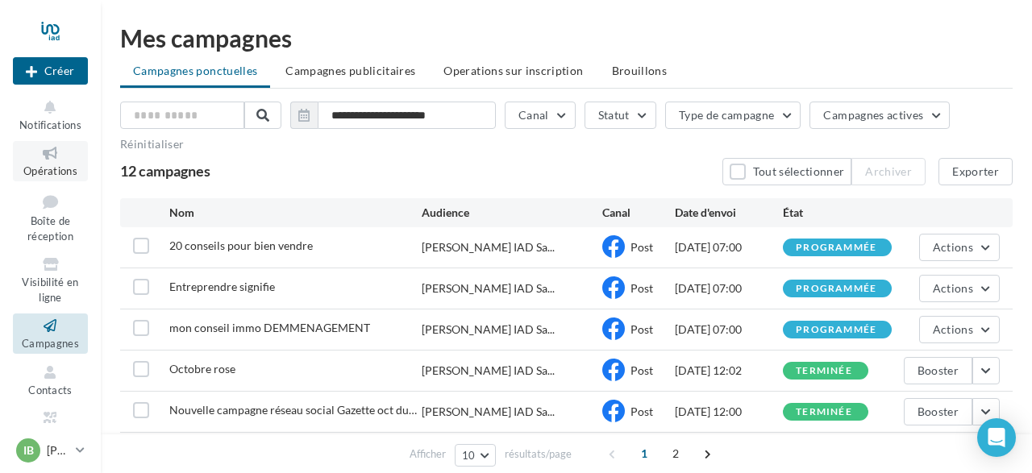
click at [59, 159] on icon at bounding box center [50, 153] width 65 height 19
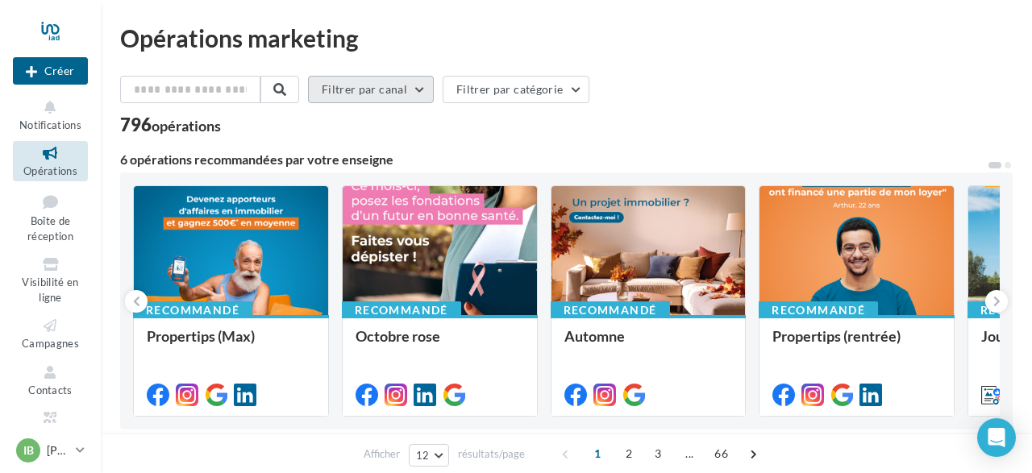
click at [433, 89] on button "Filtrer par canal" at bounding box center [371, 89] width 126 height 27
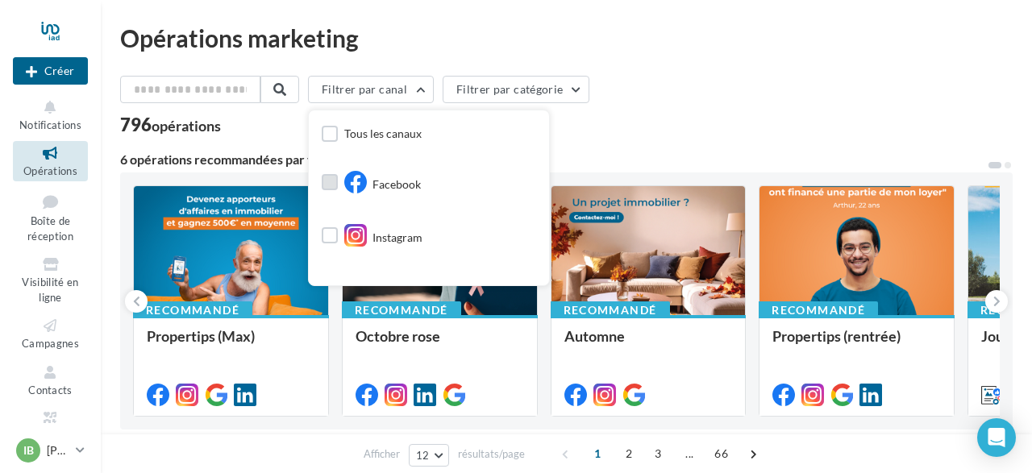
click at [338, 183] on label at bounding box center [330, 182] width 16 height 16
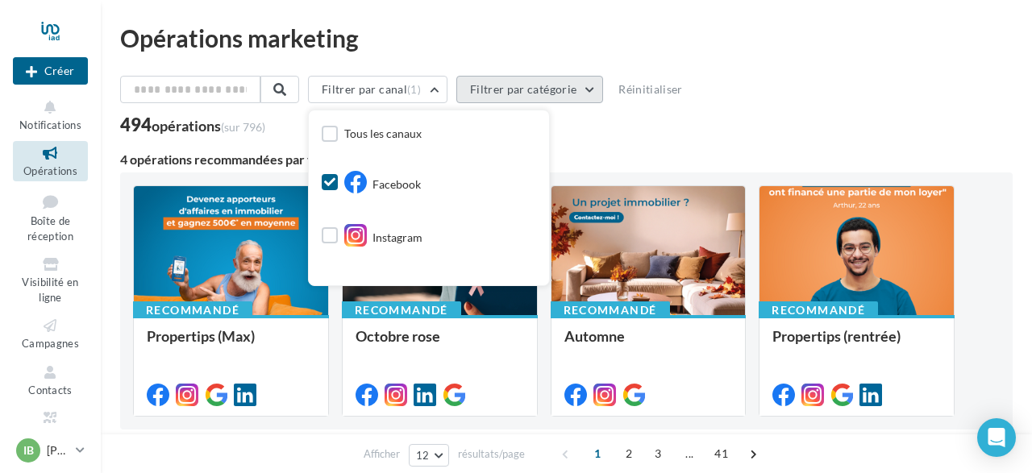
click at [599, 92] on button "Filtrer par catégorie" at bounding box center [529, 89] width 147 height 27
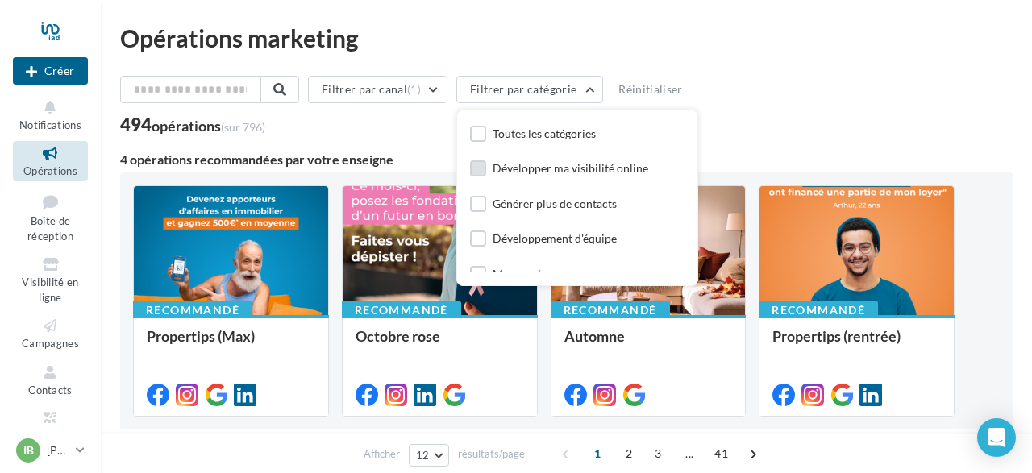
click at [484, 166] on label at bounding box center [478, 168] width 16 height 16
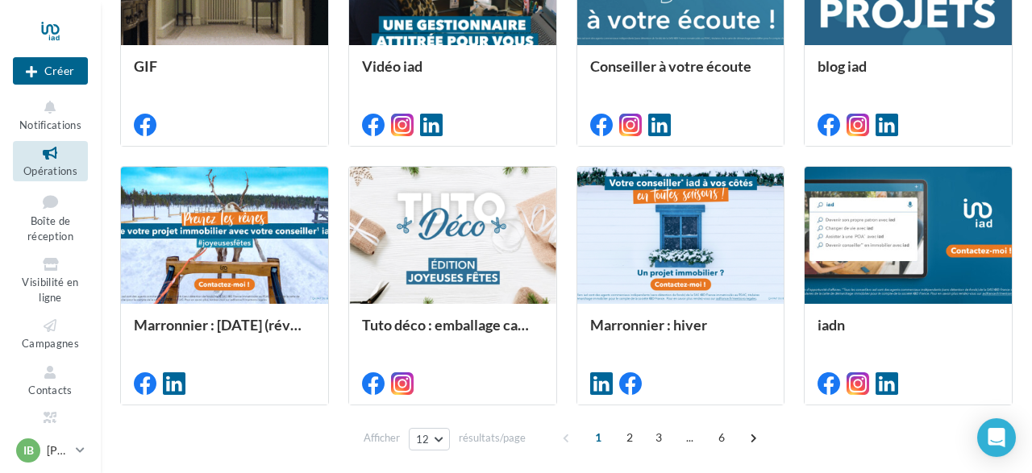
scroll to position [504, 0]
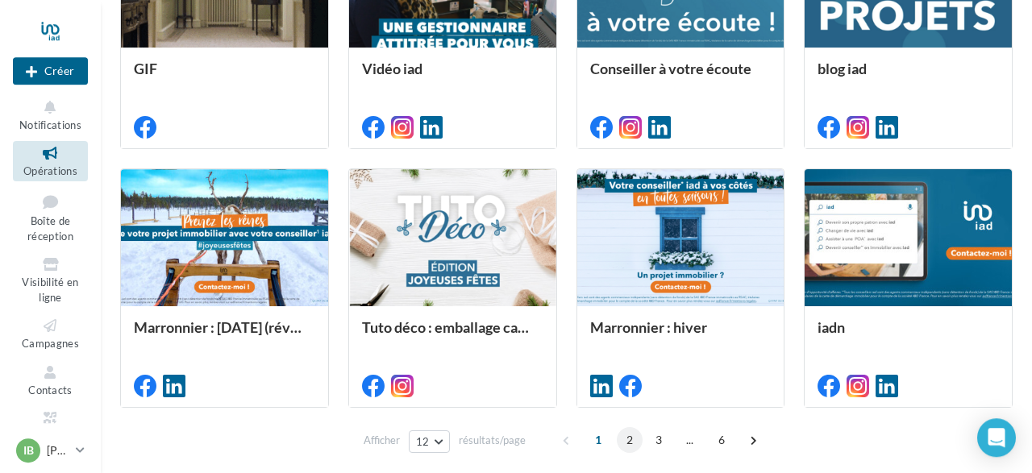
click at [631, 438] on span "2" at bounding box center [630, 440] width 26 height 26
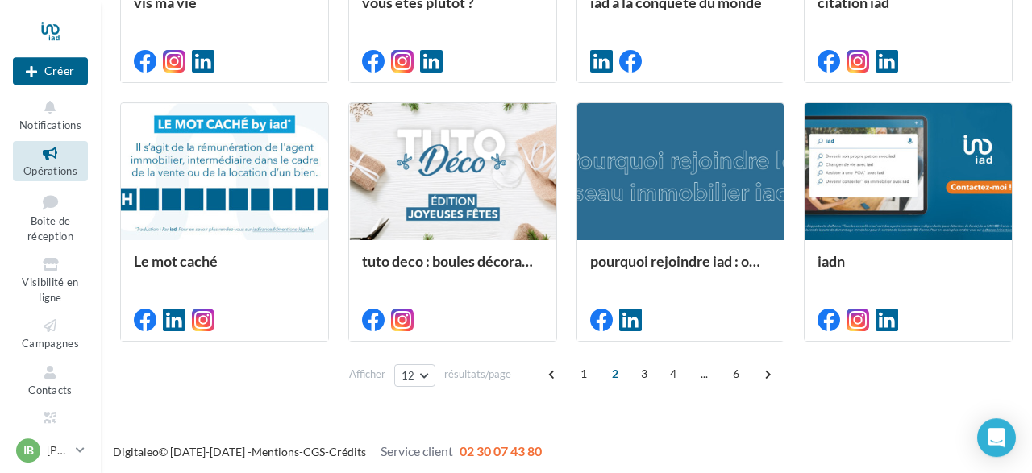
scroll to position [572, 0]
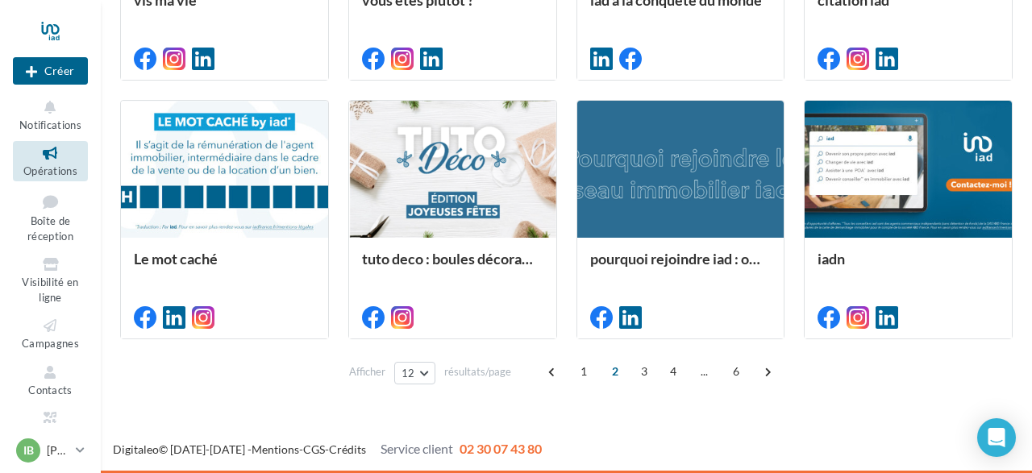
click at [636, 373] on span "3" at bounding box center [644, 372] width 26 height 26
